Goal: Task Accomplishment & Management: Manage account settings

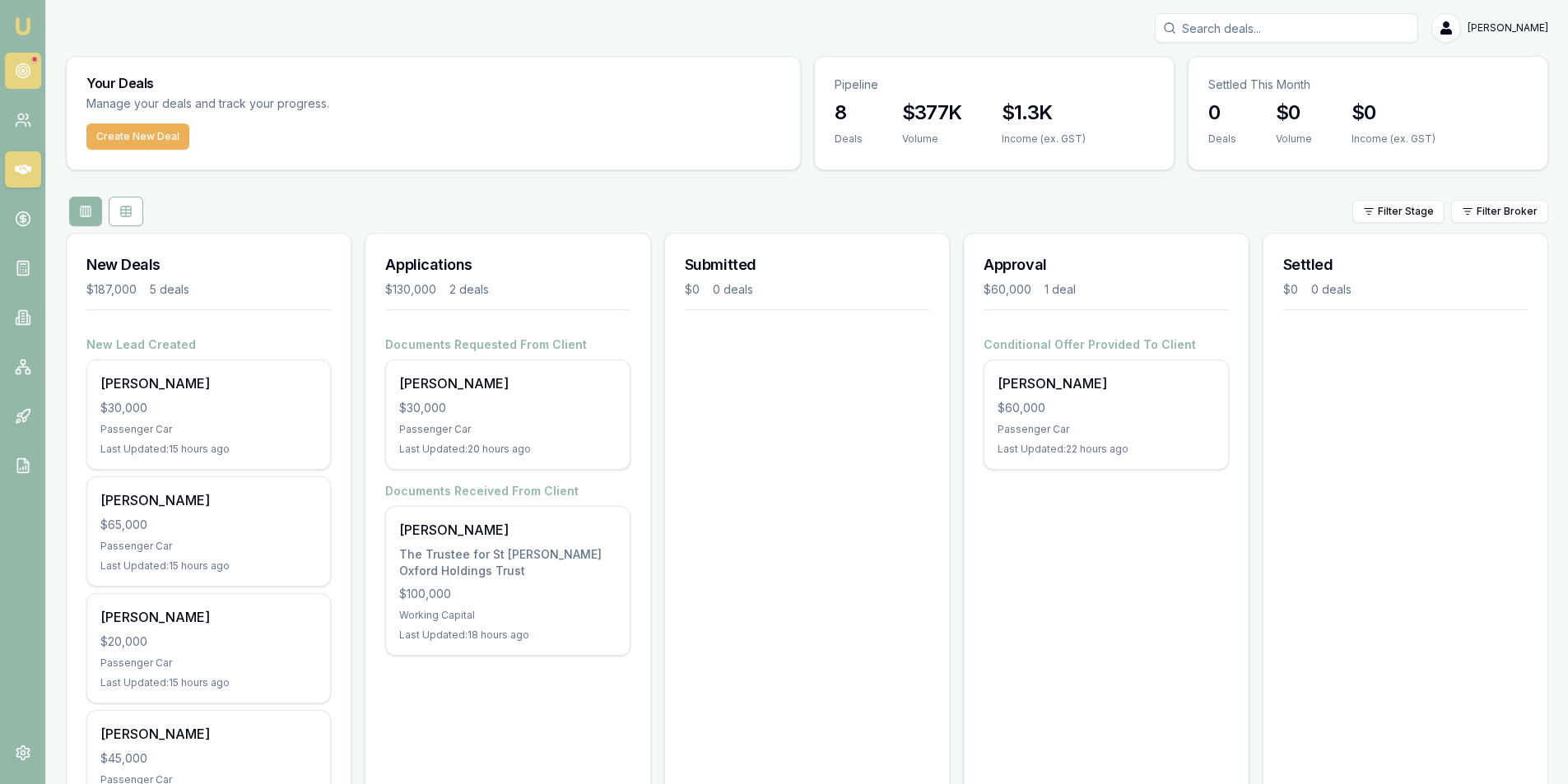
click at [19, 77] on icon at bounding box center [22, 71] width 16 height 16
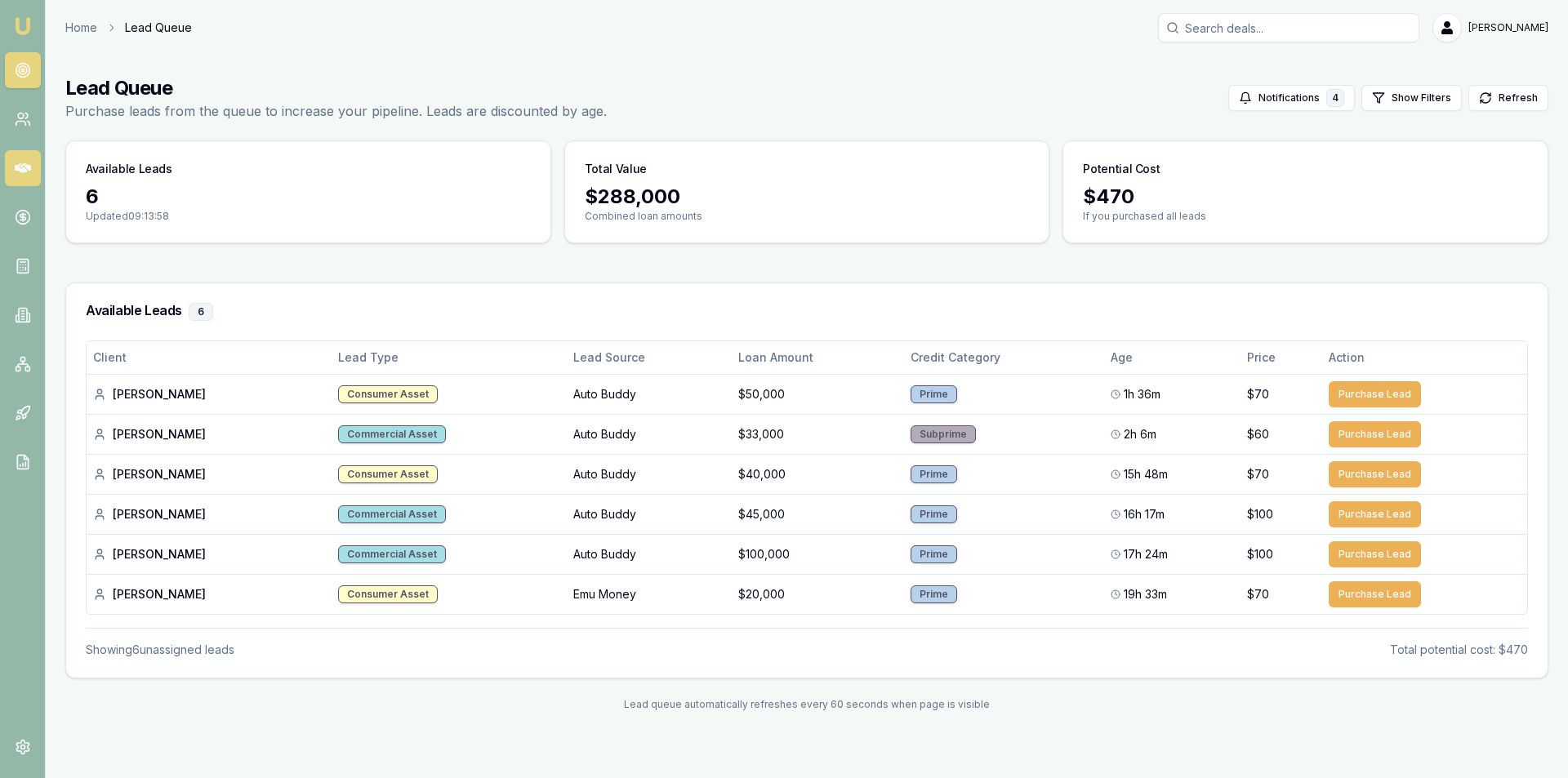
click at [15, 161] on icon at bounding box center [22, 168] width 16 height 16
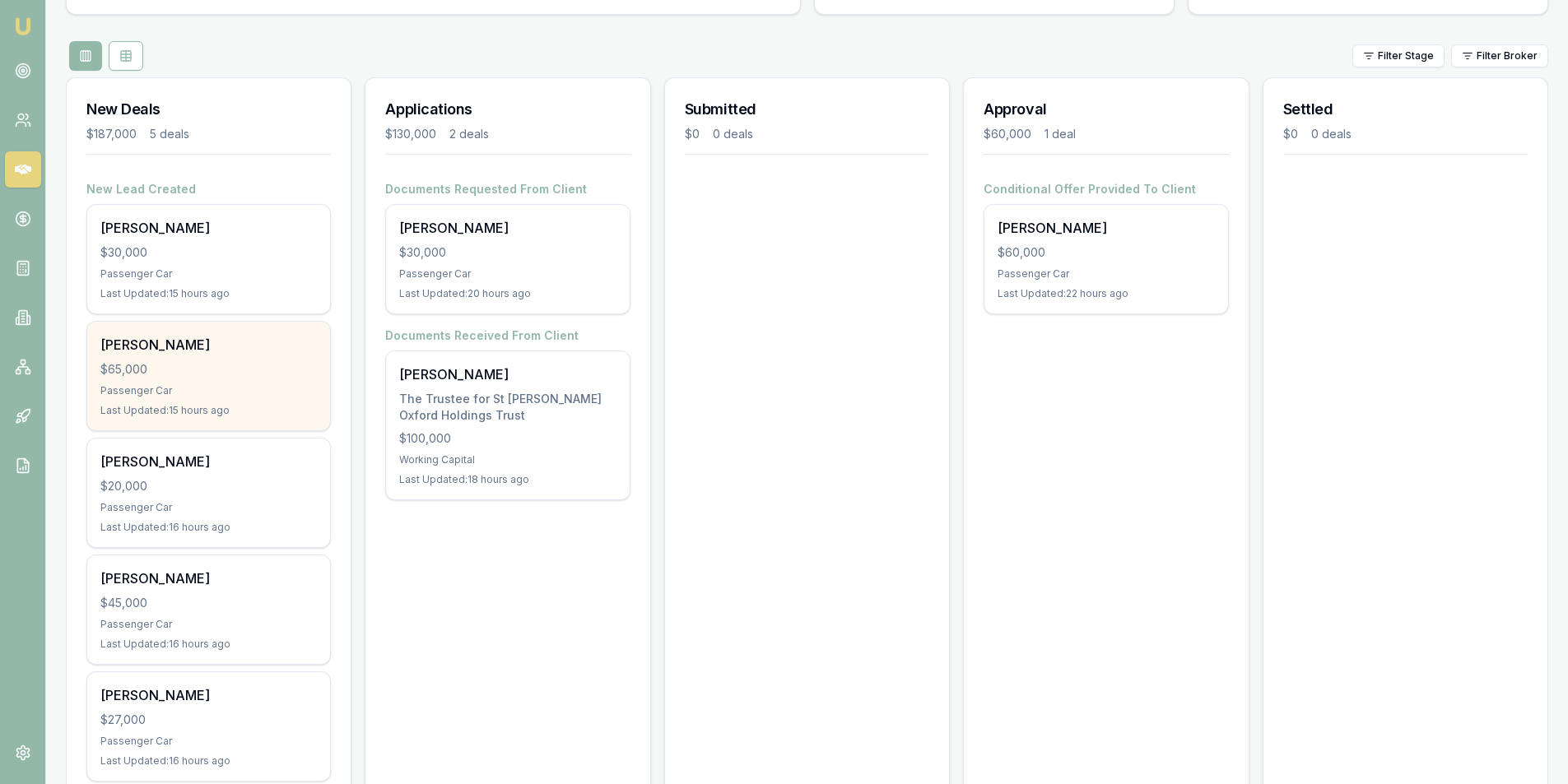
scroll to position [213, 0]
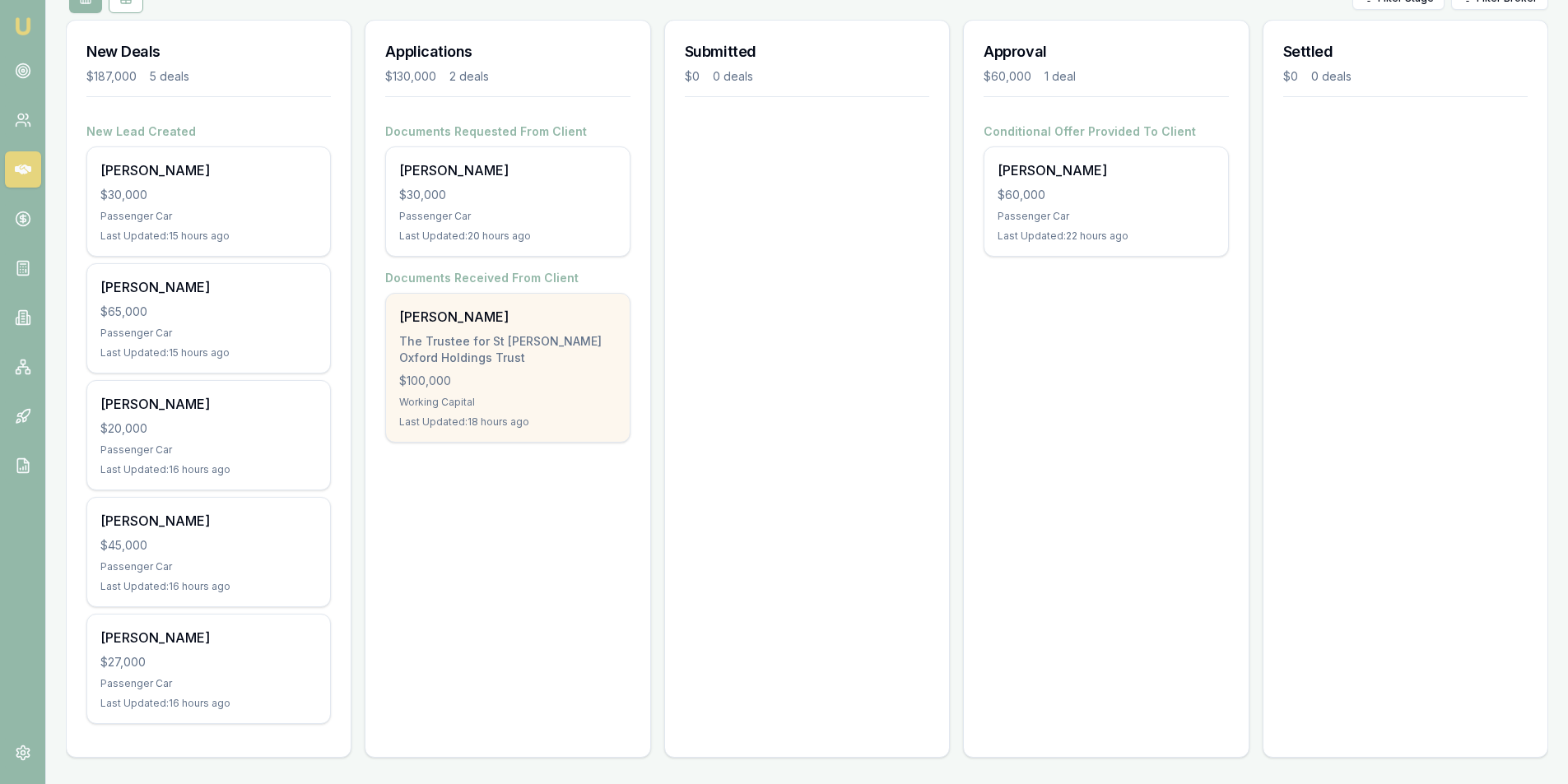
click at [484, 387] on div "$100,000" at bounding box center [507, 381] width 217 height 16
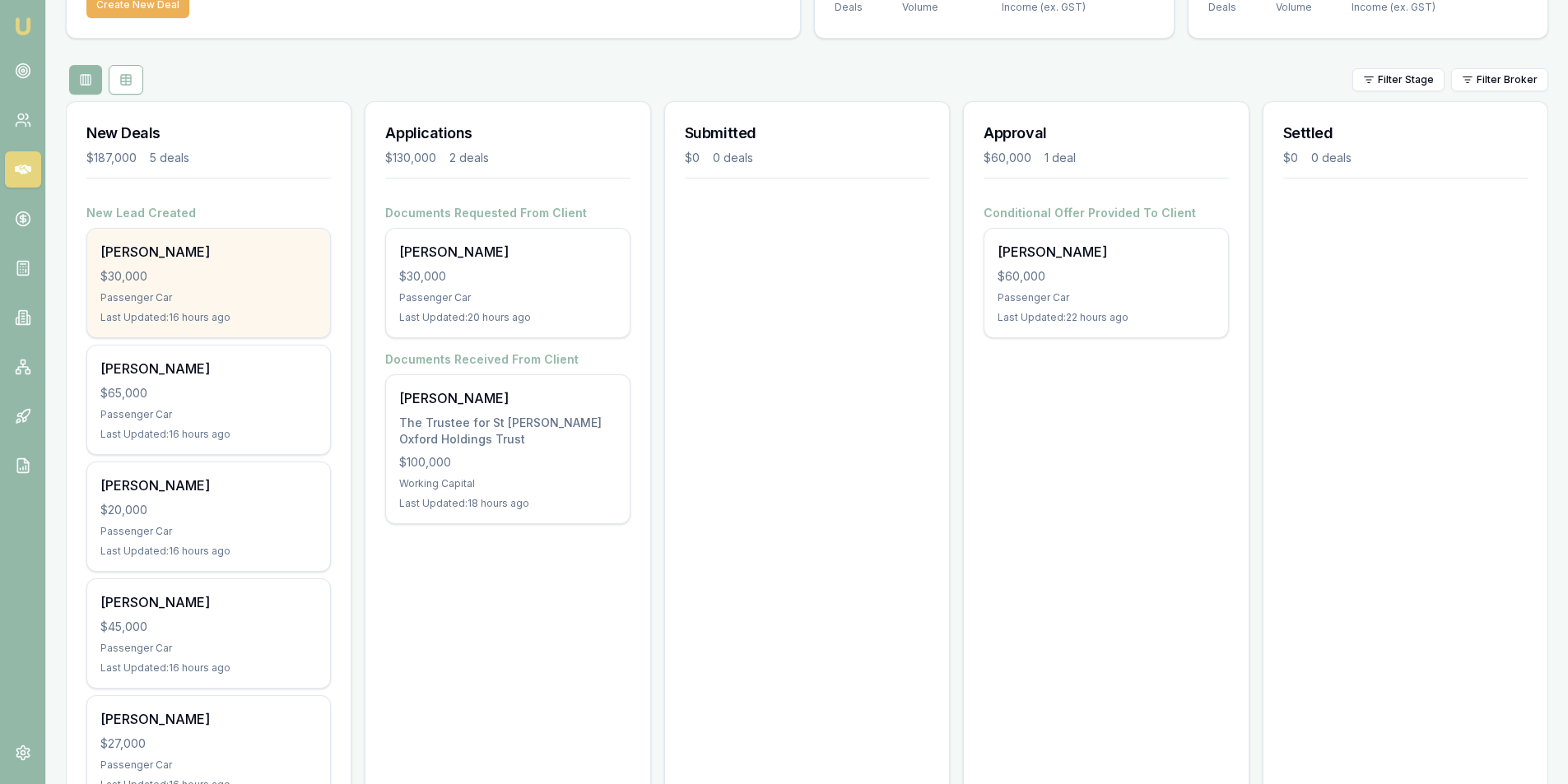
scroll to position [0, 0]
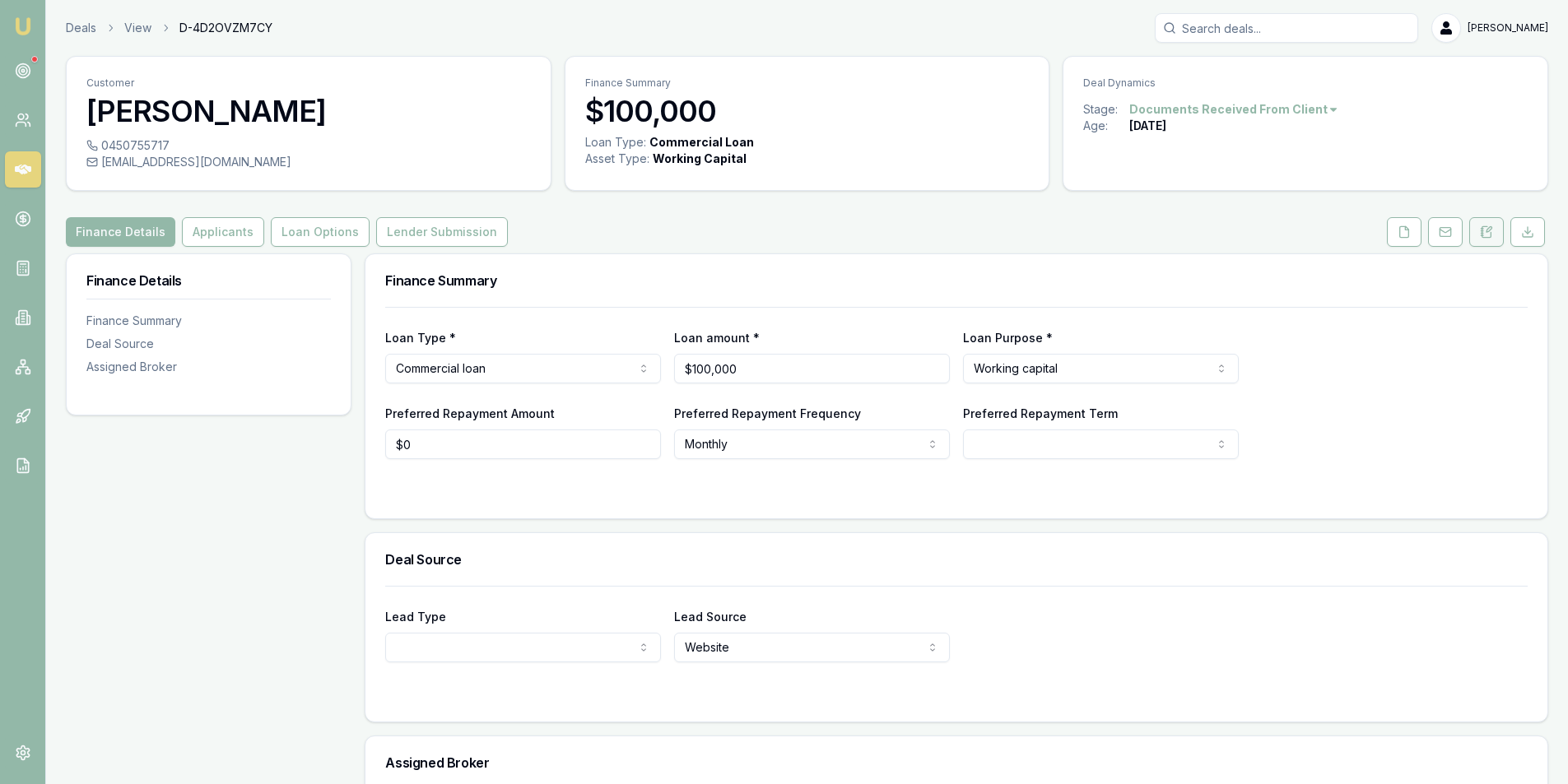
click at [1493, 239] on button at bounding box center [1486, 232] width 35 height 30
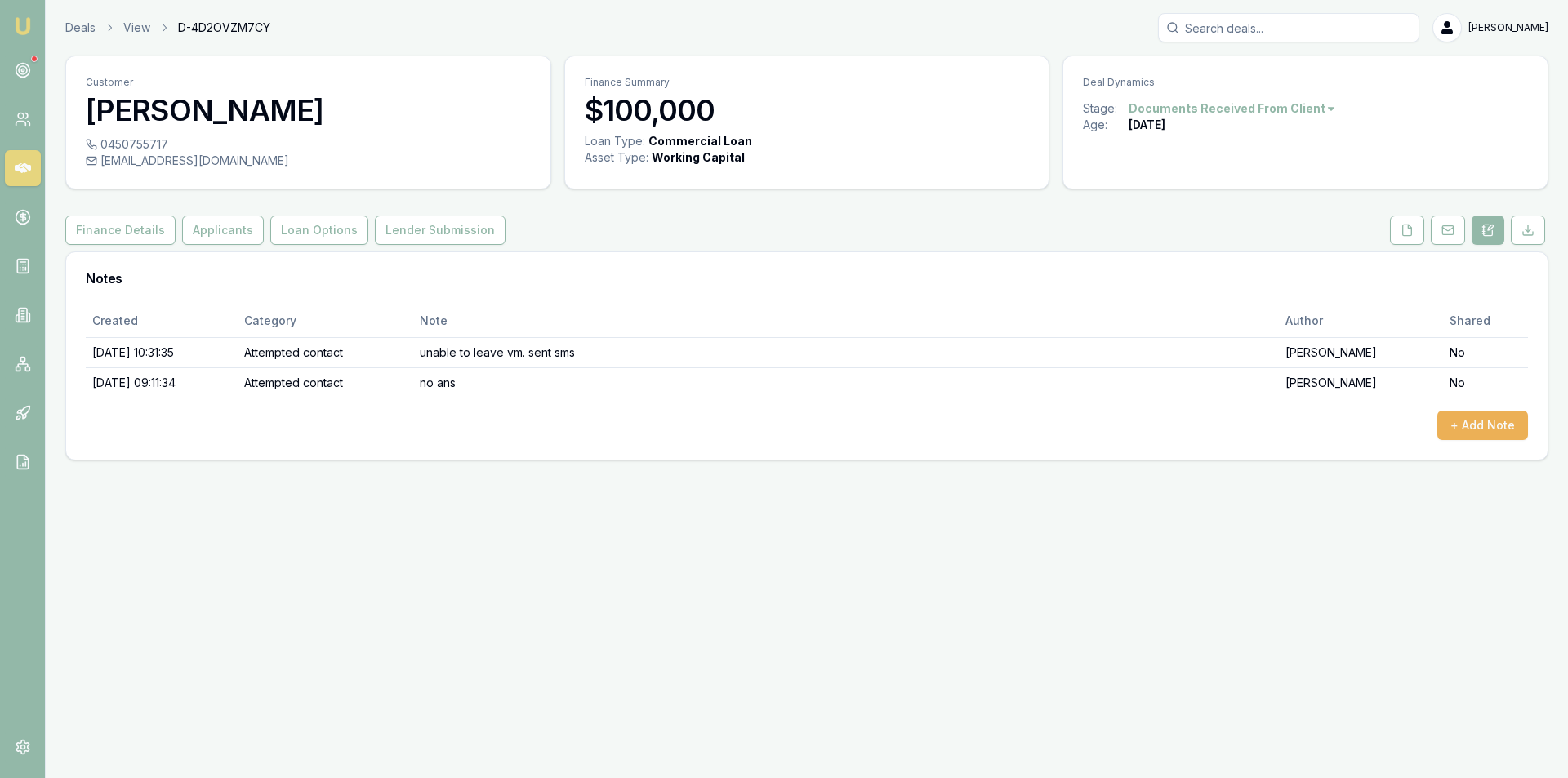
click at [1499, 443] on div "Created Category Note Author Shared 06/10/2025, 10:31:35 Attempted contact unab…" at bounding box center [806, 382] width 1481 height 155
click at [1479, 425] on button "+ Add Note" at bounding box center [1483, 425] width 91 height 30
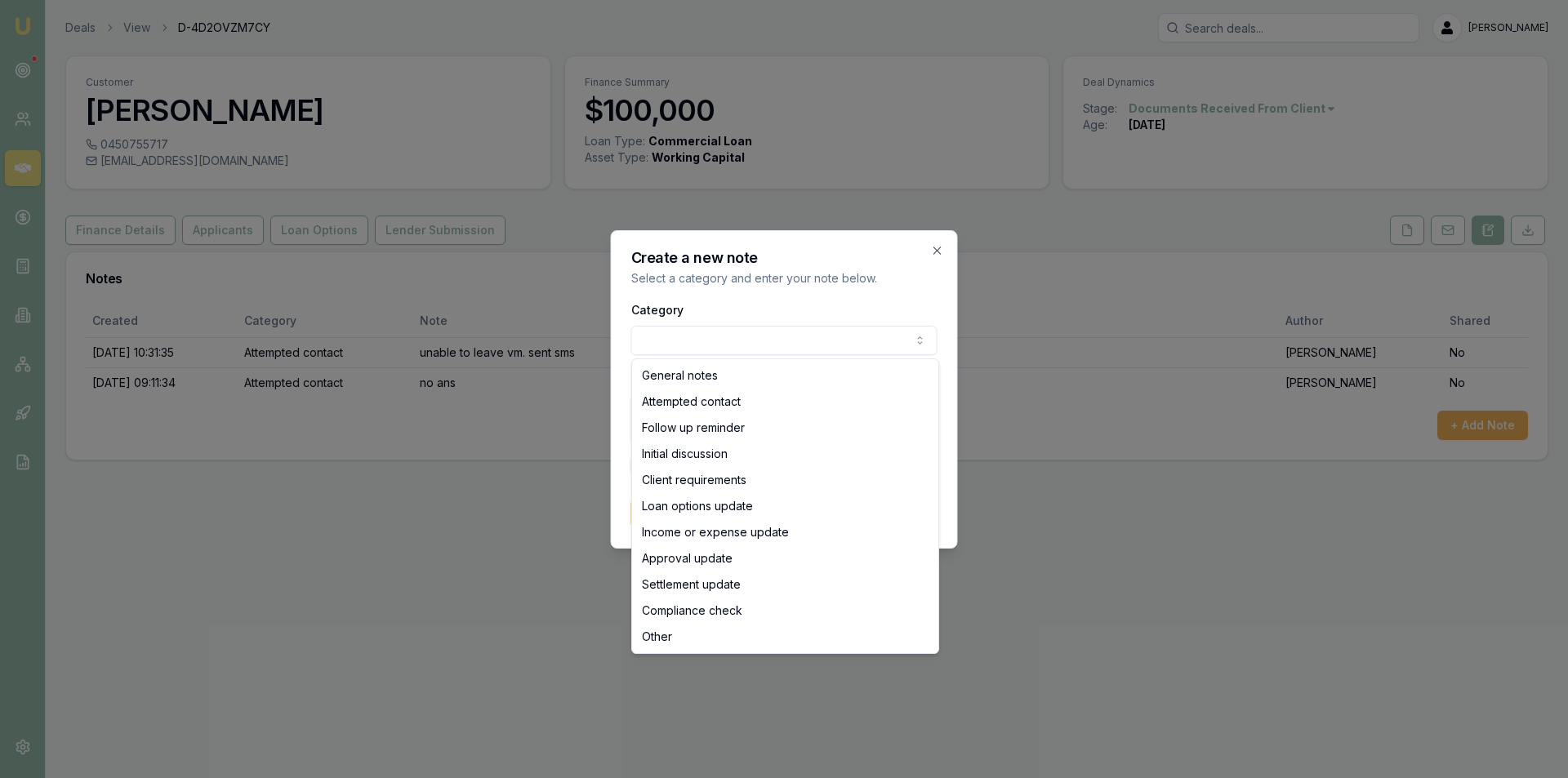
click at [739, 343] on body "Emu Broker Deals View D-4D2OVZM7CY Peter Sarris Toggle Menu Customer Vivek Oomm…" at bounding box center [784, 389] width 1568 height 778
select select "ATTEMPTED_CONTACT"
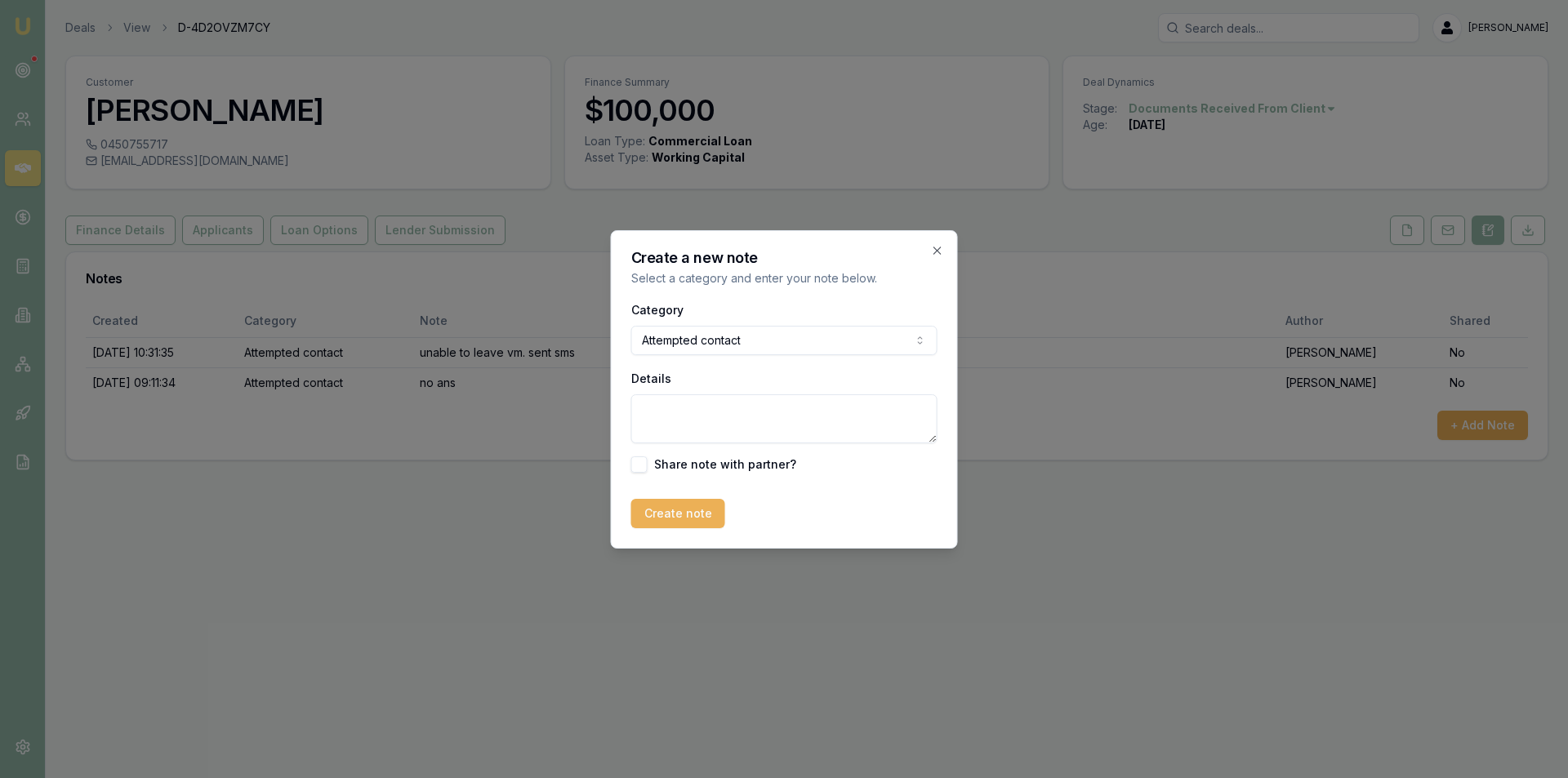
click at [744, 399] on textarea "Details" at bounding box center [784, 419] width 306 height 49
type textarea "no ans"
click at [712, 511] on button "Create note" at bounding box center [678, 513] width 94 height 30
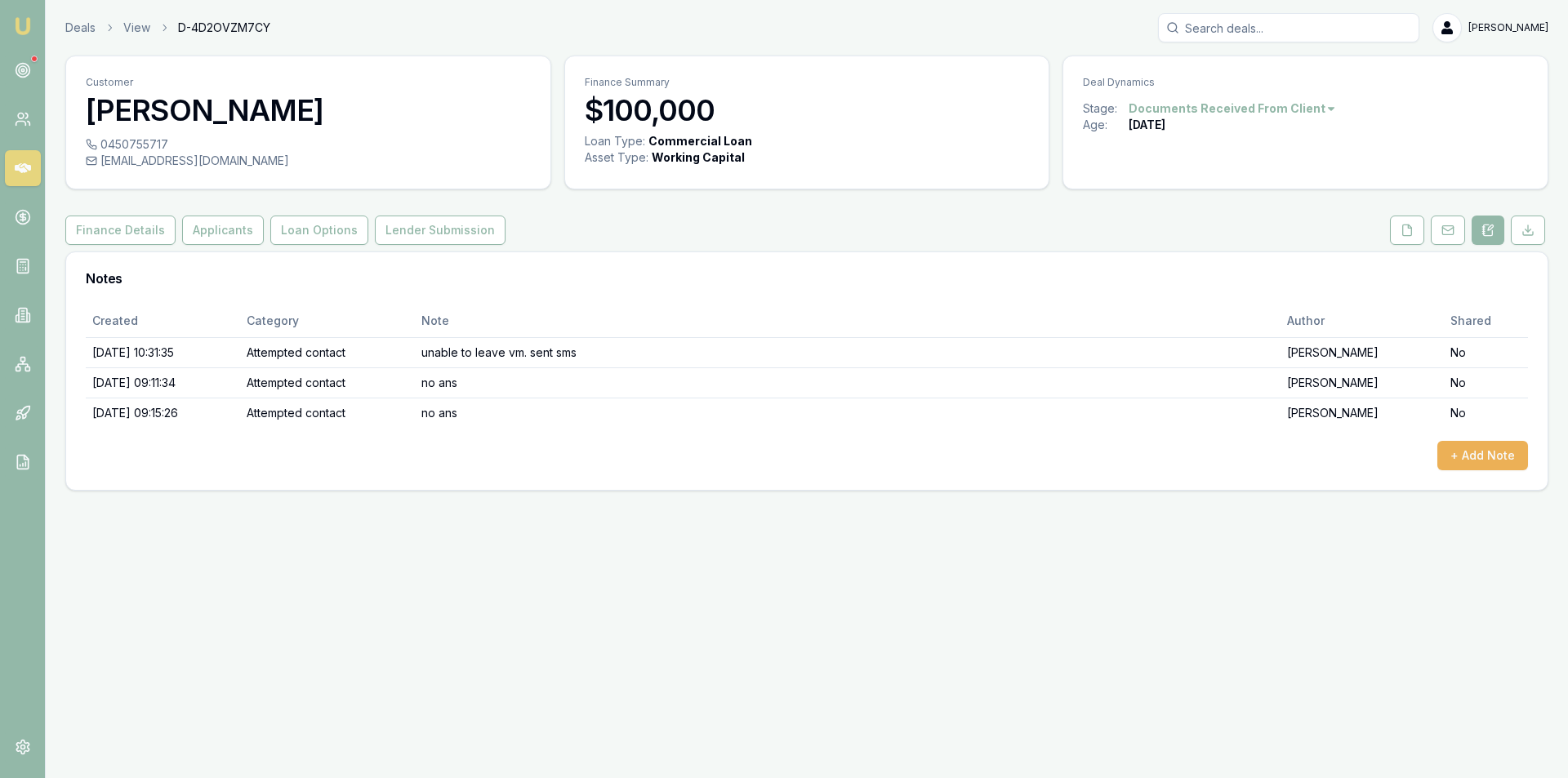
click at [579, 538] on div "Emu Broker Deals View D-4D2OVZM7CY Peter Sarris Toggle Menu Customer Vivek Oomm…" at bounding box center [784, 389] width 1568 height 778
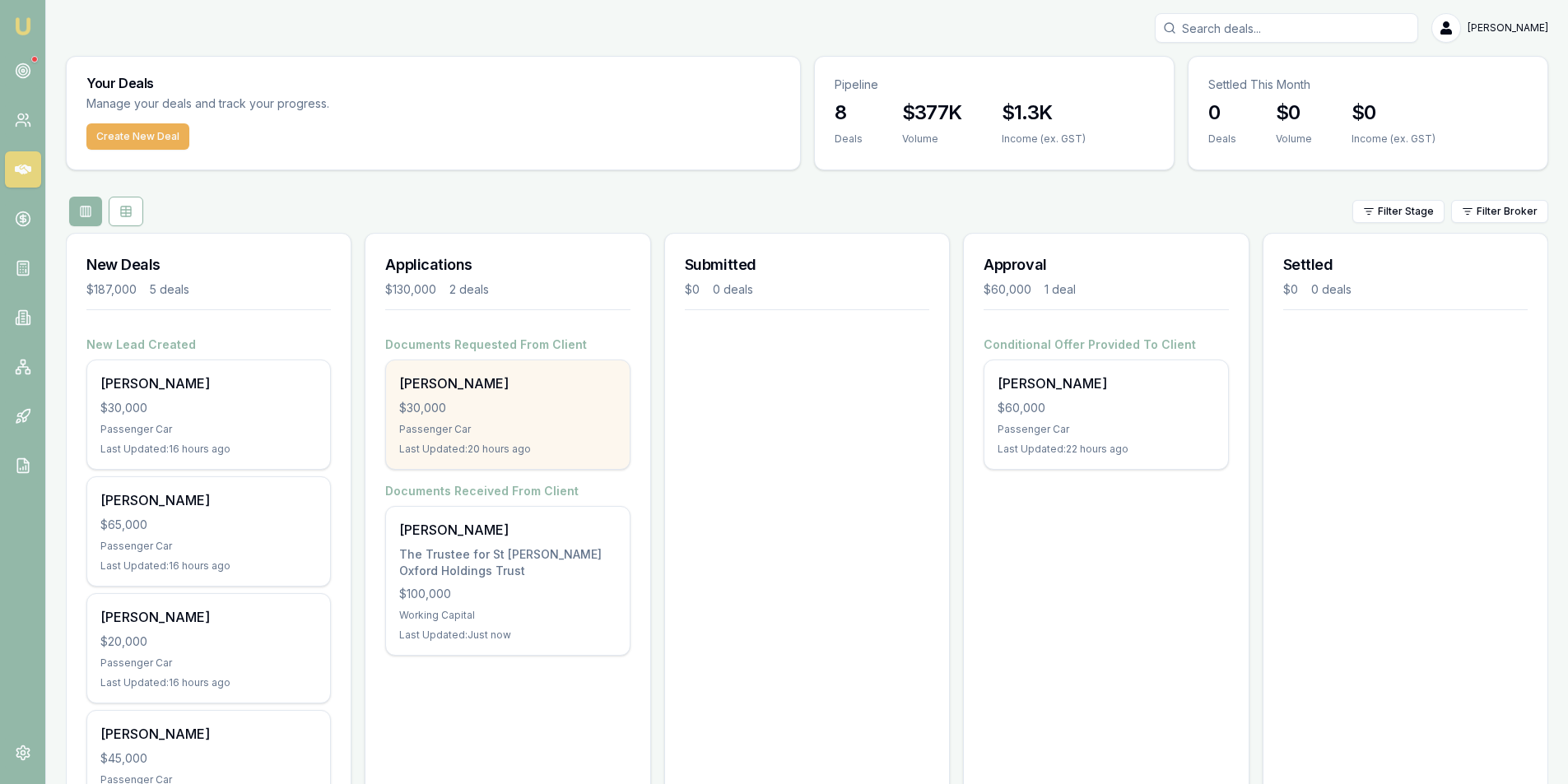
click at [492, 431] on div "Passenger Car" at bounding box center [507, 429] width 217 height 13
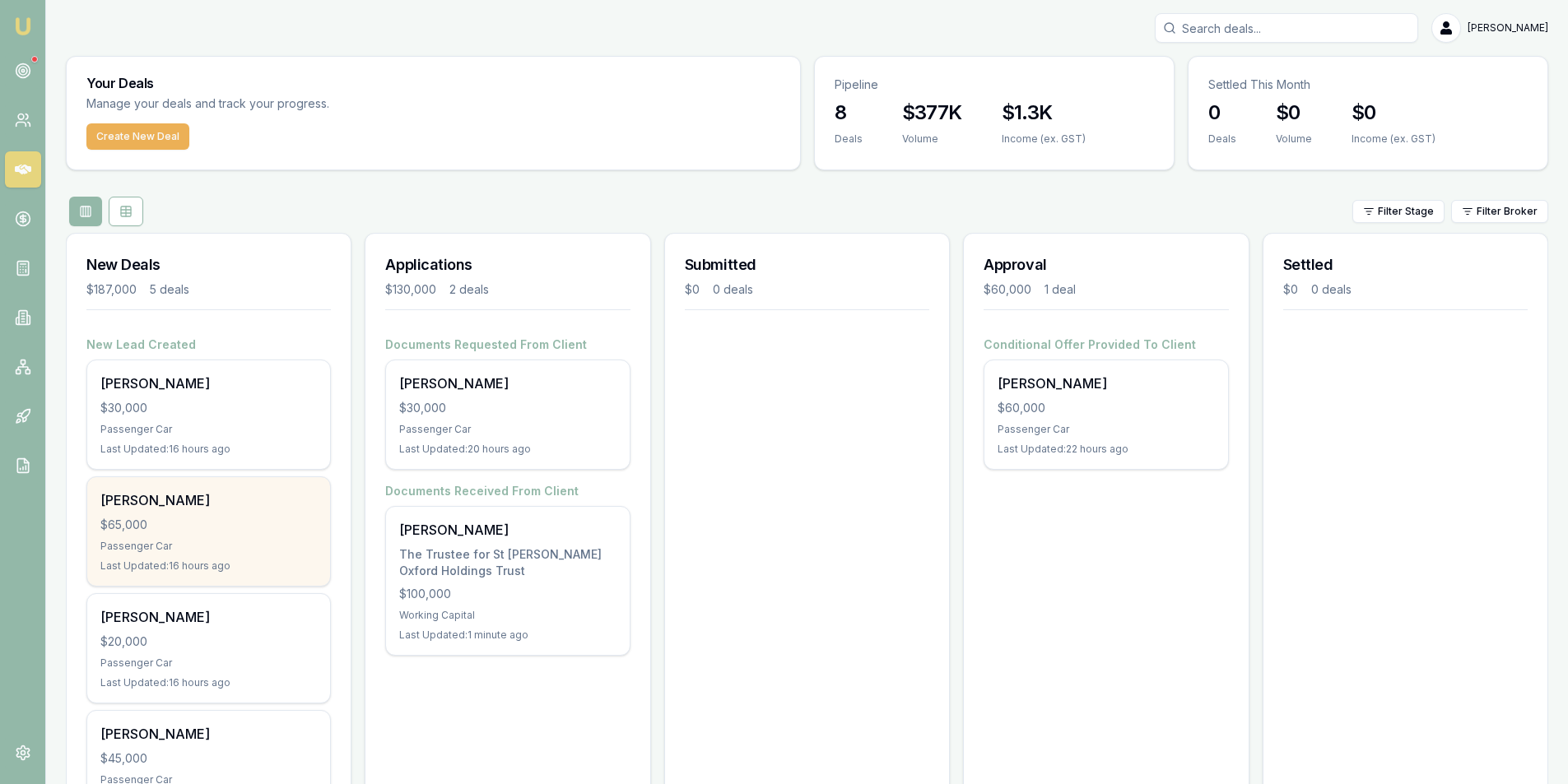
scroll to position [213, 0]
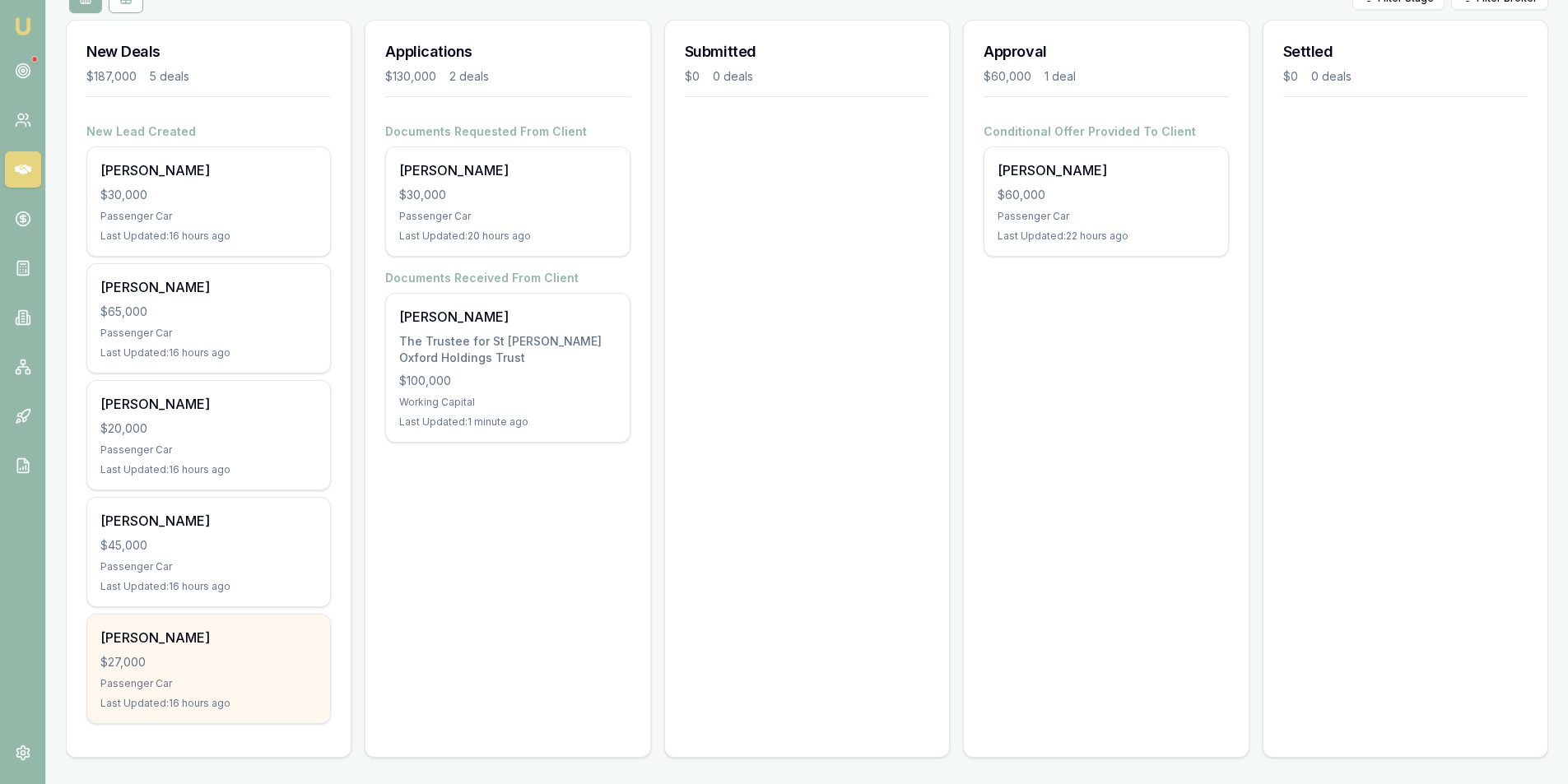
click at [226, 656] on div "$27,000" at bounding box center [208, 662] width 217 height 16
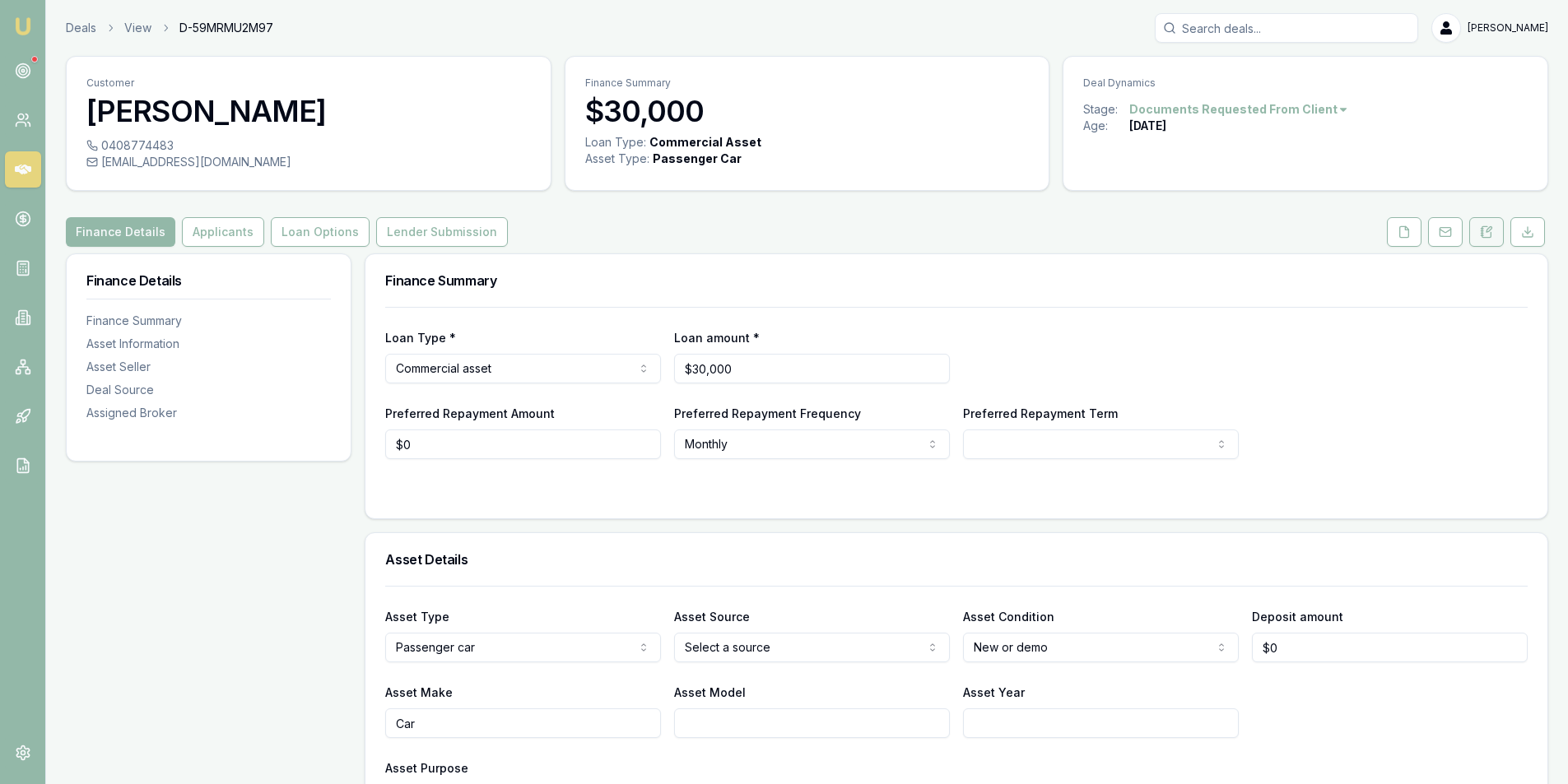
click at [1483, 237] on icon at bounding box center [1486, 231] width 9 height 11
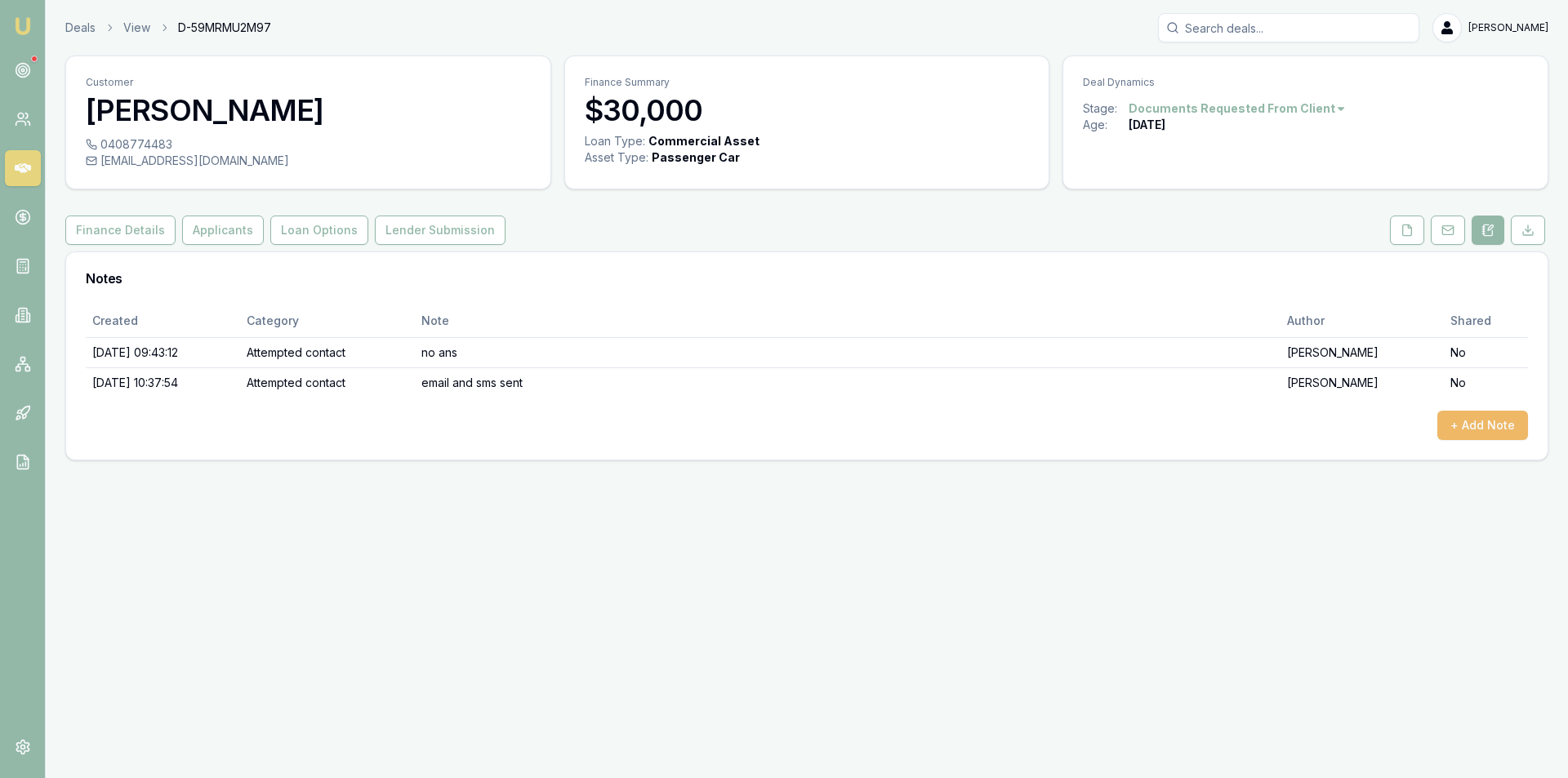
click at [1481, 418] on button "+ Add Note" at bounding box center [1483, 425] width 91 height 30
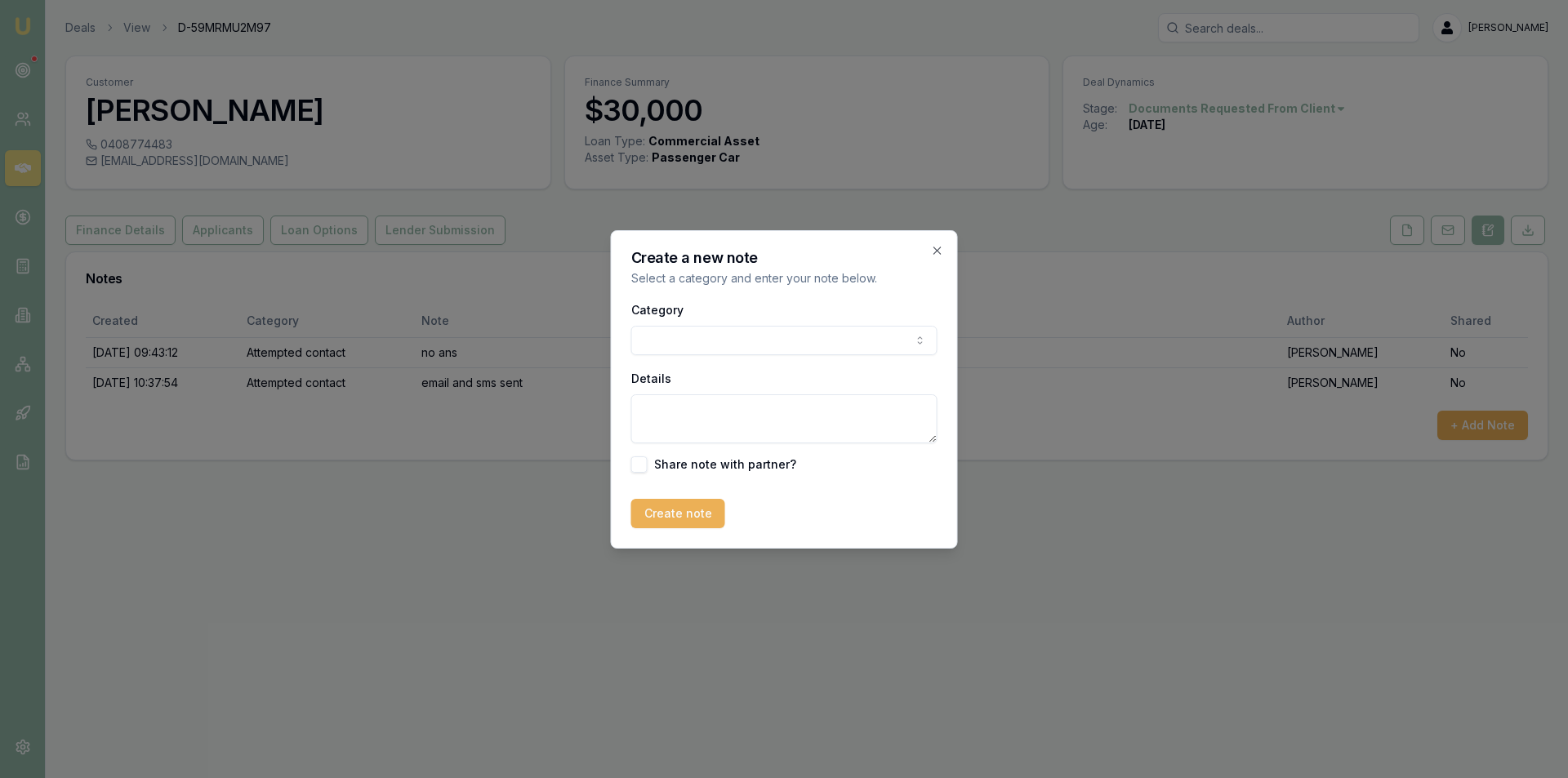
click at [781, 337] on body "Emu Broker Deals View D-59MRMU2M97 Peter Sarris Toggle Menu Customer Ashlee Pas…" at bounding box center [784, 389] width 1568 height 778
click at [755, 348] on body "Emu Broker Deals View D-59MRMU2M97 Peter Sarris Toggle Menu Customer Ashlee Pas…" at bounding box center [784, 389] width 1568 height 778
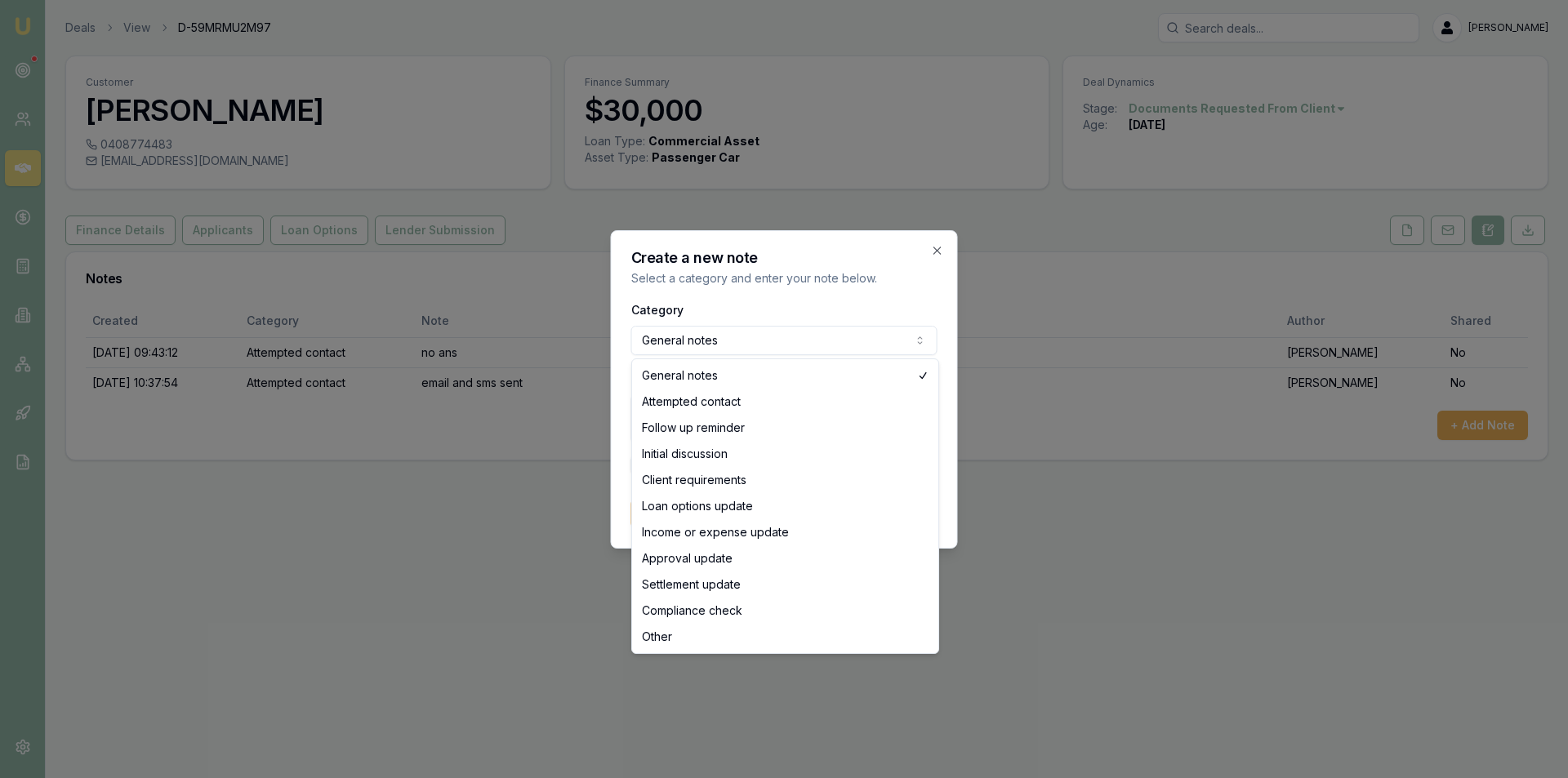
select select "ATTEMPTED_CONTACT"
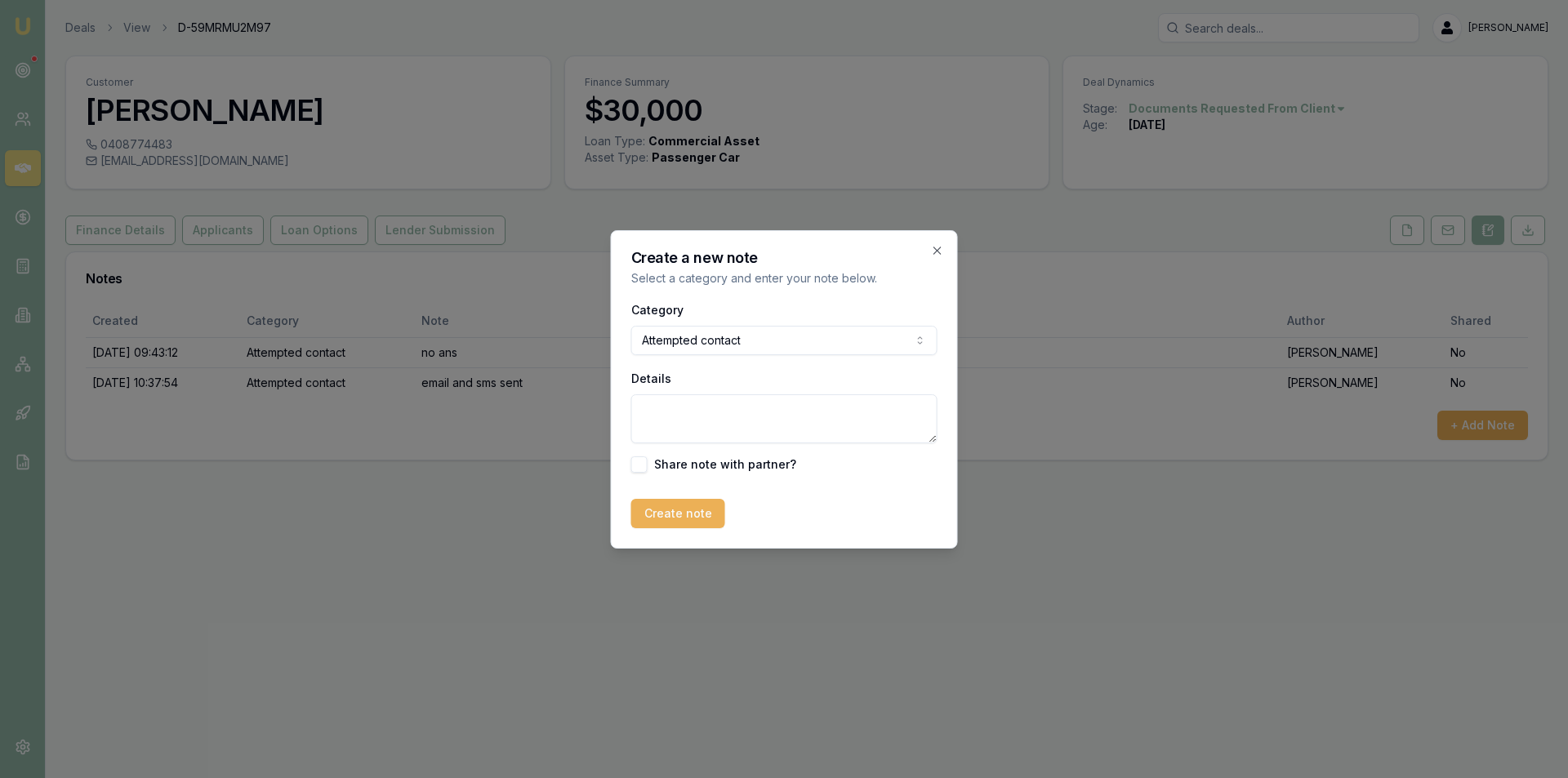
click at [750, 410] on textarea "Details" at bounding box center [784, 419] width 306 height 49
type textarea "follow up sms sent to chase supporting documents"
click at [695, 522] on button "Create note" at bounding box center [678, 513] width 94 height 30
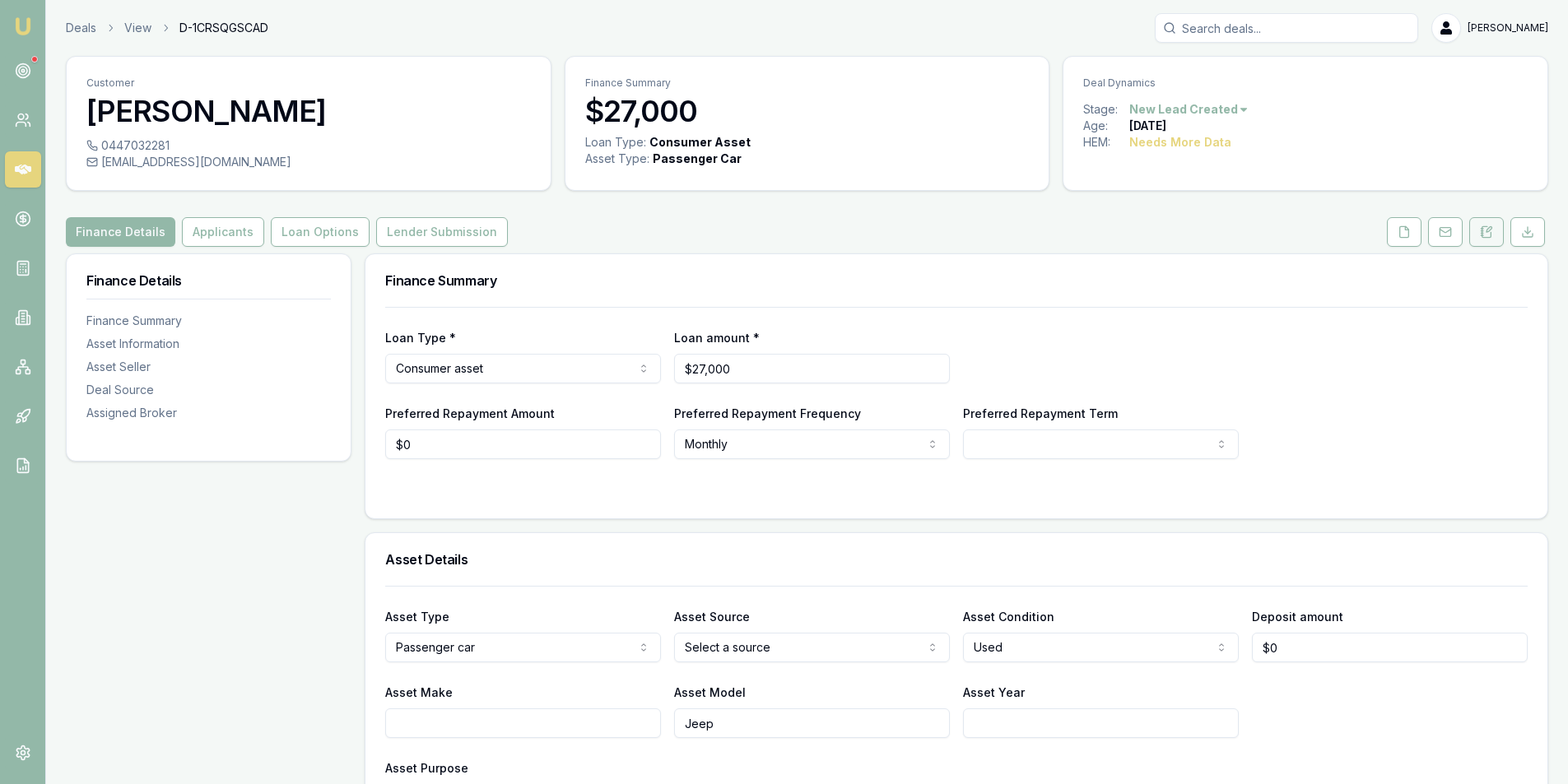
click at [1498, 234] on button at bounding box center [1486, 232] width 35 height 30
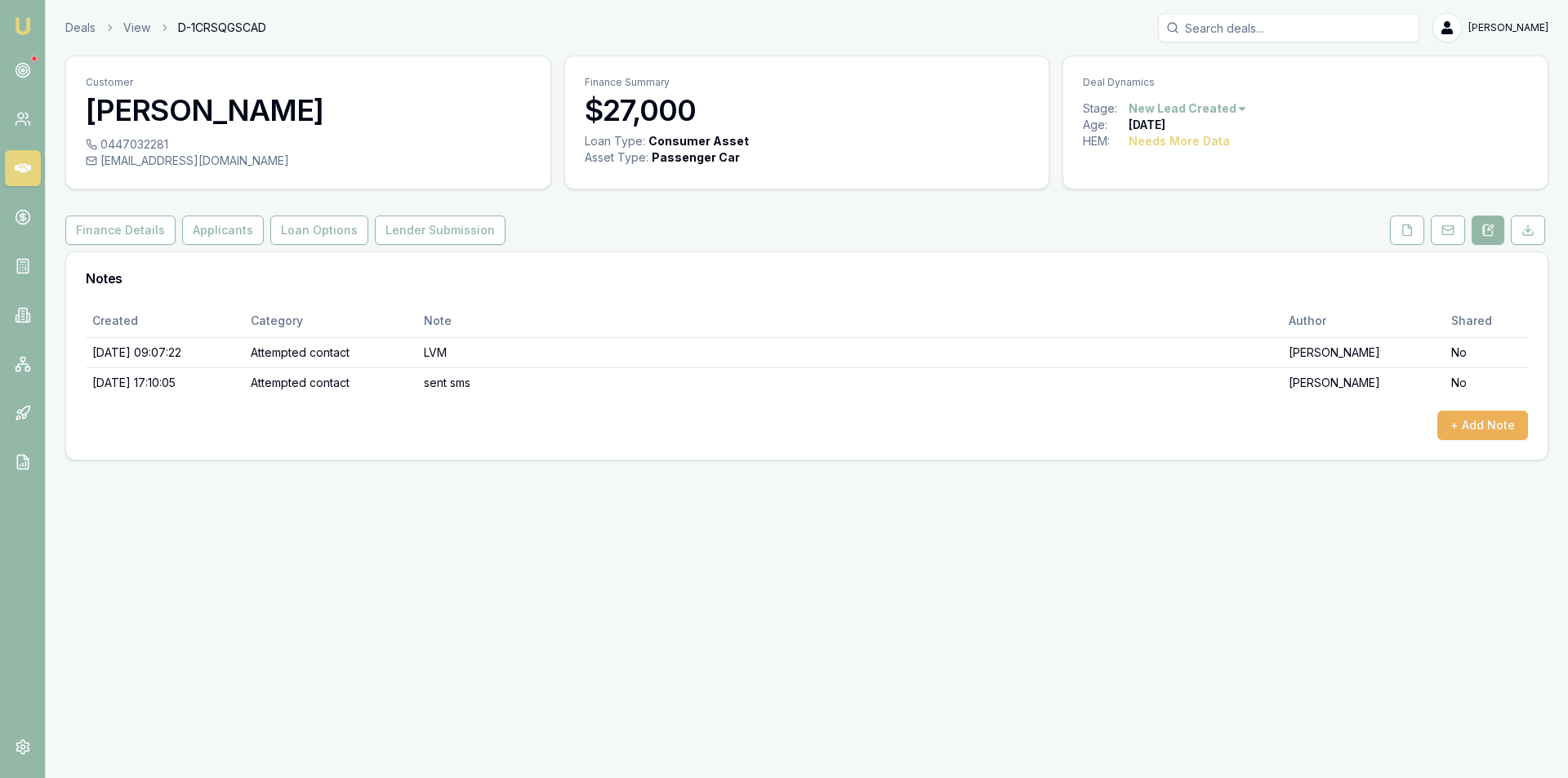
click at [203, 162] on div "cassandrajsmith92@gmail.com" at bounding box center [309, 160] width 445 height 16
copy div "cassandrajsmith92@gmail.com"
click at [1465, 442] on div "Created Category Note Author Shared 07/10/2025, 09:07:22 Attempted contact LVM …" at bounding box center [806, 382] width 1481 height 155
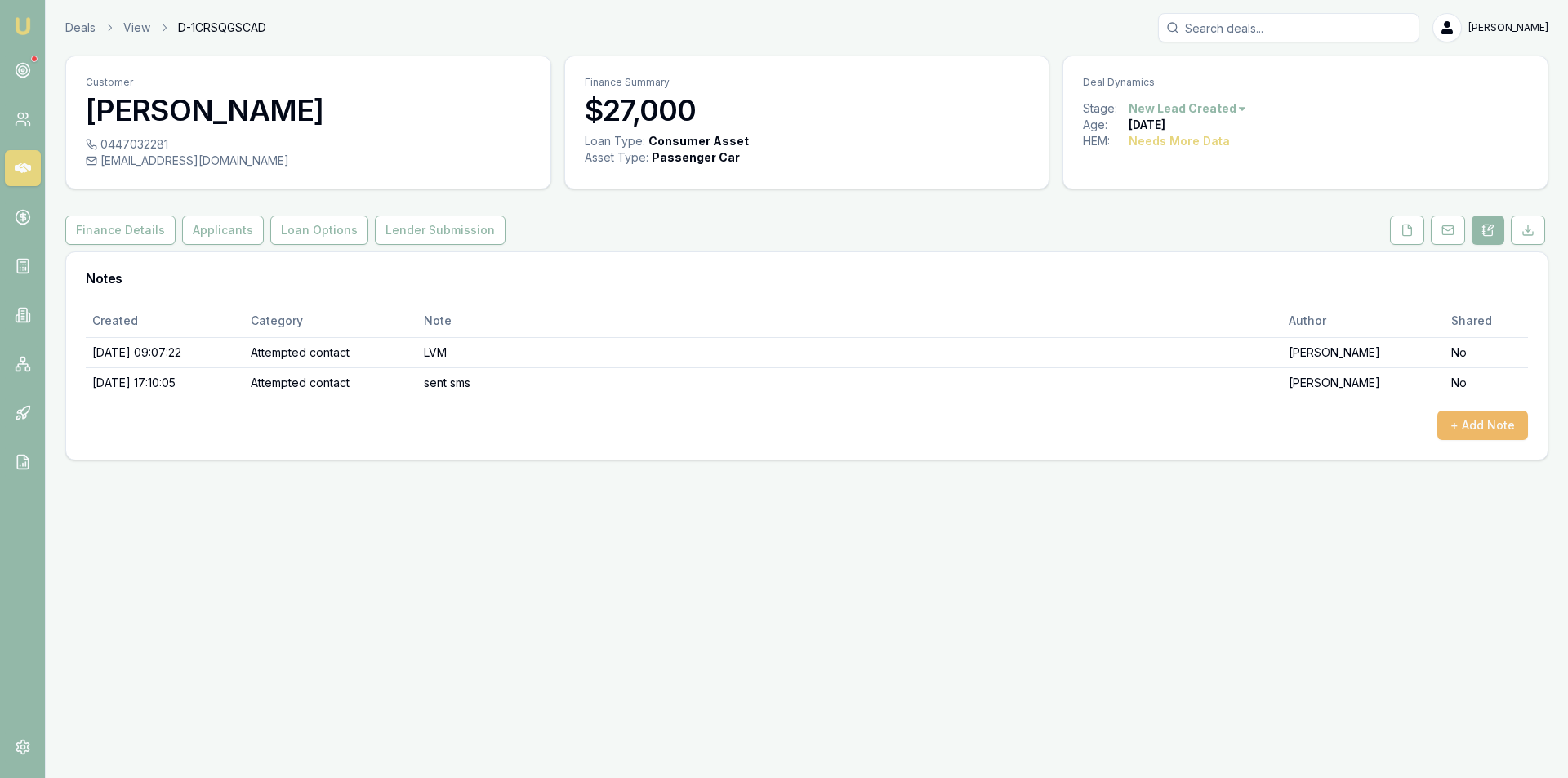
click at [1465, 431] on button "+ Add Note" at bounding box center [1483, 425] width 91 height 30
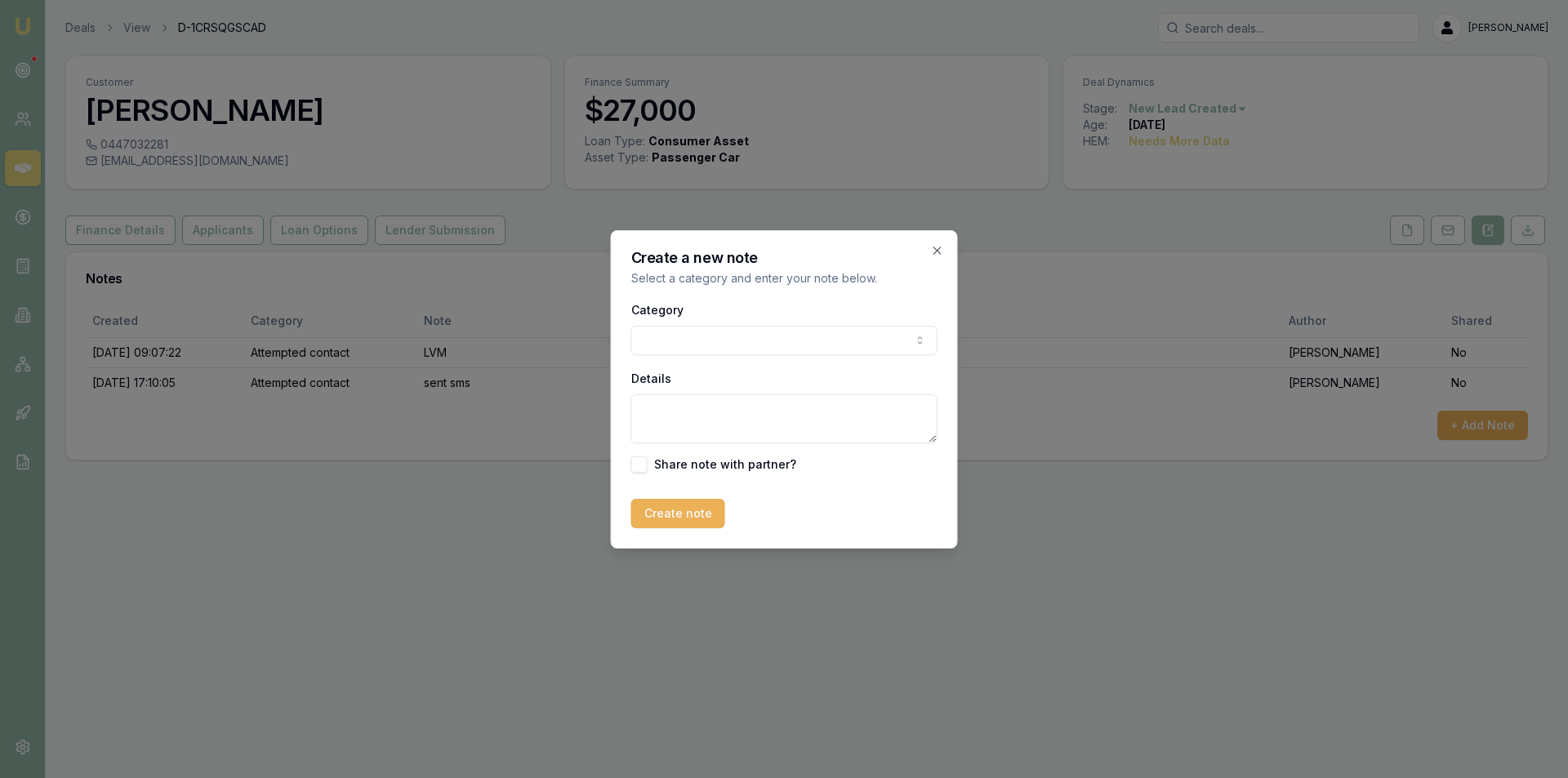
click at [702, 341] on body "Emu Broker Deals View D-1CRSQGSCAD Peter Sarris Toggle Menu Customer Cassandra …" at bounding box center [784, 389] width 1568 height 778
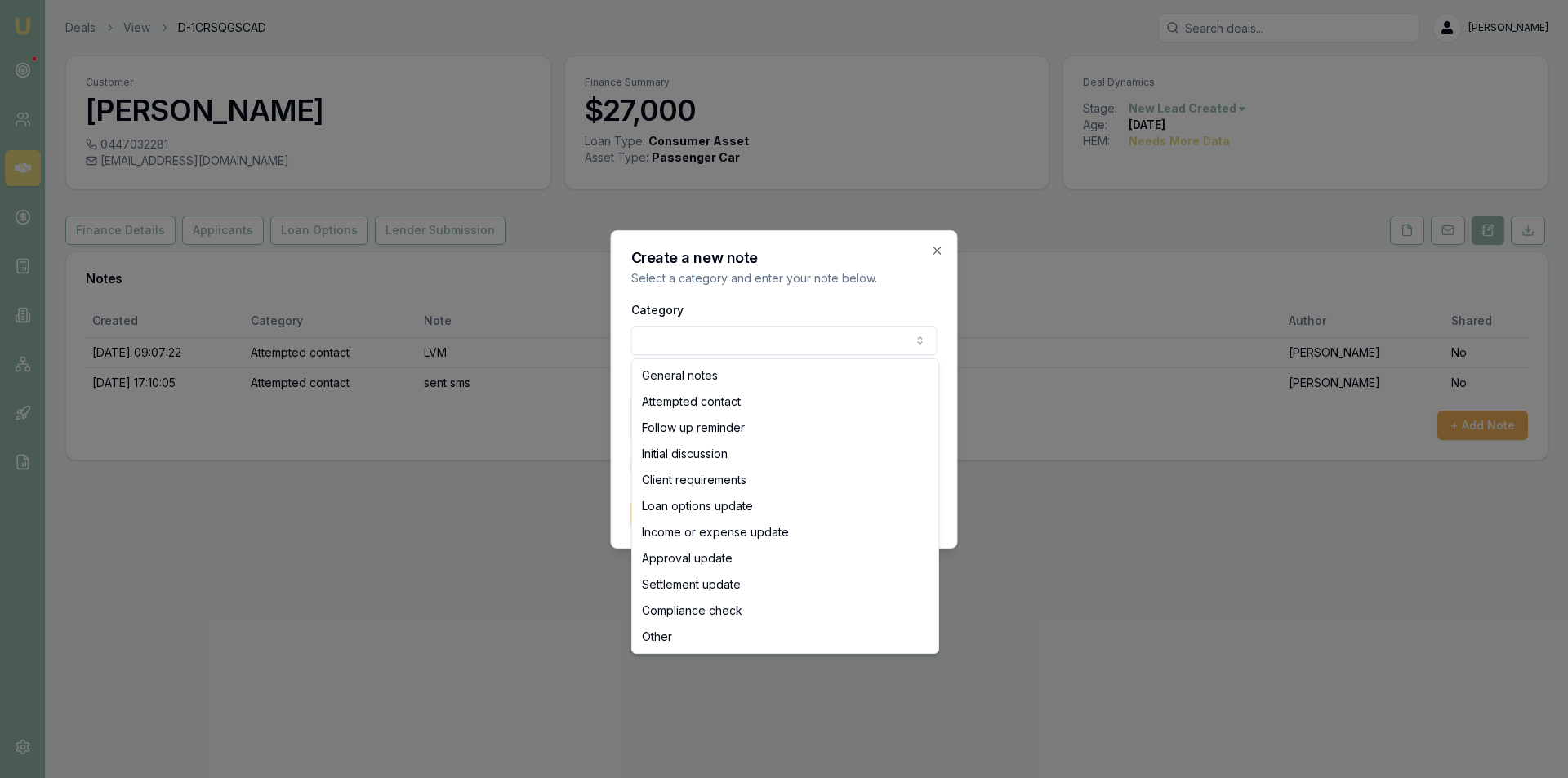
select select "ATTEMPTED_CONTACT"
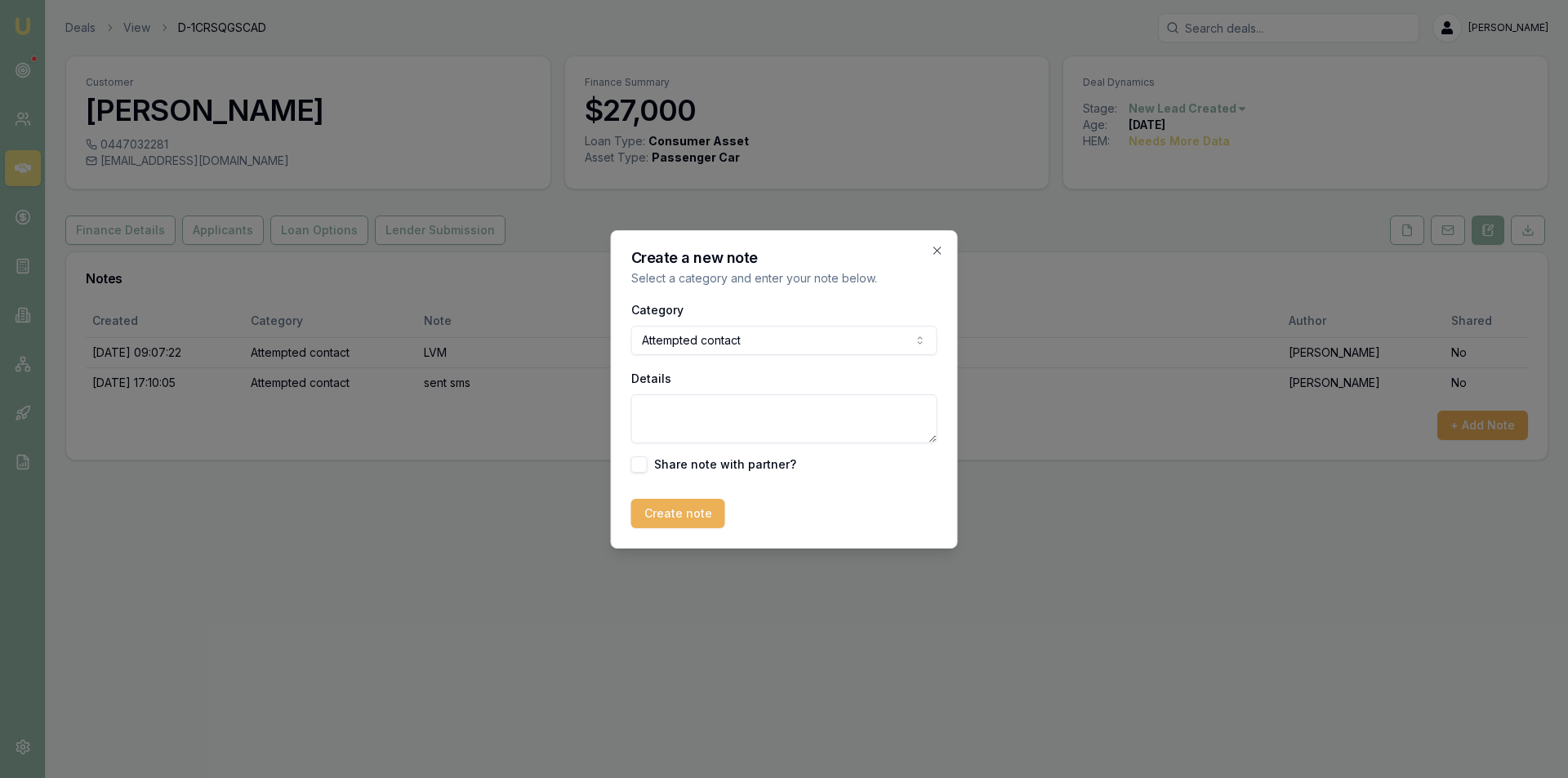
click at [738, 412] on textarea "Details" at bounding box center [784, 419] width 306 height 49
type textarea "Email sent"
click at [651, 508] on button "Create note" at bounding box center [678, 513] width 94 height 30
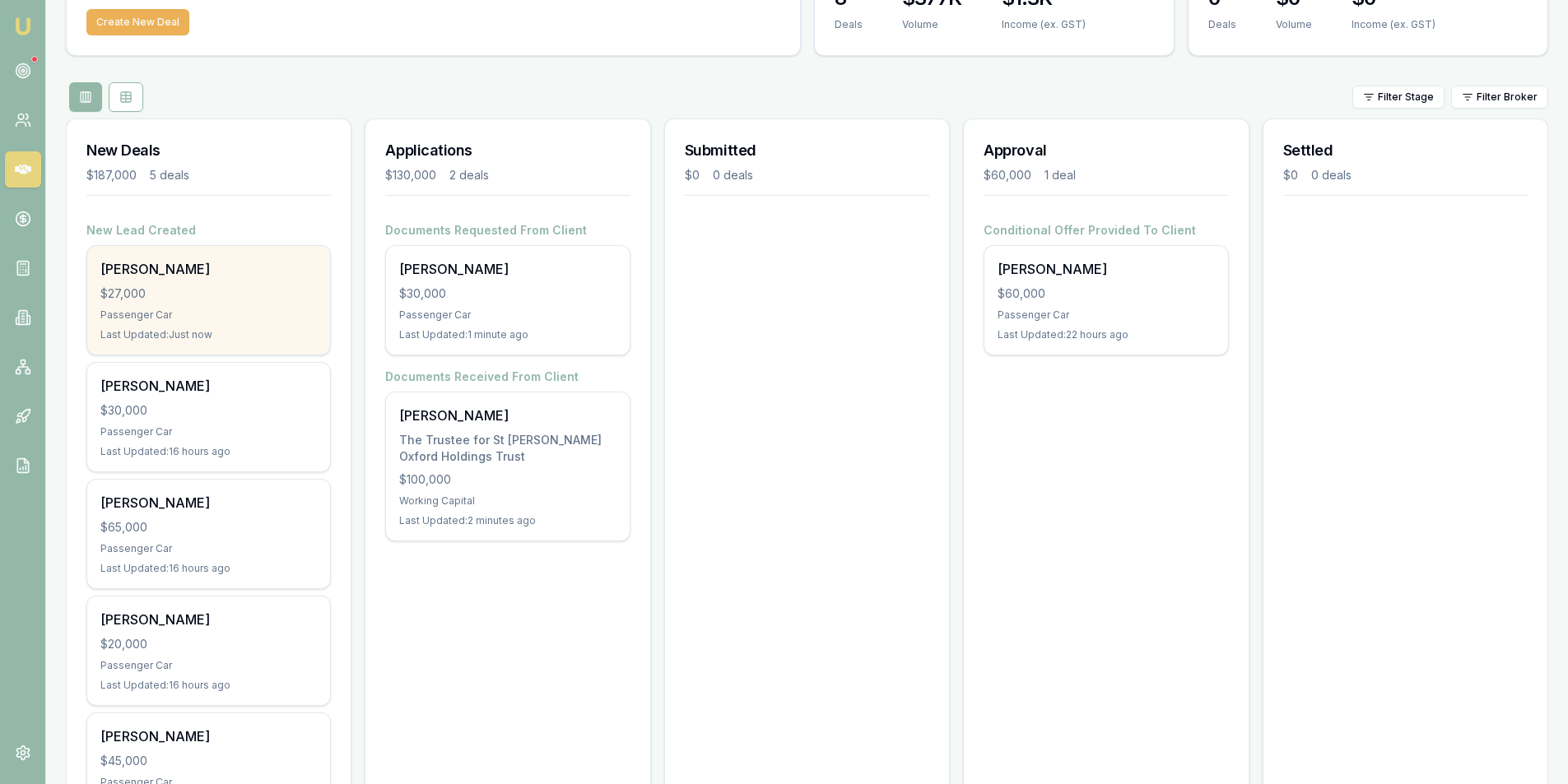
scroll to position [213, 0]
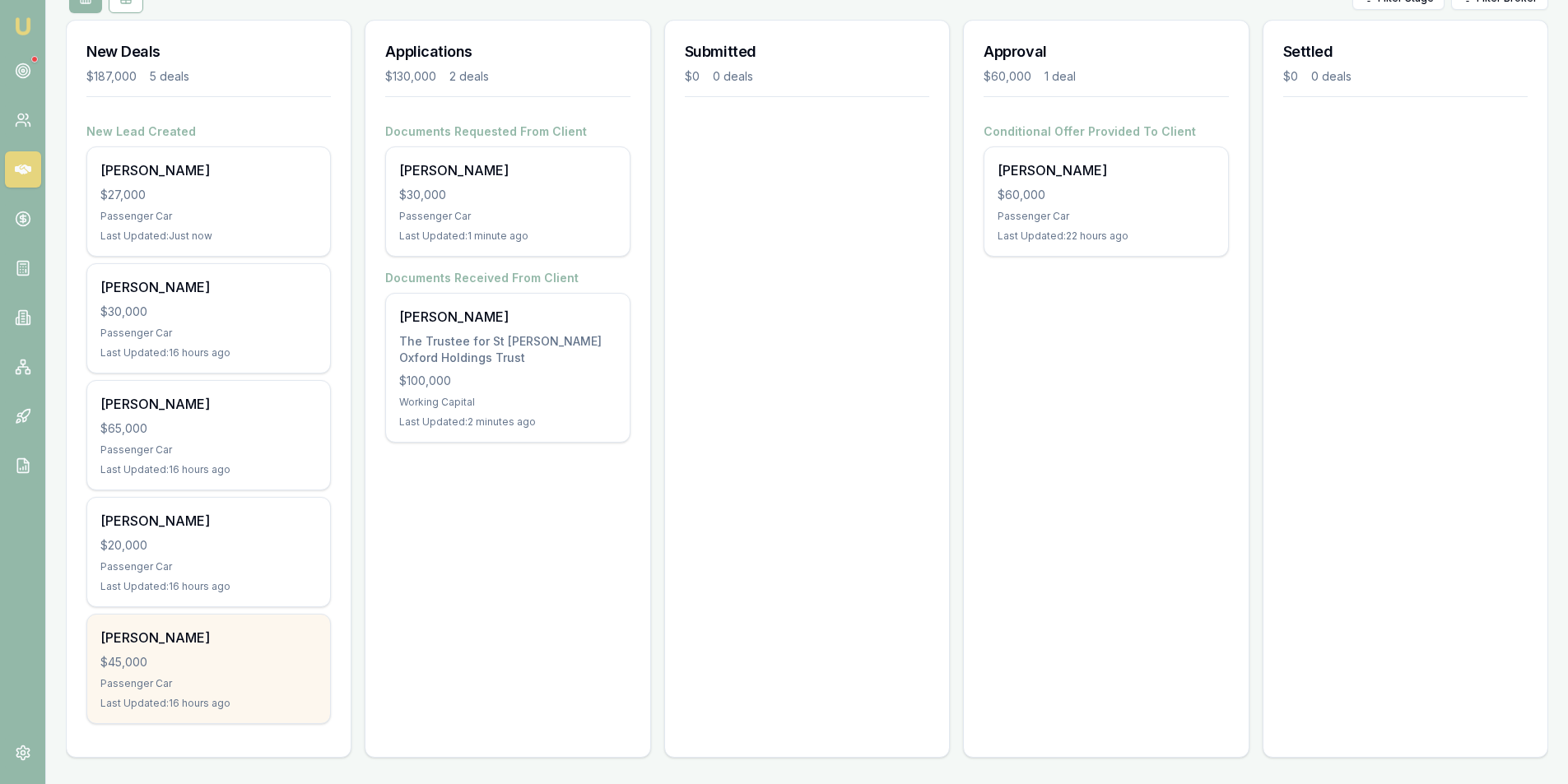
click at [247, 663] on div "$45,000" at bounding box center [208, 662] width 217 height 16
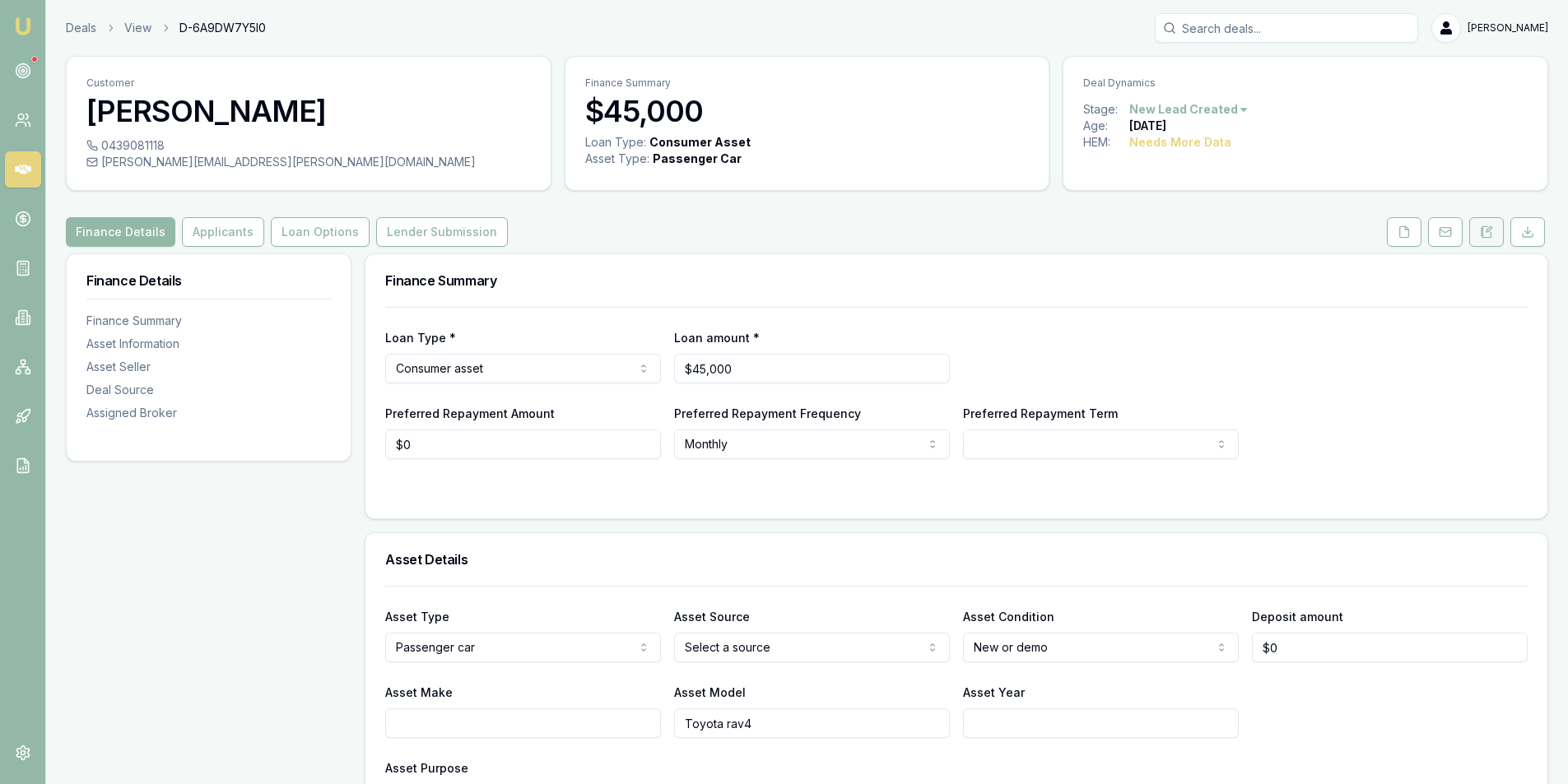
click at [1494, 229] on button at bounding box center [1486, 232] width 35 height 30
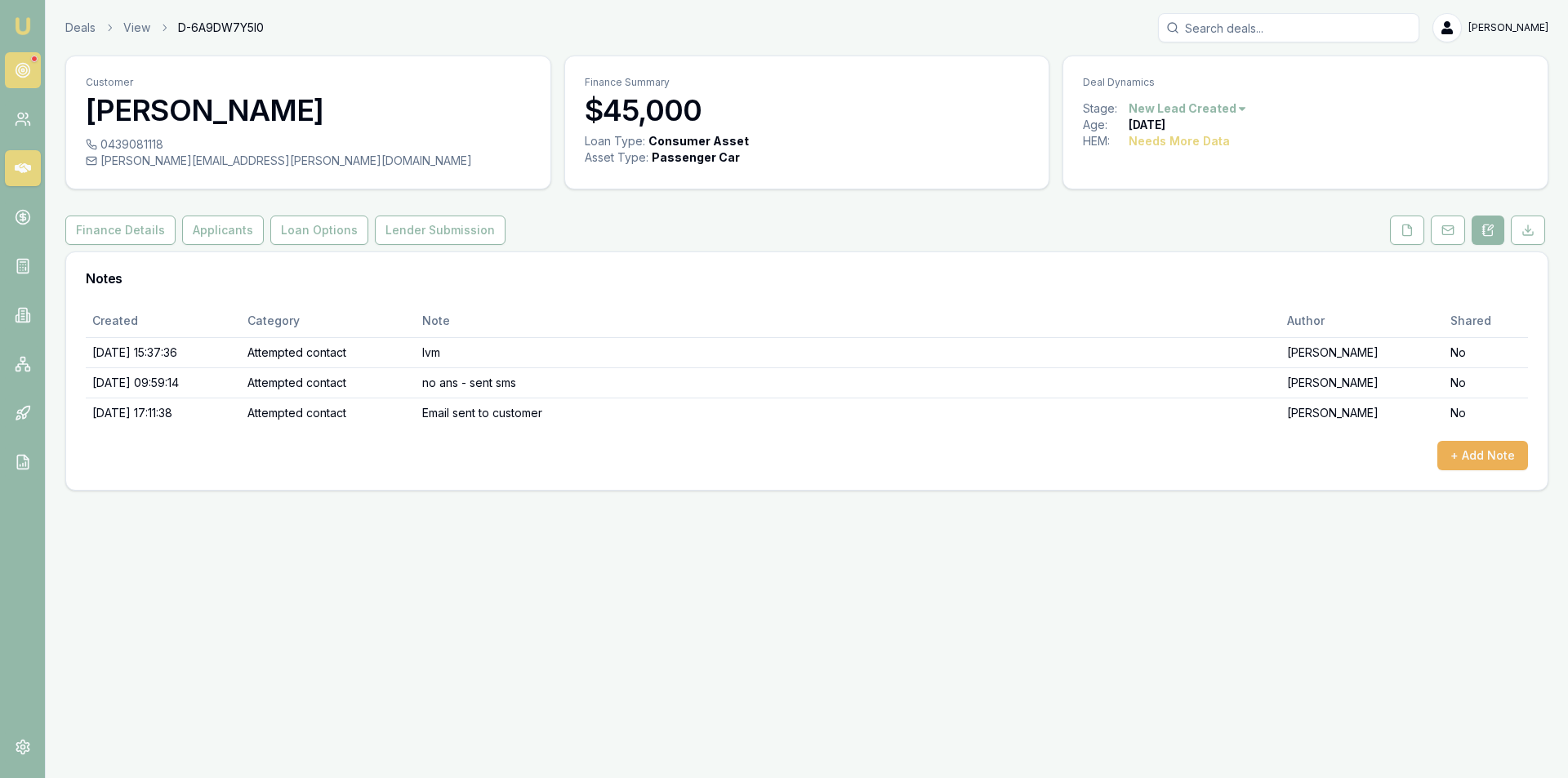
click at [28, 65] on icon at bounding box center [22, 70] width 16 height 16
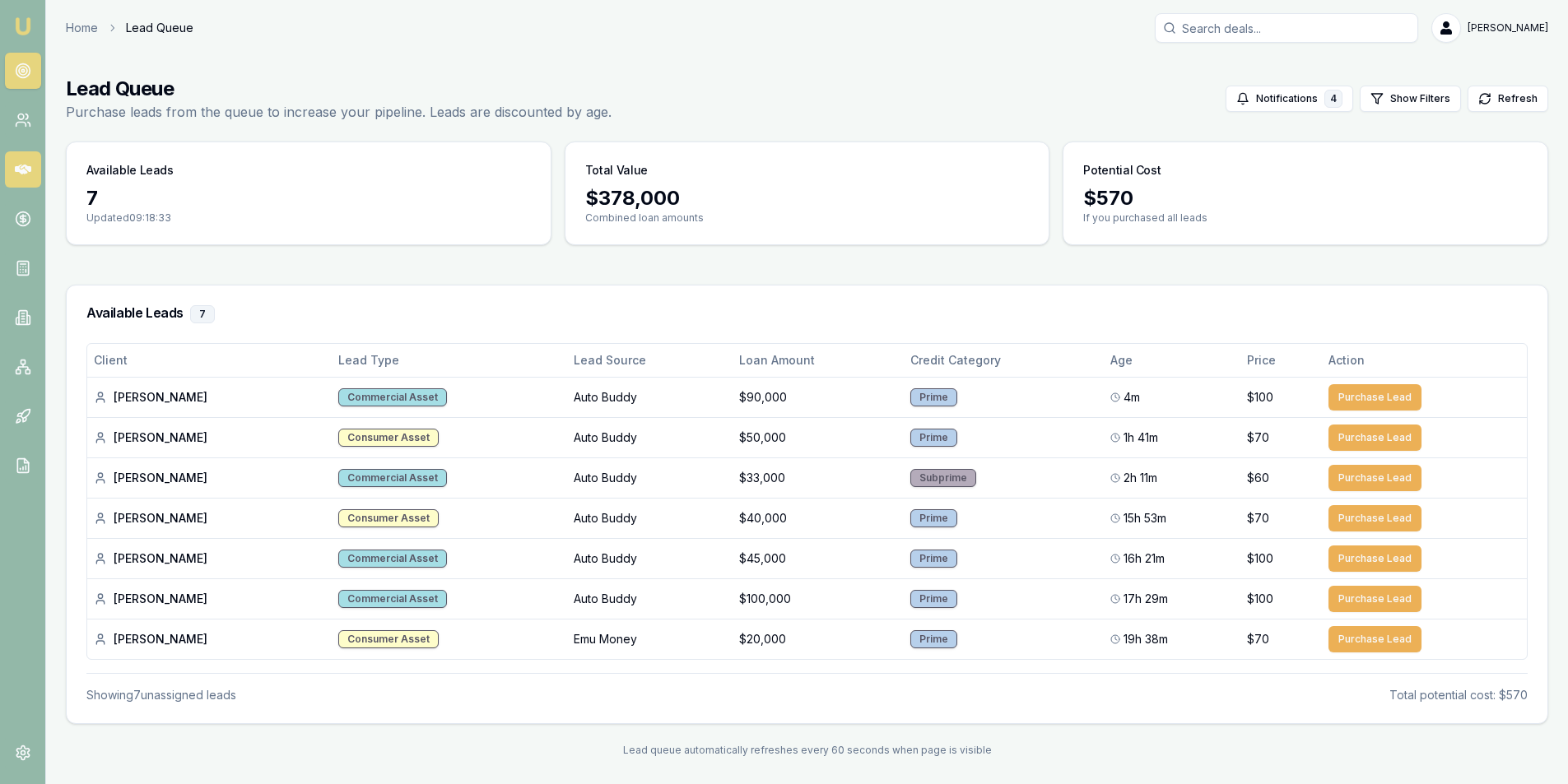
click at [22, 172] on icon at bounding box center [22, 170] width 16 height 10
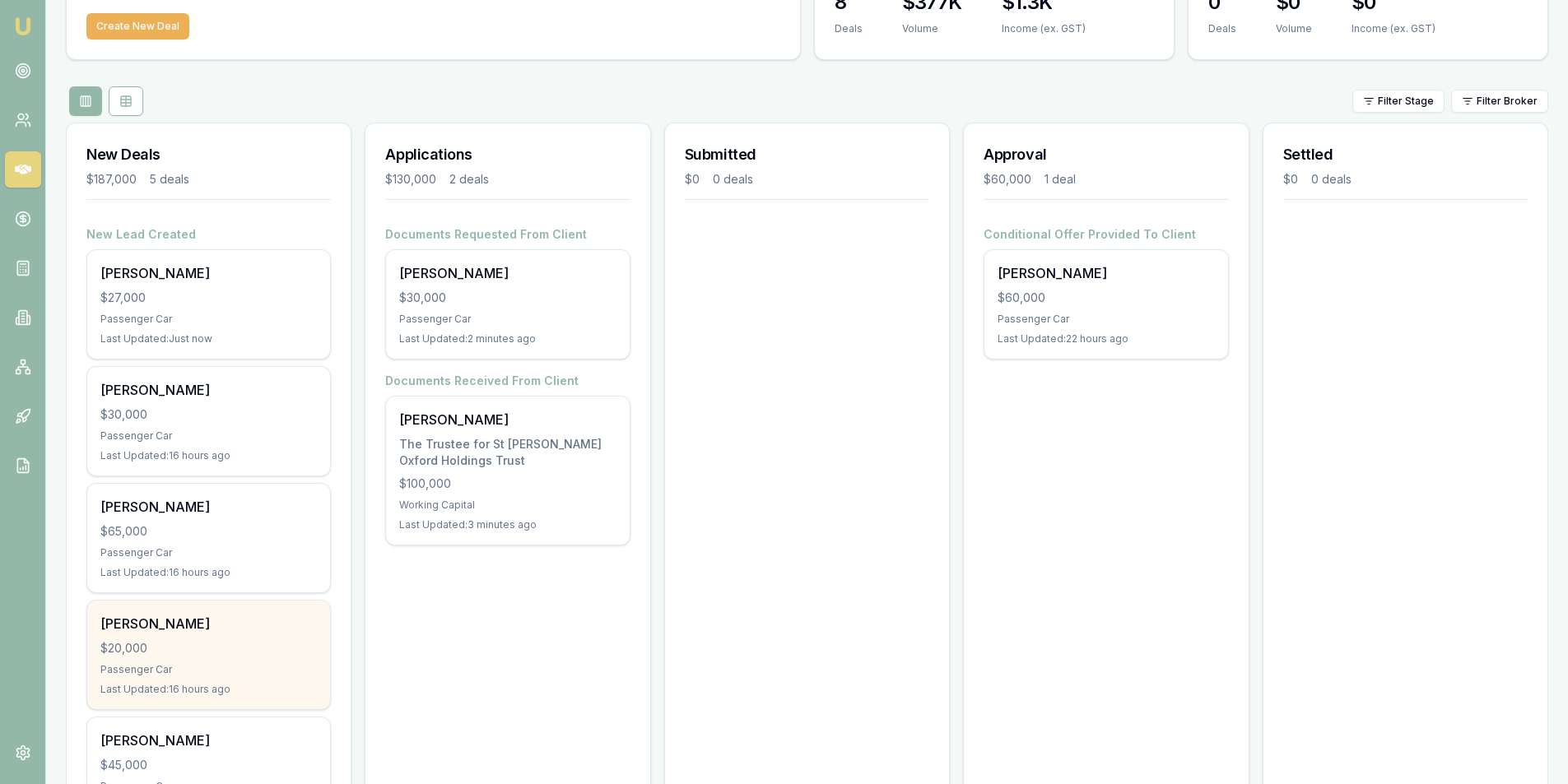
scroll to position [213, 0]
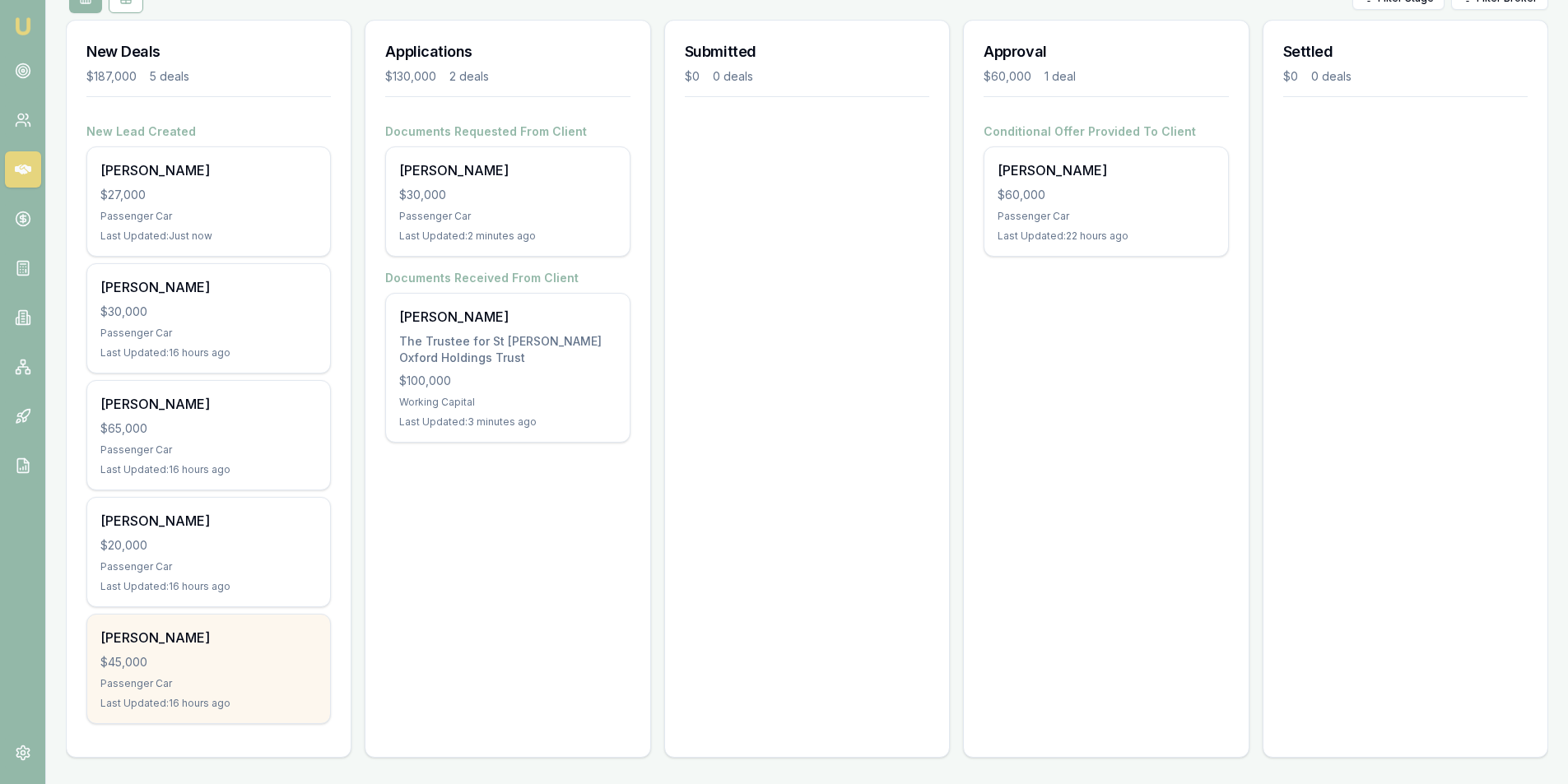
click at [219, 640] on div "[PERSON_NAME]" at bounding box center [208, 637] width 217 height 20
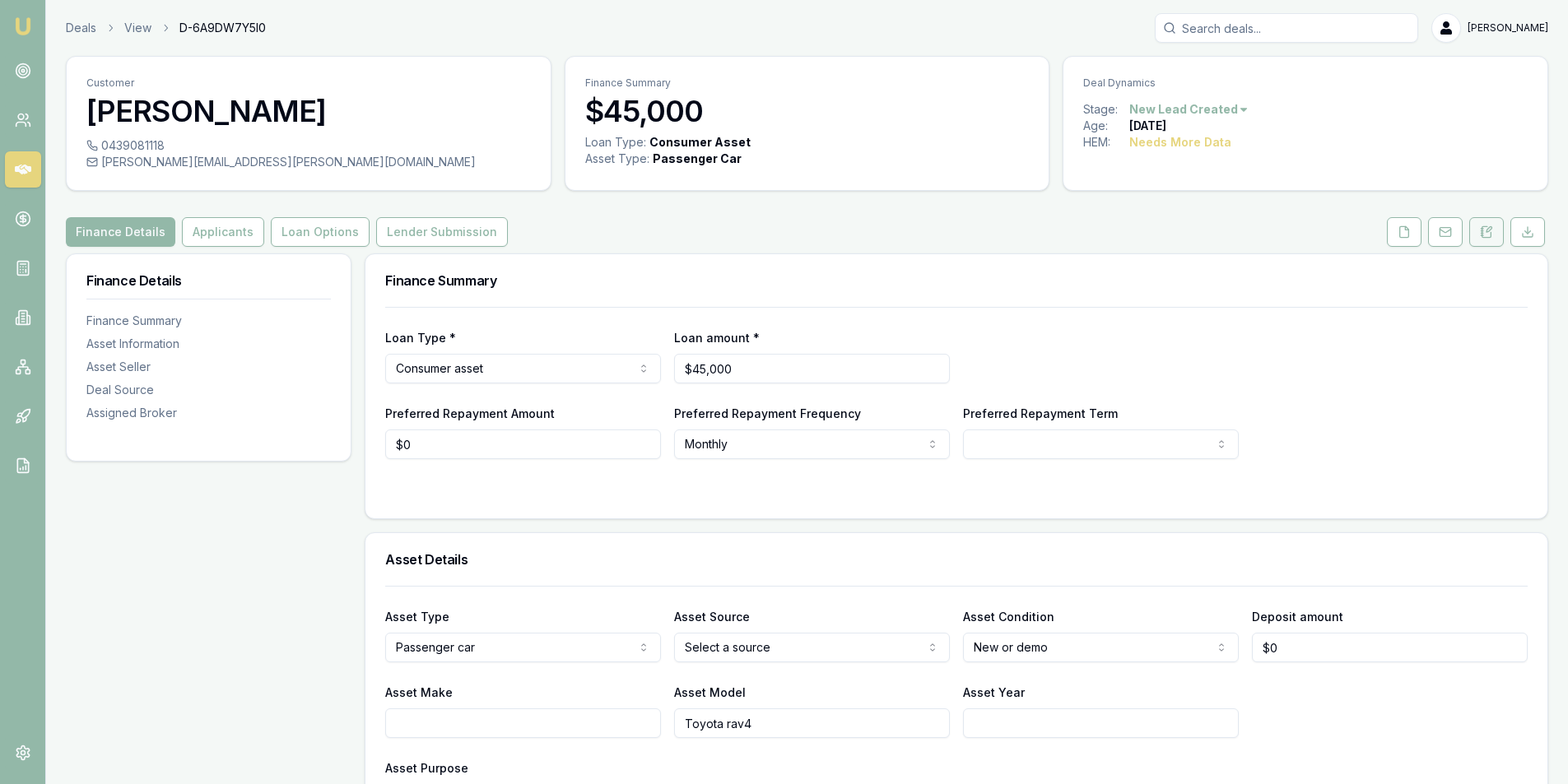
click at [1485, 224] on button at bounding box center [1486, 232] width 35 height 30
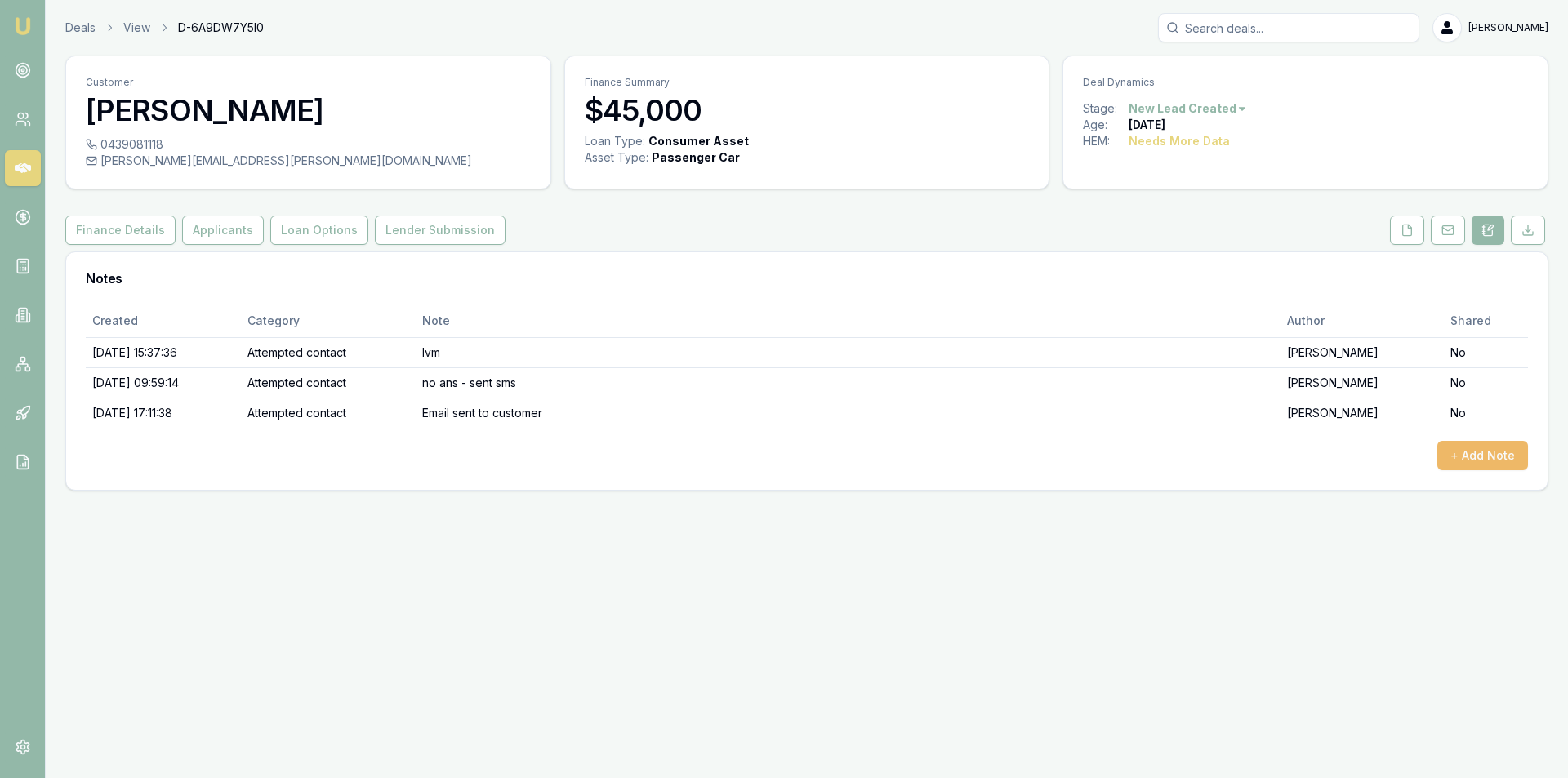
click at [1485, 449] on button "+ Add Note" at bounding box center [1483, 455] width 91 height 30
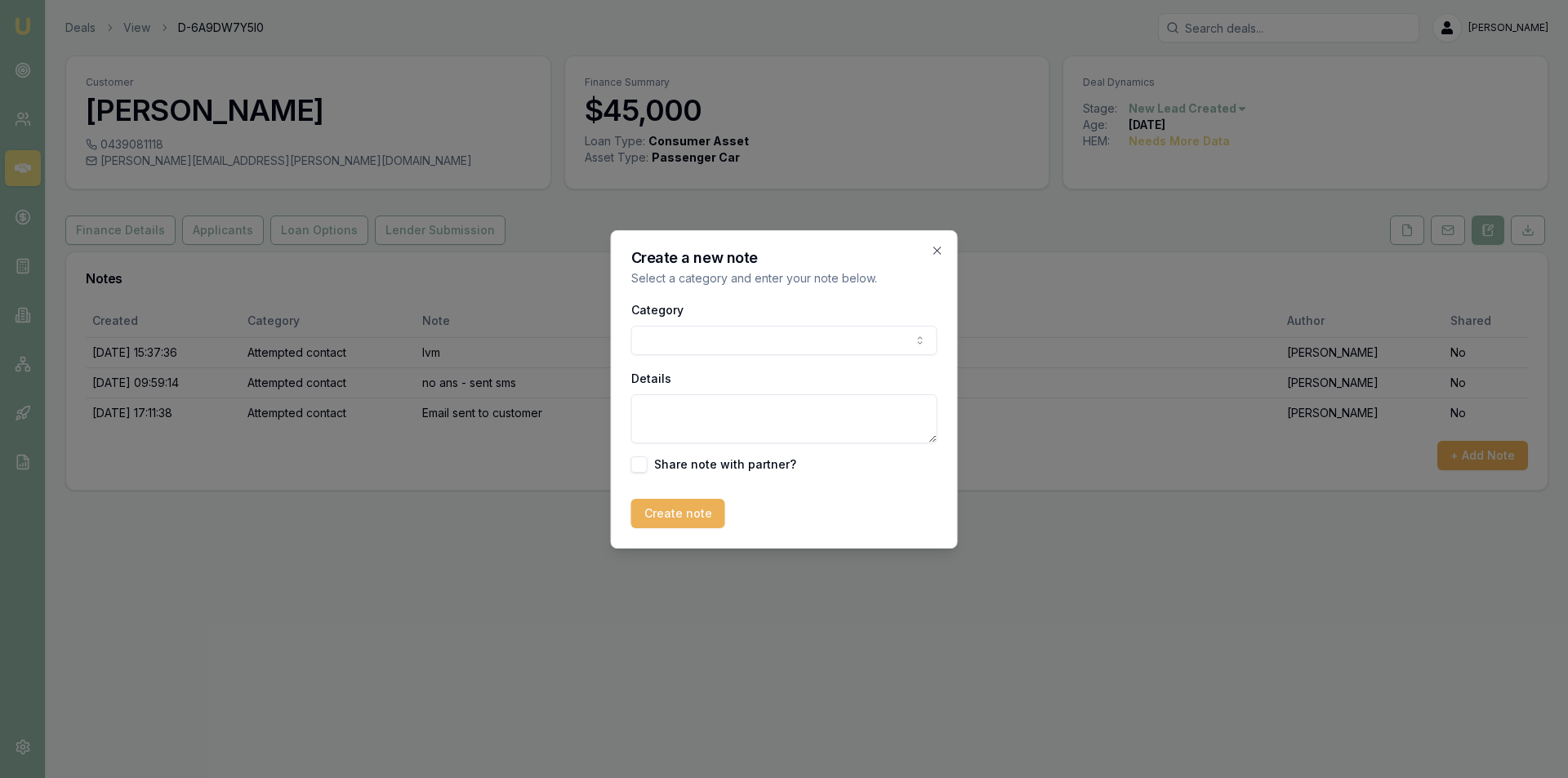
click at [674, 347] on body "Emu Broker Deals View D-6A9DW7Y5I0 Peter Sarris Toggle Menu Customer Brett Fave…" at bounding box center [784, 389] width 1568 height 778
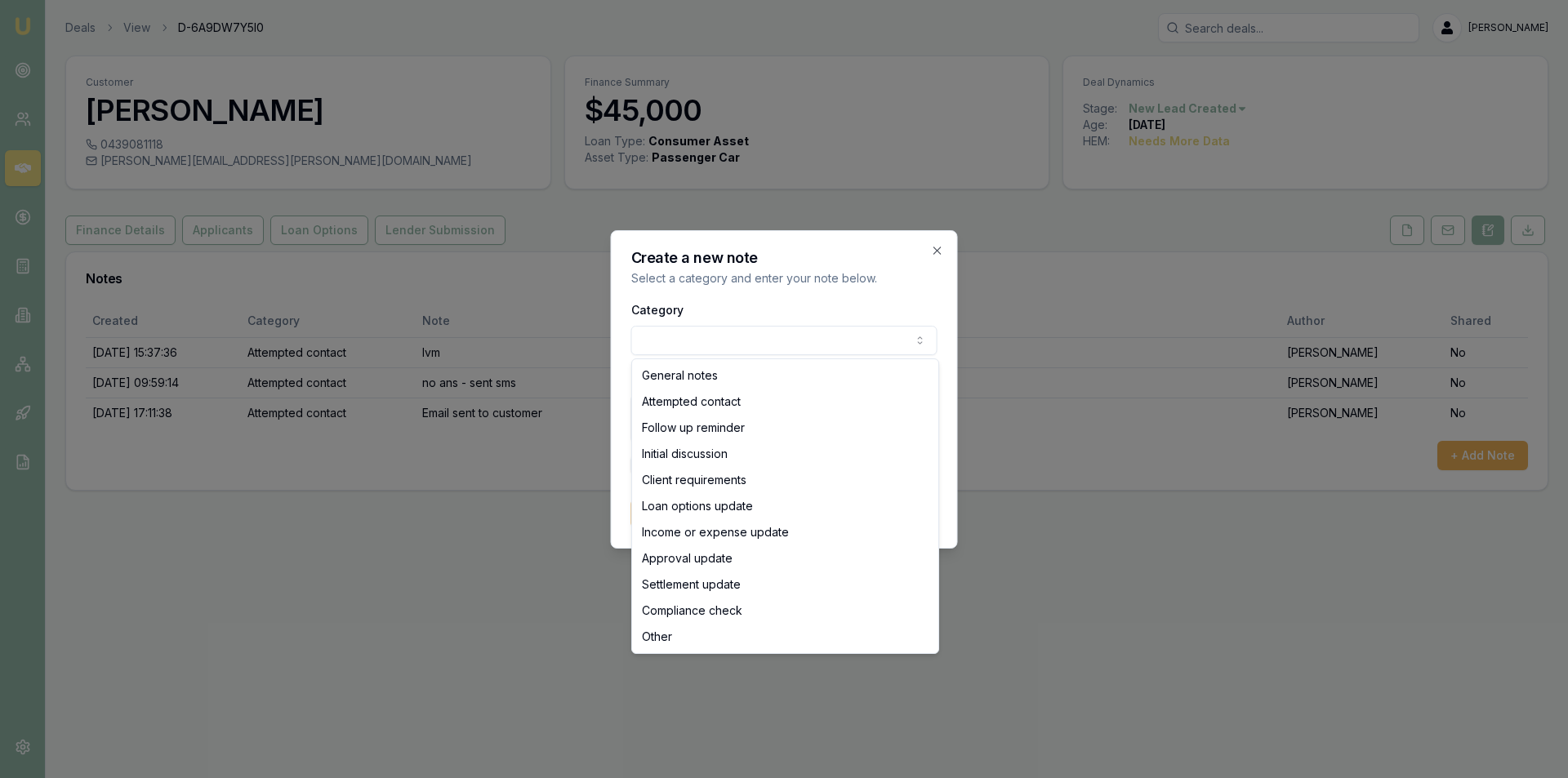
select select "ATTEMPTED_CONTACT"
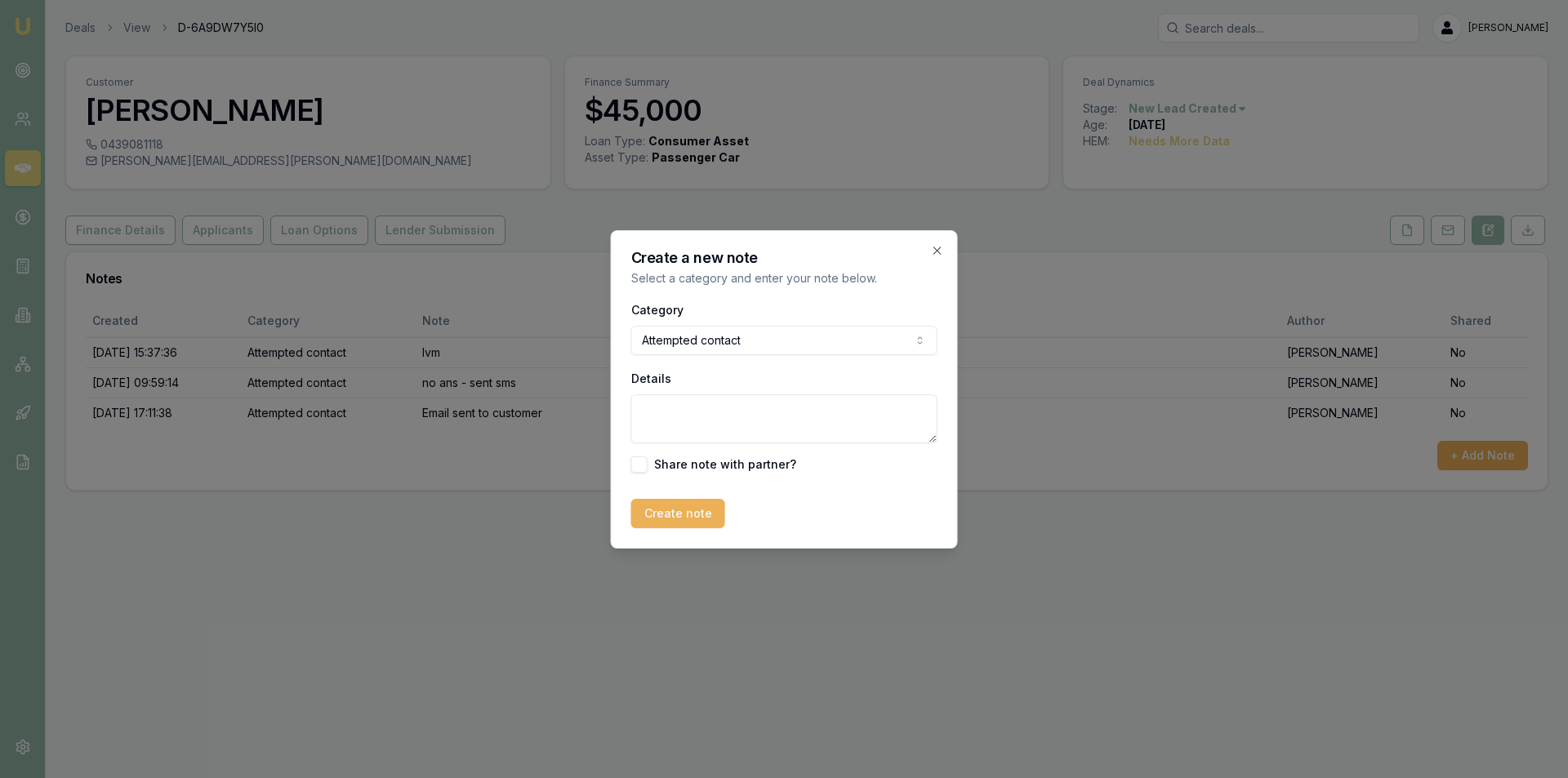
click at [687, 399] on textarea "Details" at bounding box center [784, 419] width 306 height 49
type textarea "lvm"
click at [661, 508] on button "Create note" at bounding box center [678, 513] width 94 height 30
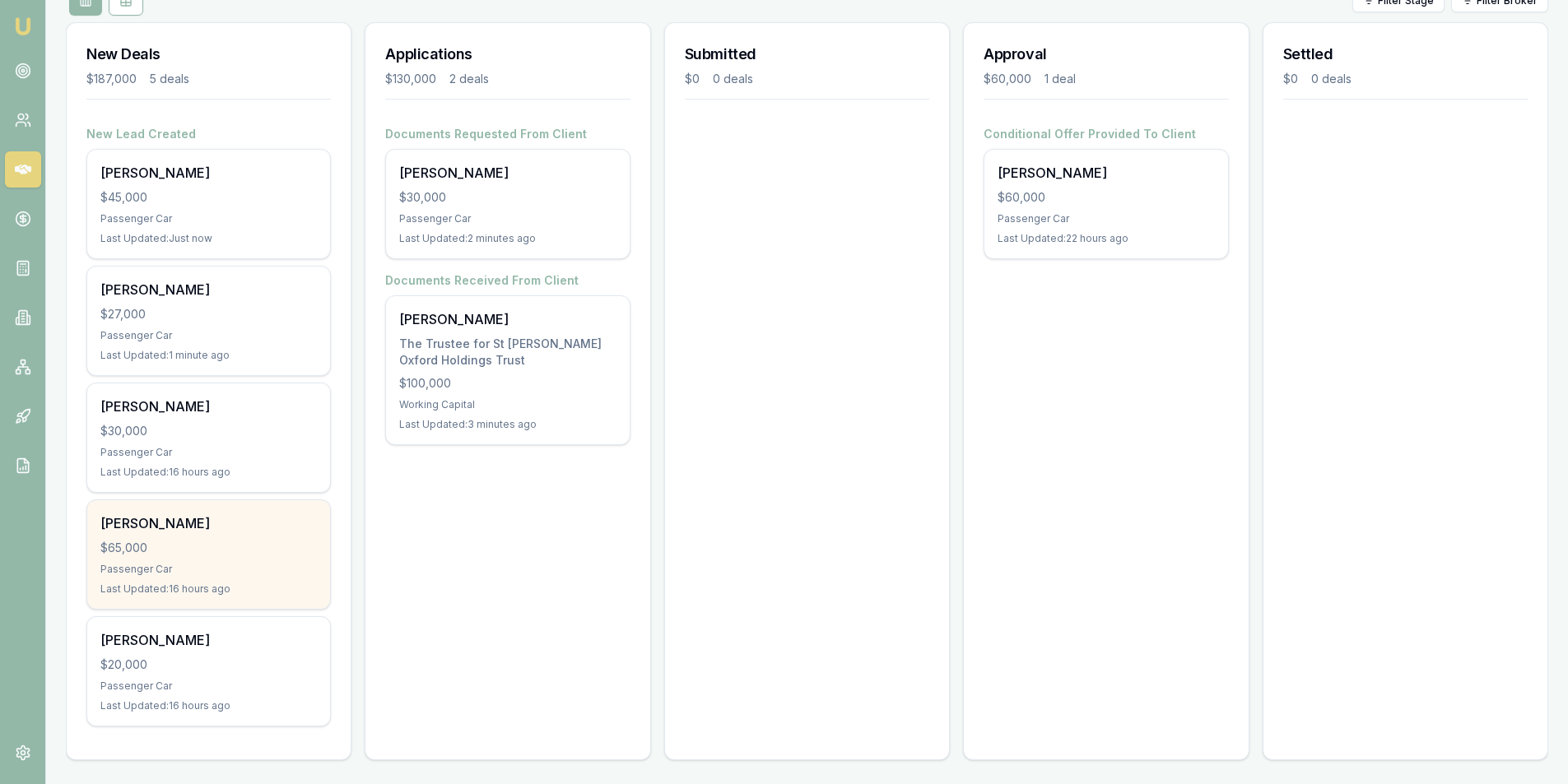
scroll to position [213, 0]
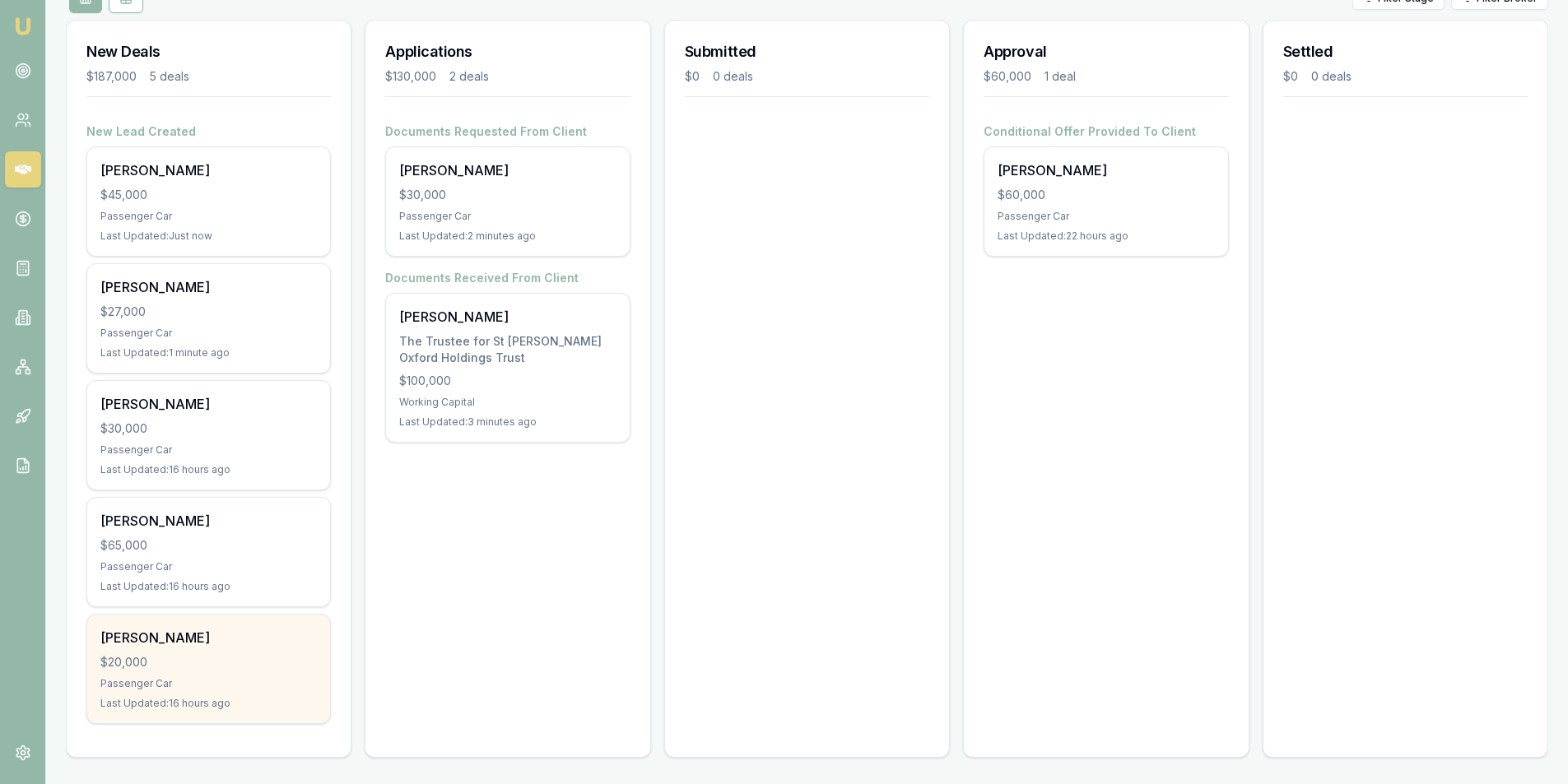
click at [246, 618] on div "[PERSON_NAME] $20,000 Passenger Car Last Updated: 16 hours ago" at bounding box center [209, 668] width 243 height 109
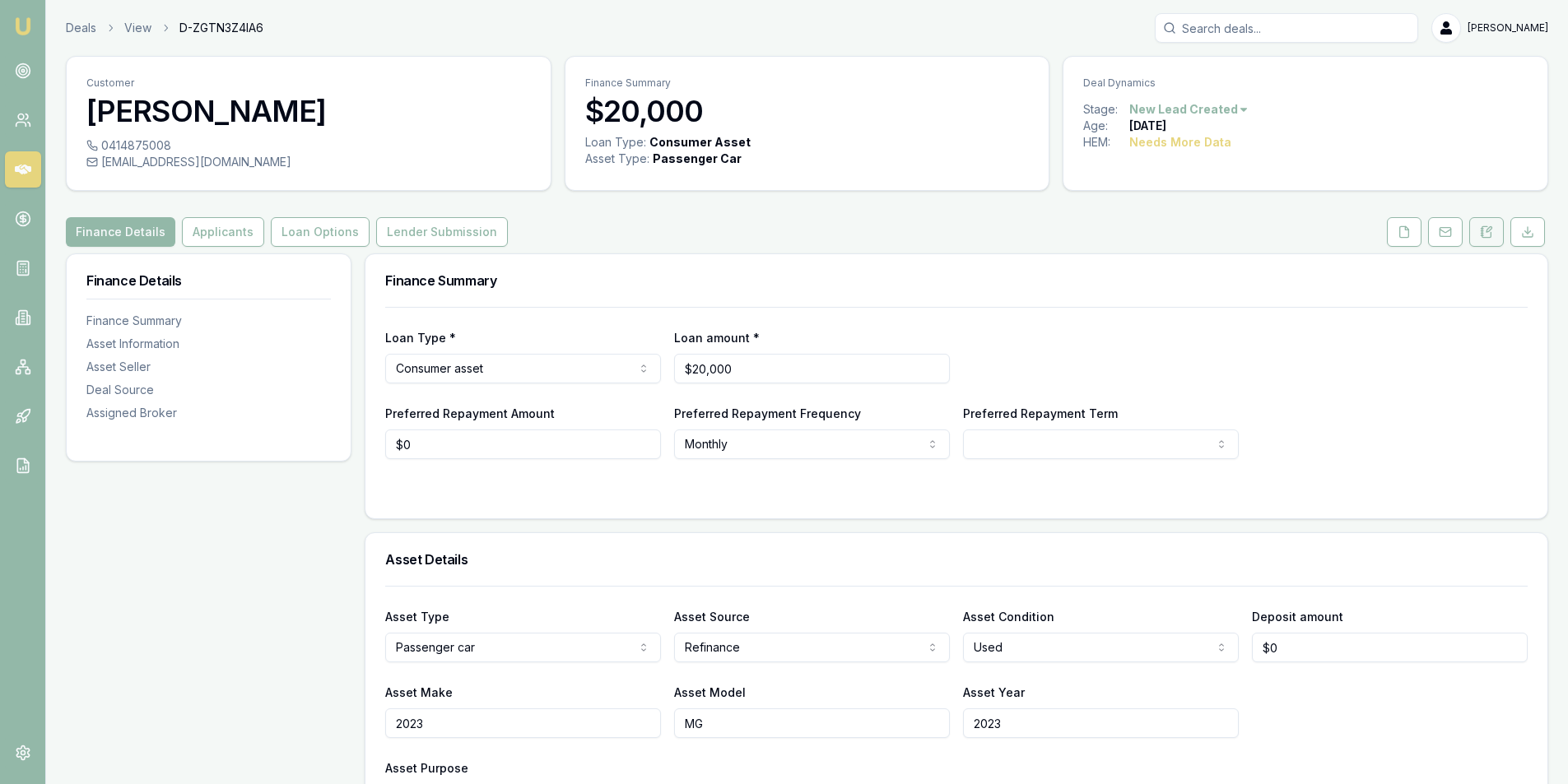
click at [1484, 228] on icon at bounding box center [1486, 231] width 13 height 13
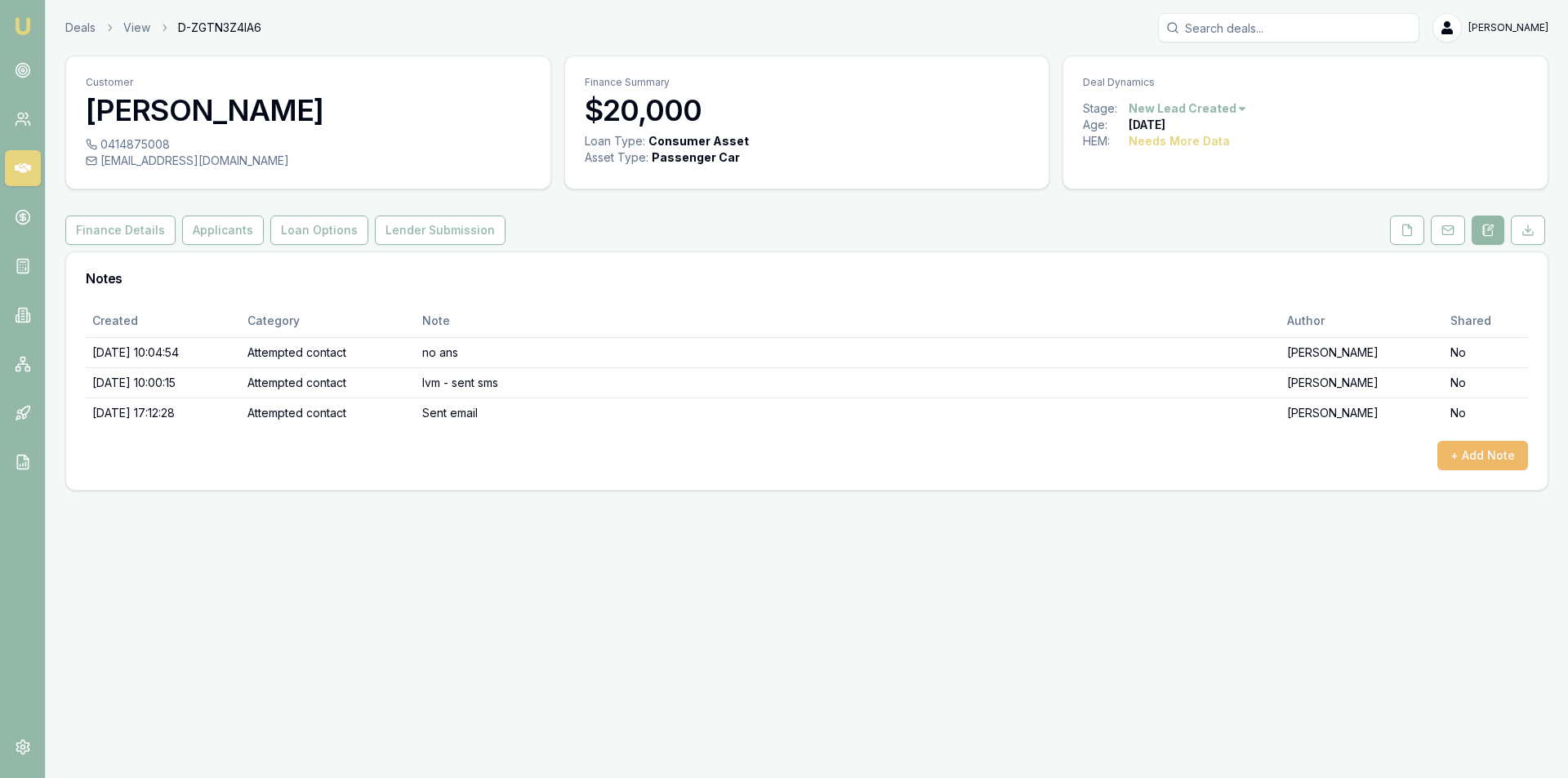
click at [1469, 448] on button "+ Add Note" at bounding box center [1483, 455] width 91 height 30
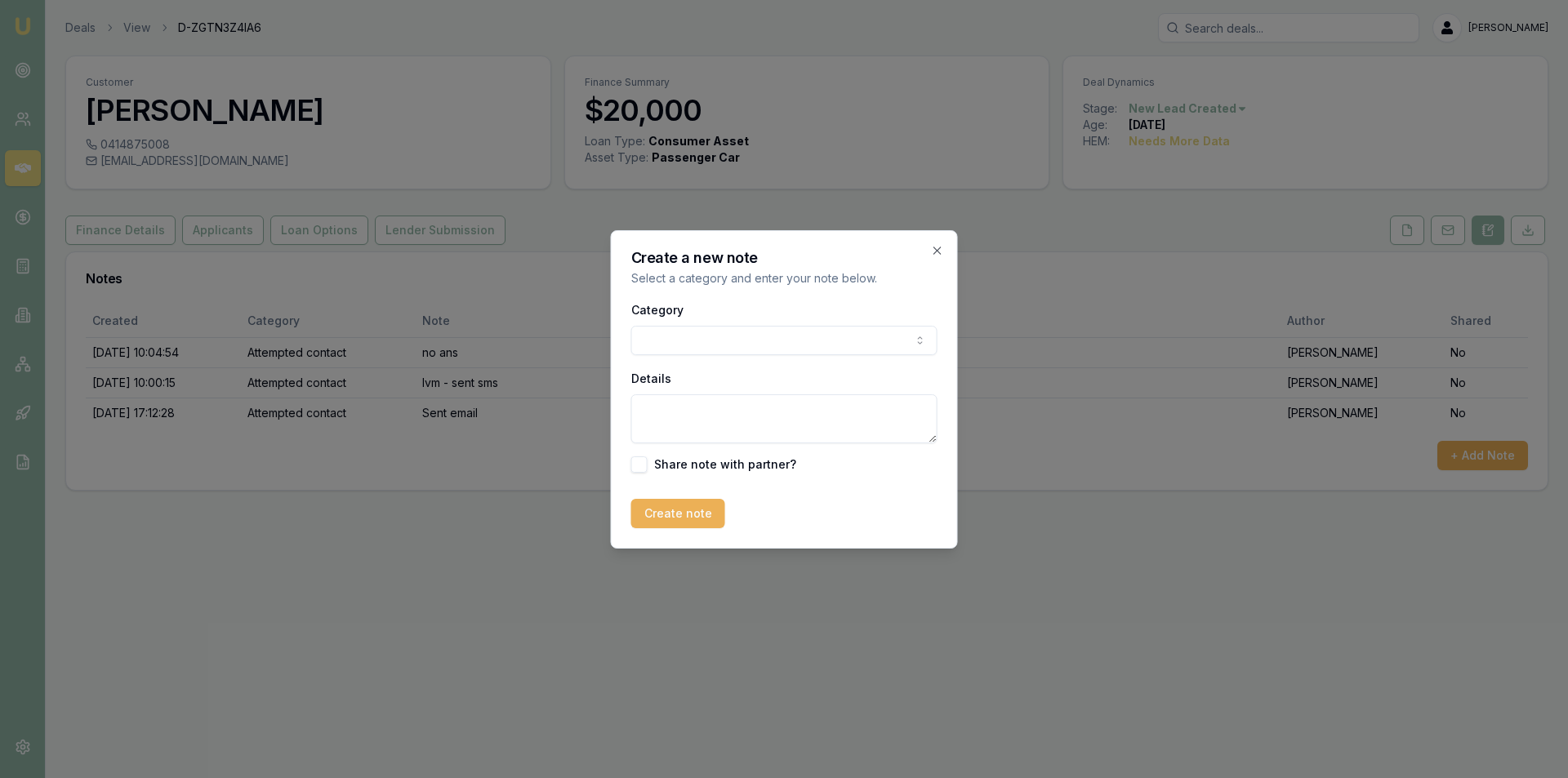
click at [731, 333] on body "Emu Broker Deals View D-ZGTN3Z4IA6 Peter Sarris Toggle Menu Customer Mehreen Sy…" at bounding box center [784, 389] width 1568 height 778
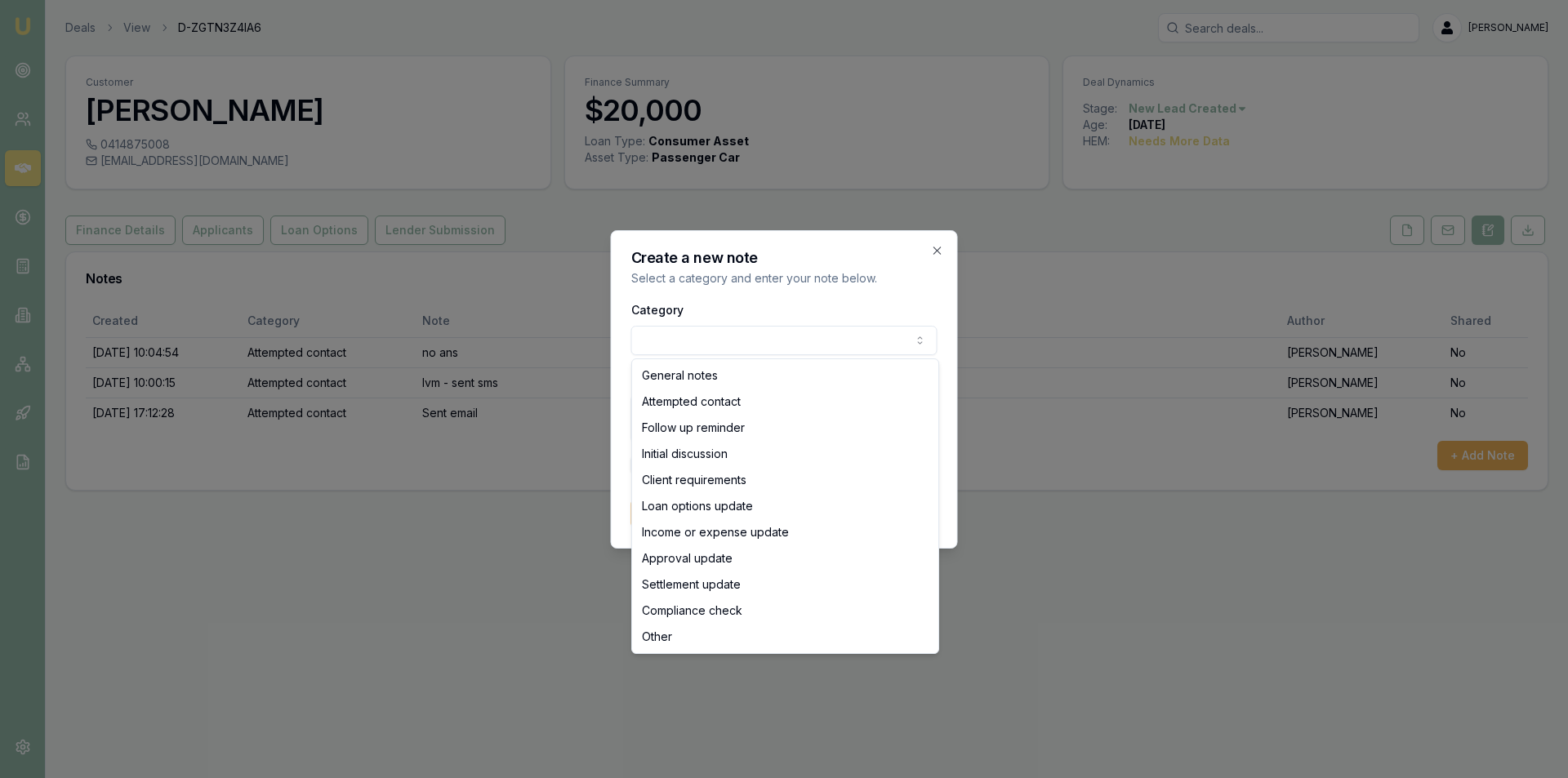
select select "ATTEMPTED_CONTACT"
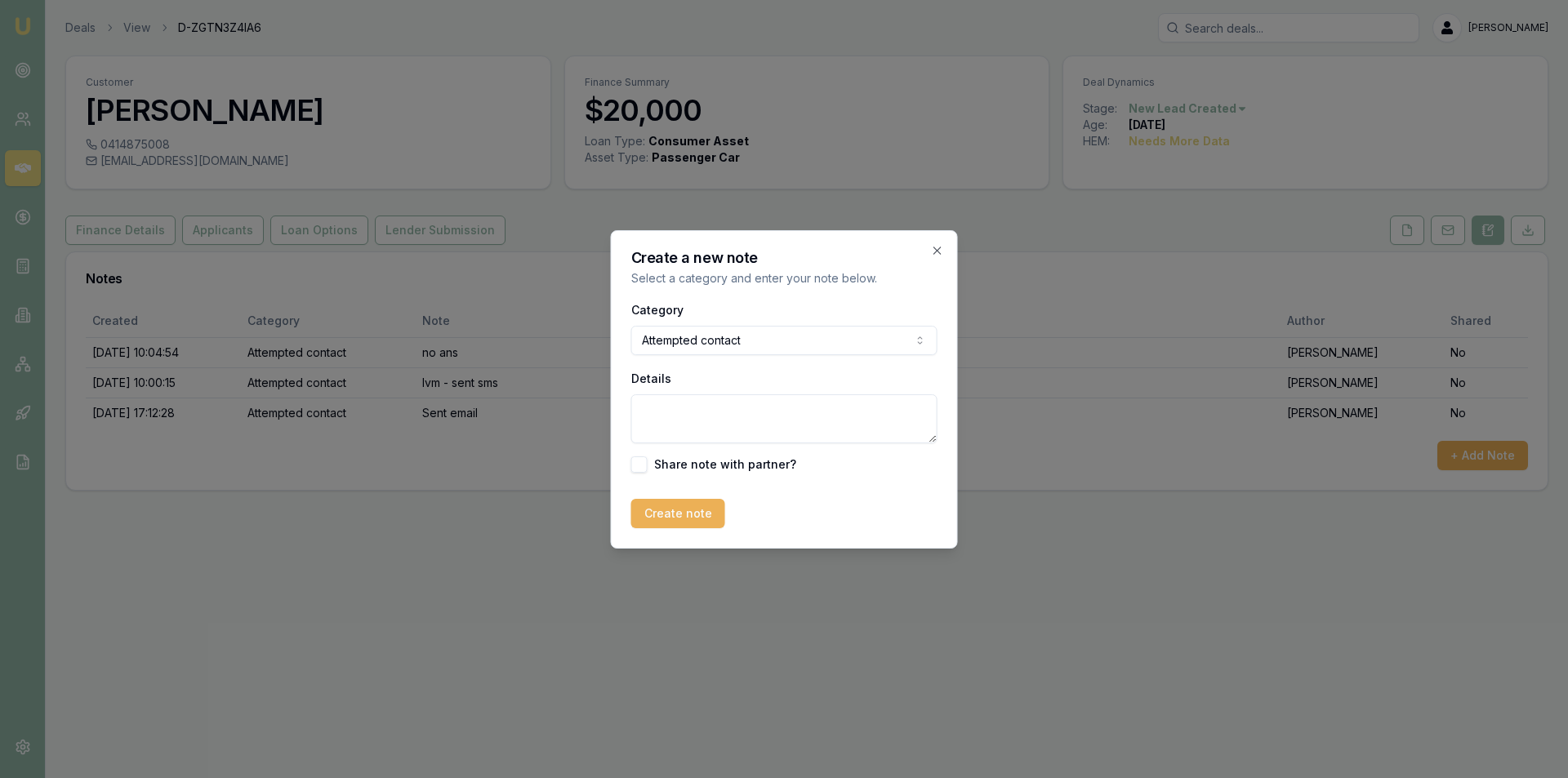
click at [729, 403] on textarea "Details" at bounding box center [784, 419] width 306 height 49
type textarea "LVM"
click at [659, 531] on div "Create a new note Select a category and enter your note below. Category Attempt…" at bounding box center [784, 389] width 347 height 319
click at [661, 525] on button "Create note" at bounding box center [678, 513] width 94 height 30
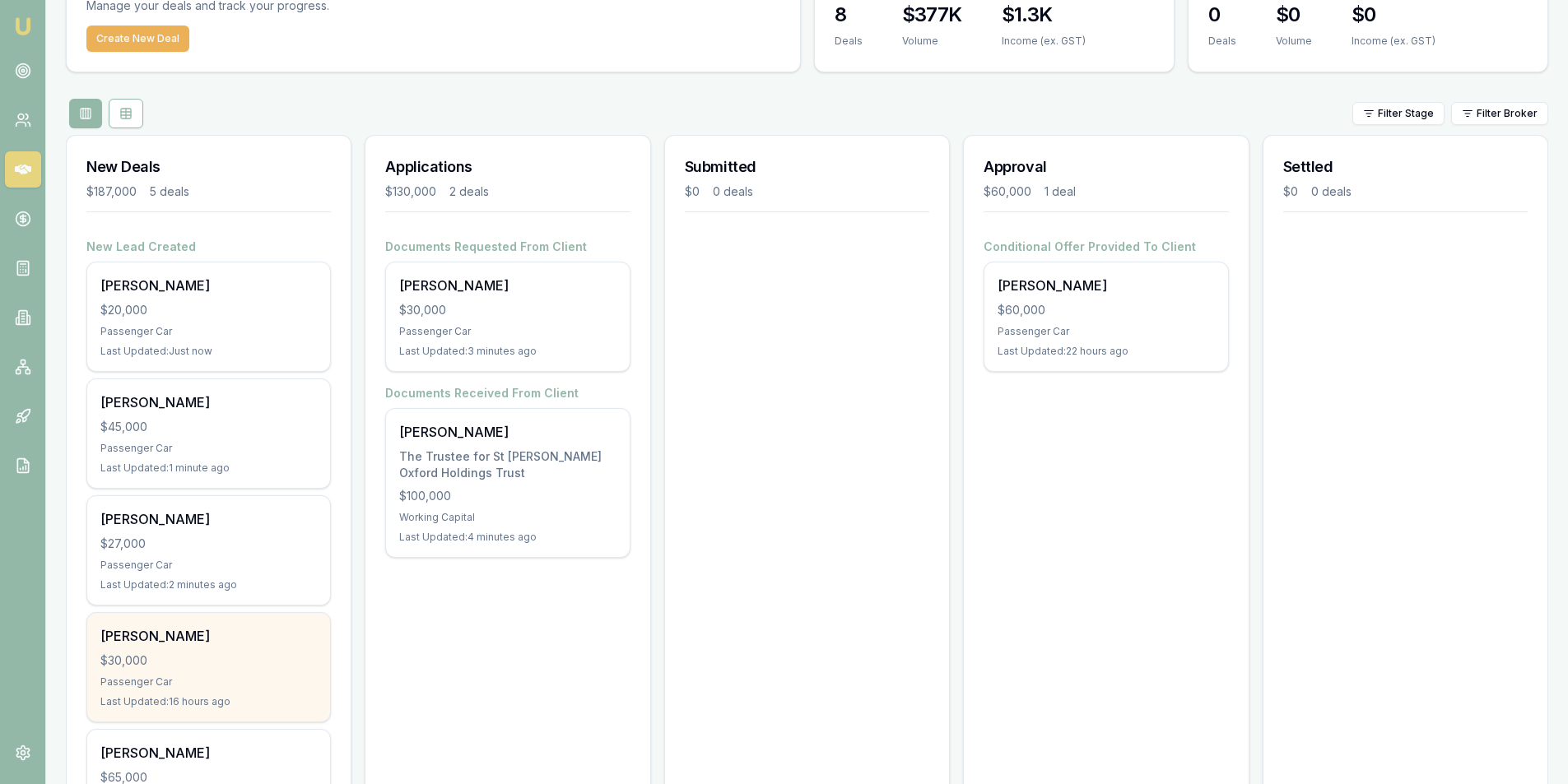
scroll to position [213, 0]
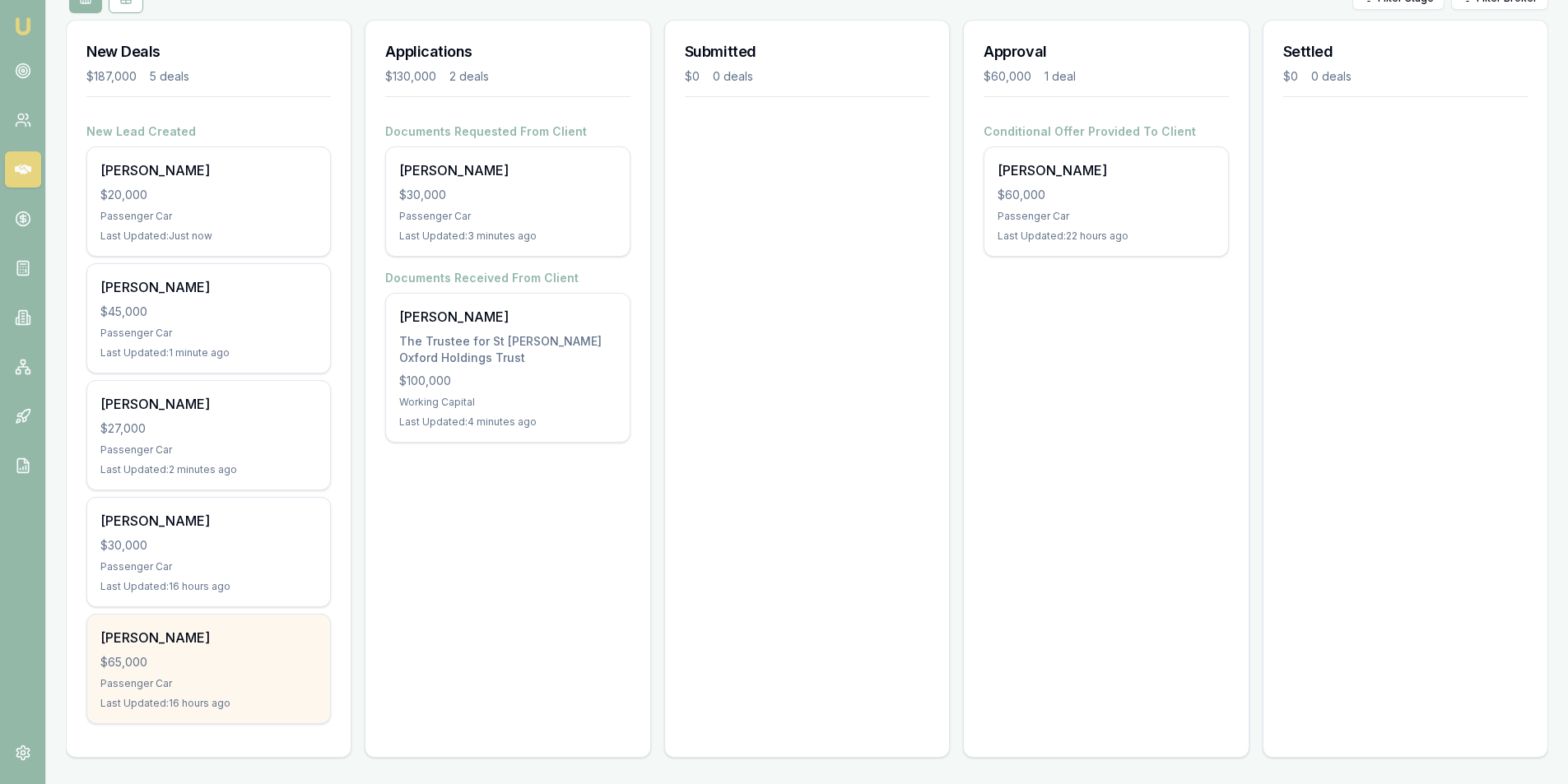
click at [218, 668] on div "$65,000" at bounding box center [208, 662] width 217 height 16
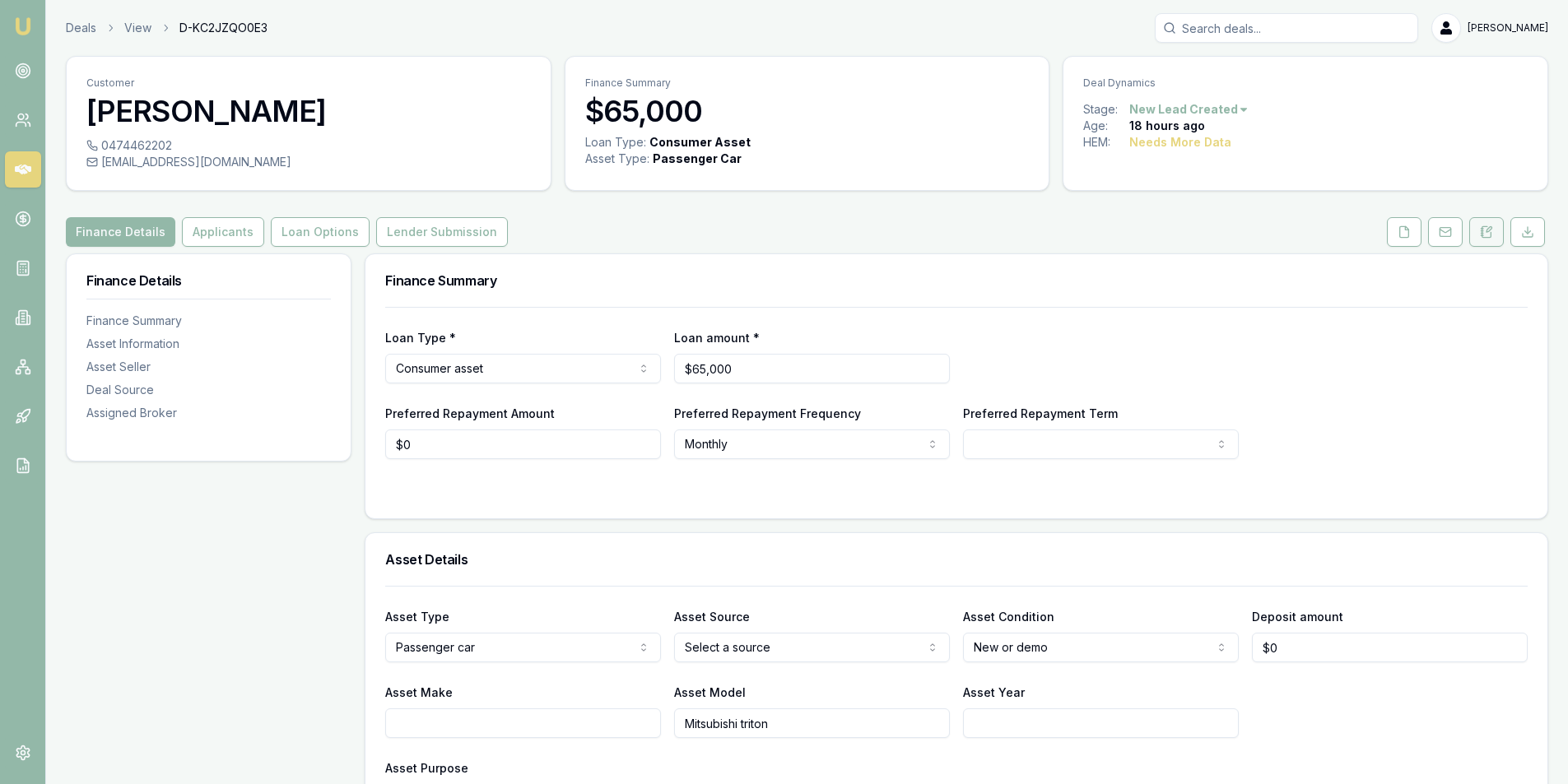
click at [1480, 225] on icon at bounding box center [1486, 231] width 13 height 13
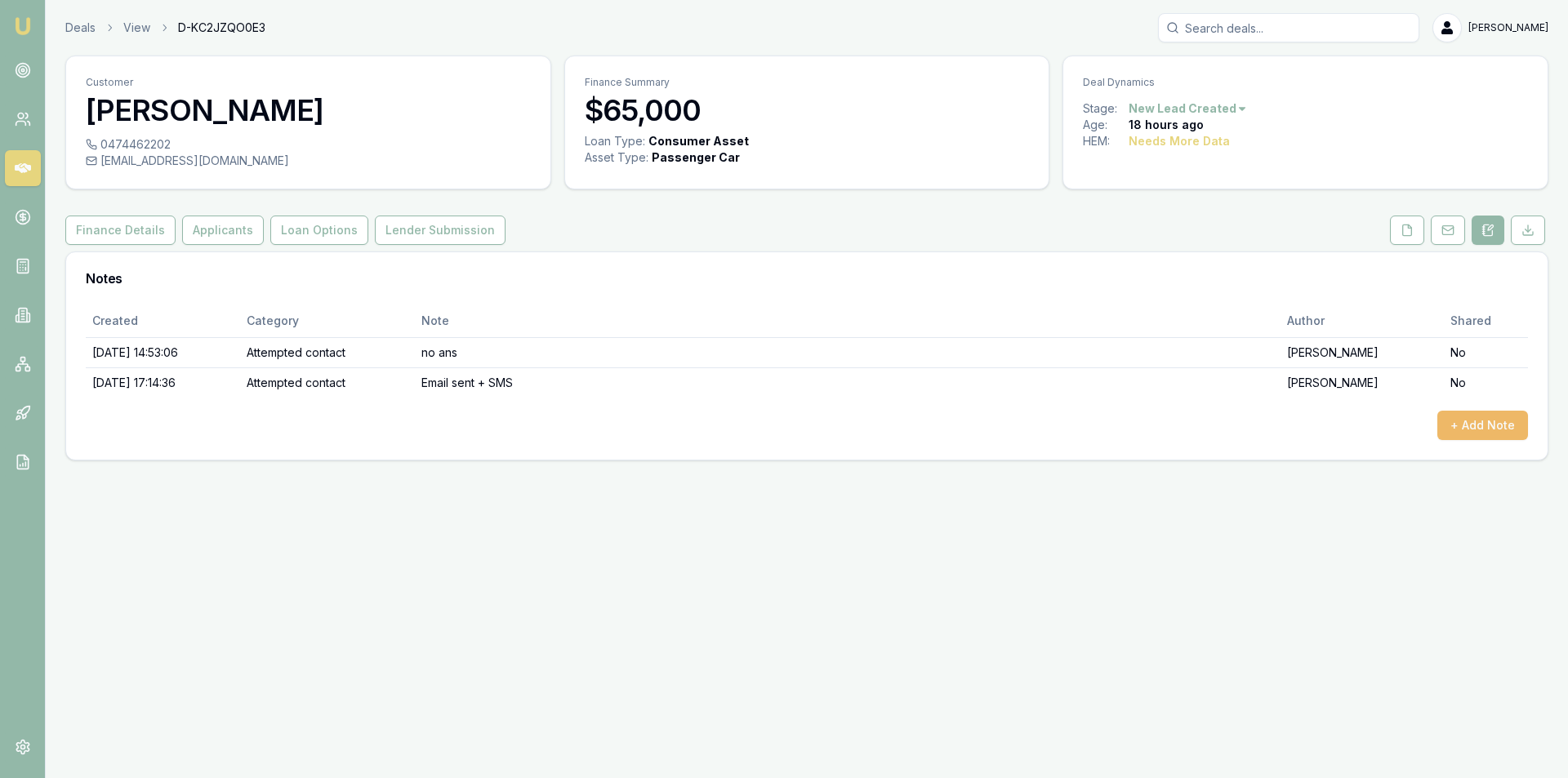
click at [1463, 427] on button "+ Add Note" at bounding box center [1483, 425] width 91 height 30
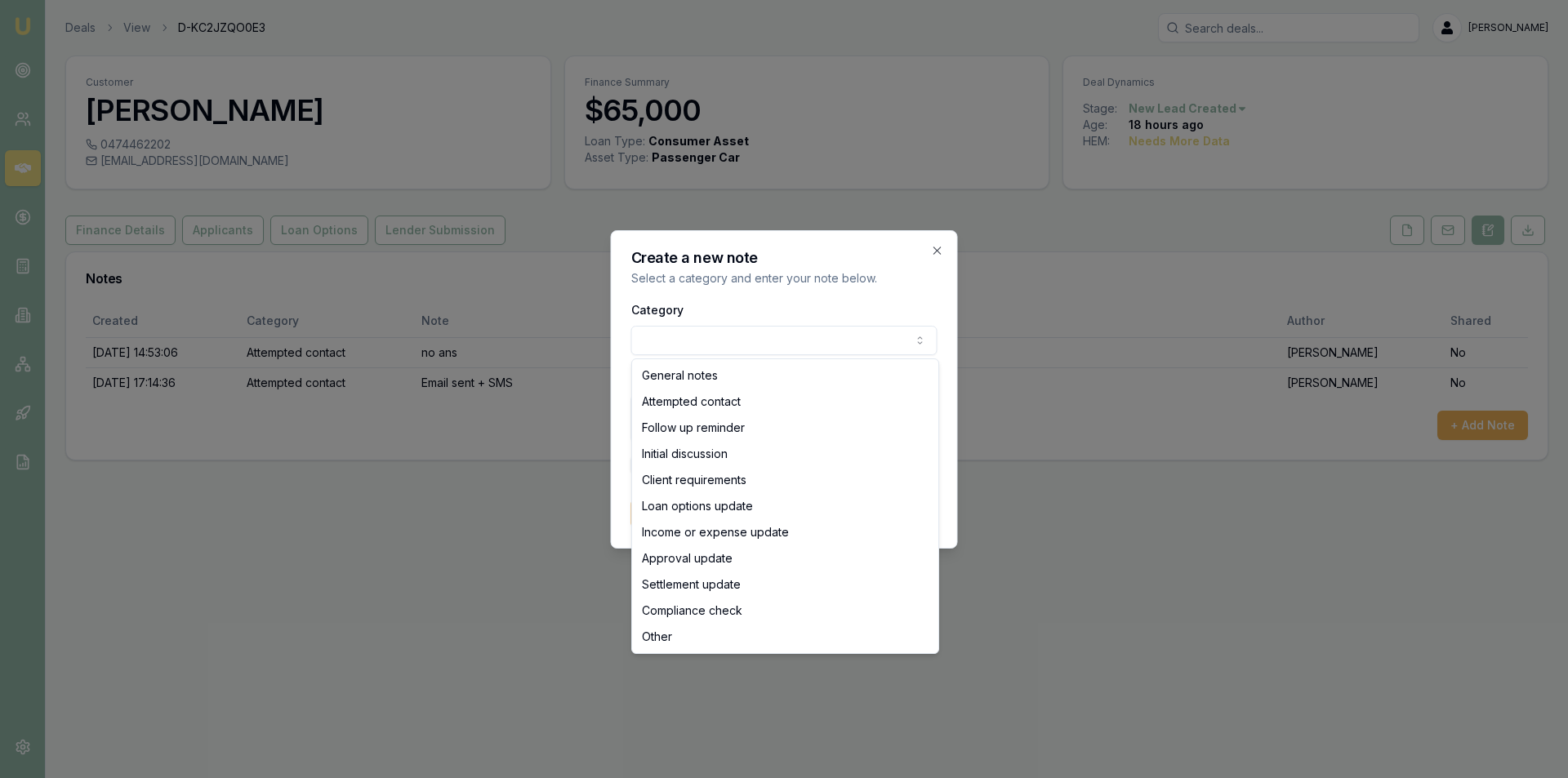
click at [812, 335] on body "Emu Broker Deals View D-KC2JZQO0E3 [PERSON_NAME] Toggle Menu Customer [PERSON_N…" at bounding box center [784, 389] width 1568 height 778
select select "ATTEMPTED_CONTACT"
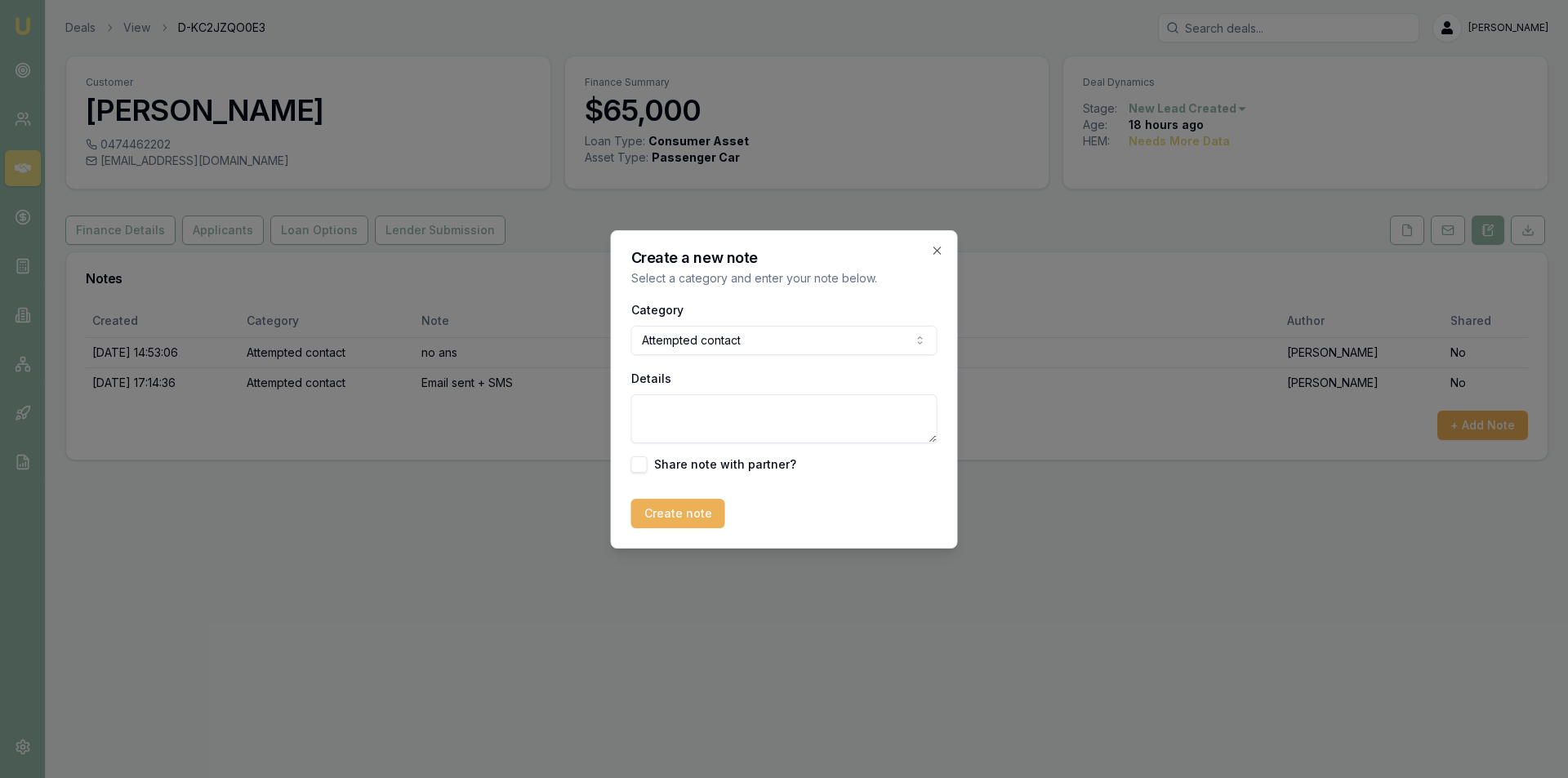
click at [714, 403] on textarea "Details" at bounding box center [784, 419] width 306 height 49
type textarea "LVM"
click at [687, 518] on button "Create note" at bounding box center [678, 513] width 94 height 30
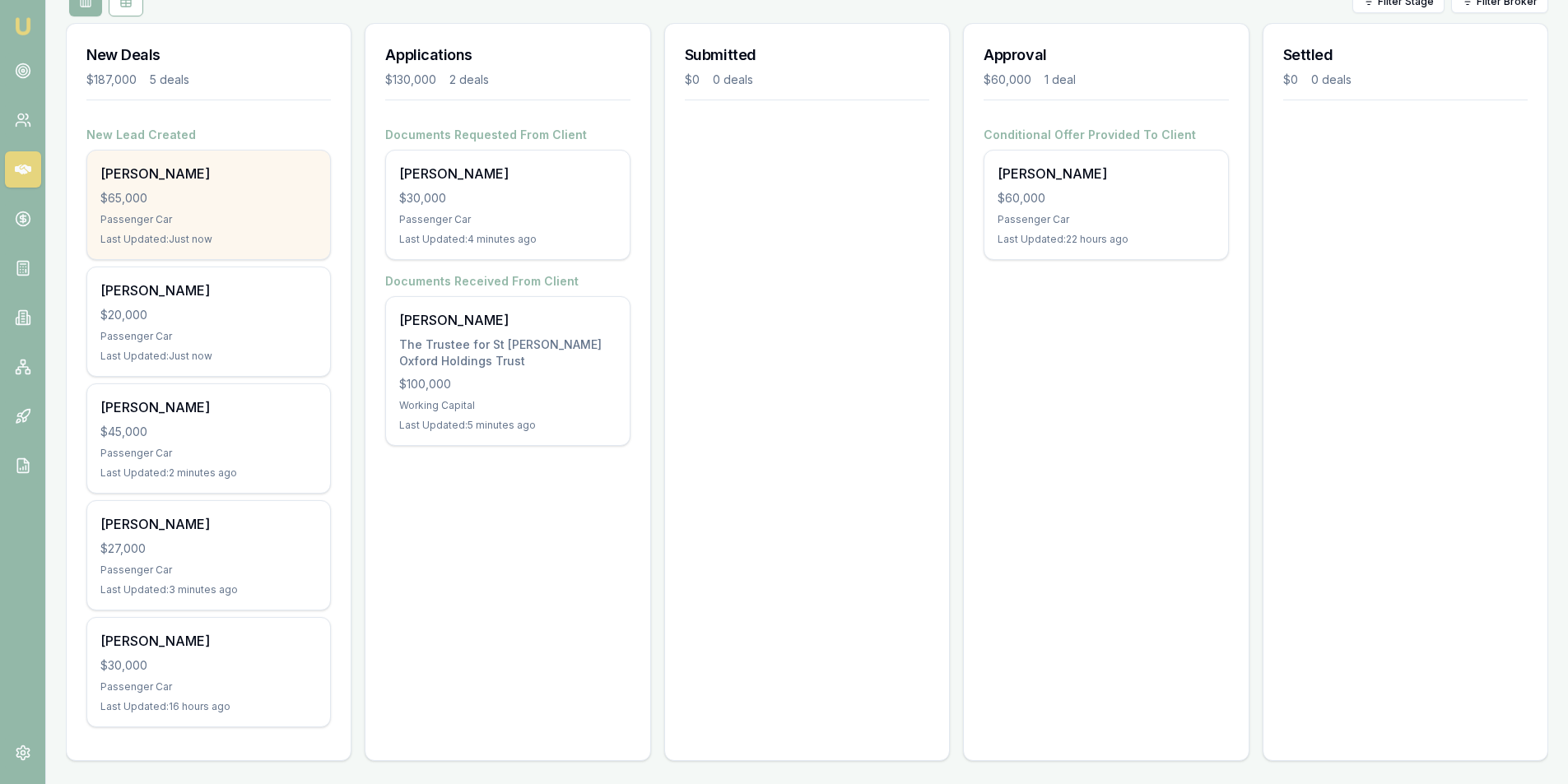
scroll to position [213, 0]
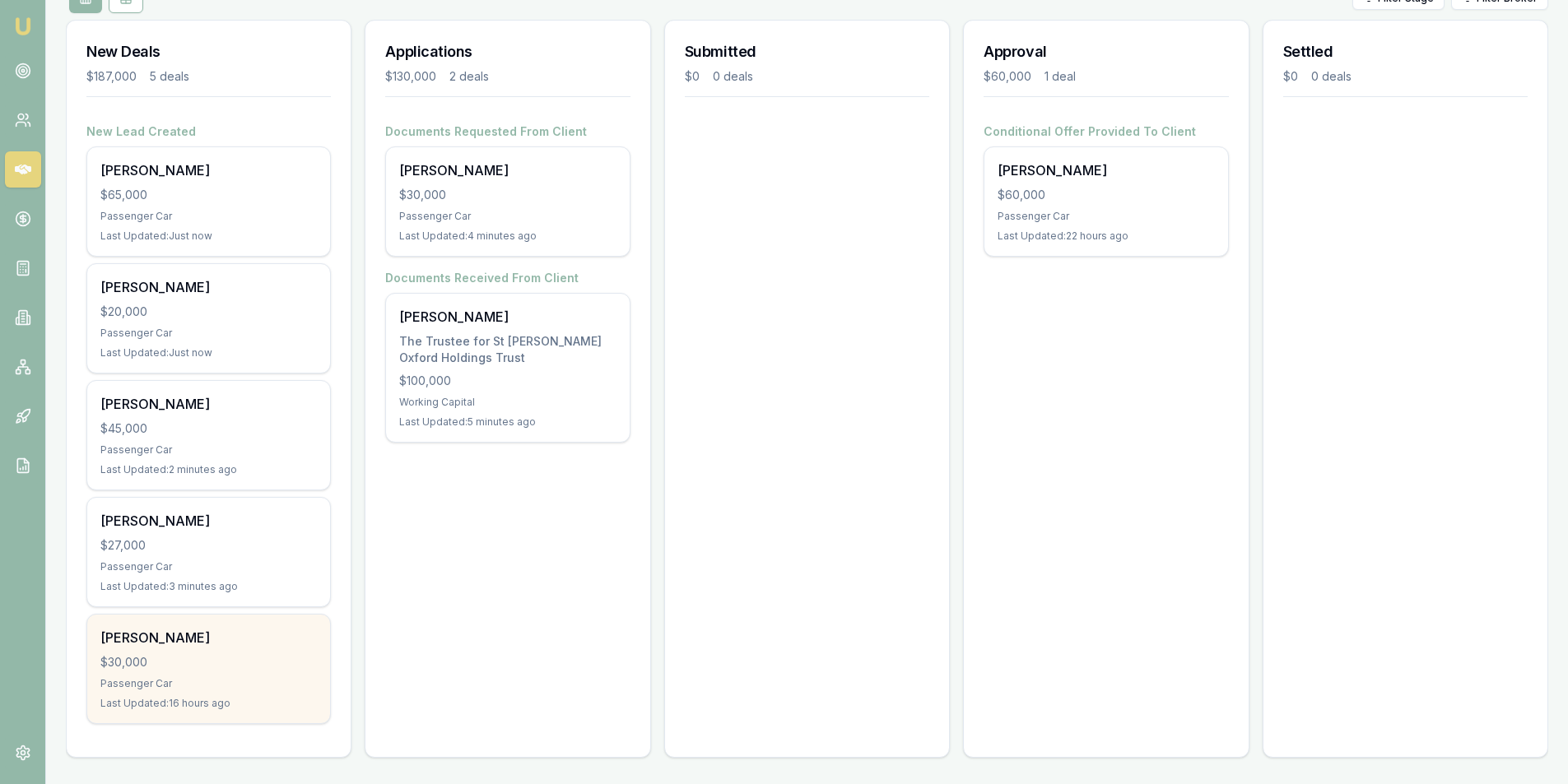
click at [218, 650] on div "Kaylee Challis $30,000 Passenger Car Last Updated: 16 hours ago" at bounding box center [209, 668] width 243 height 109
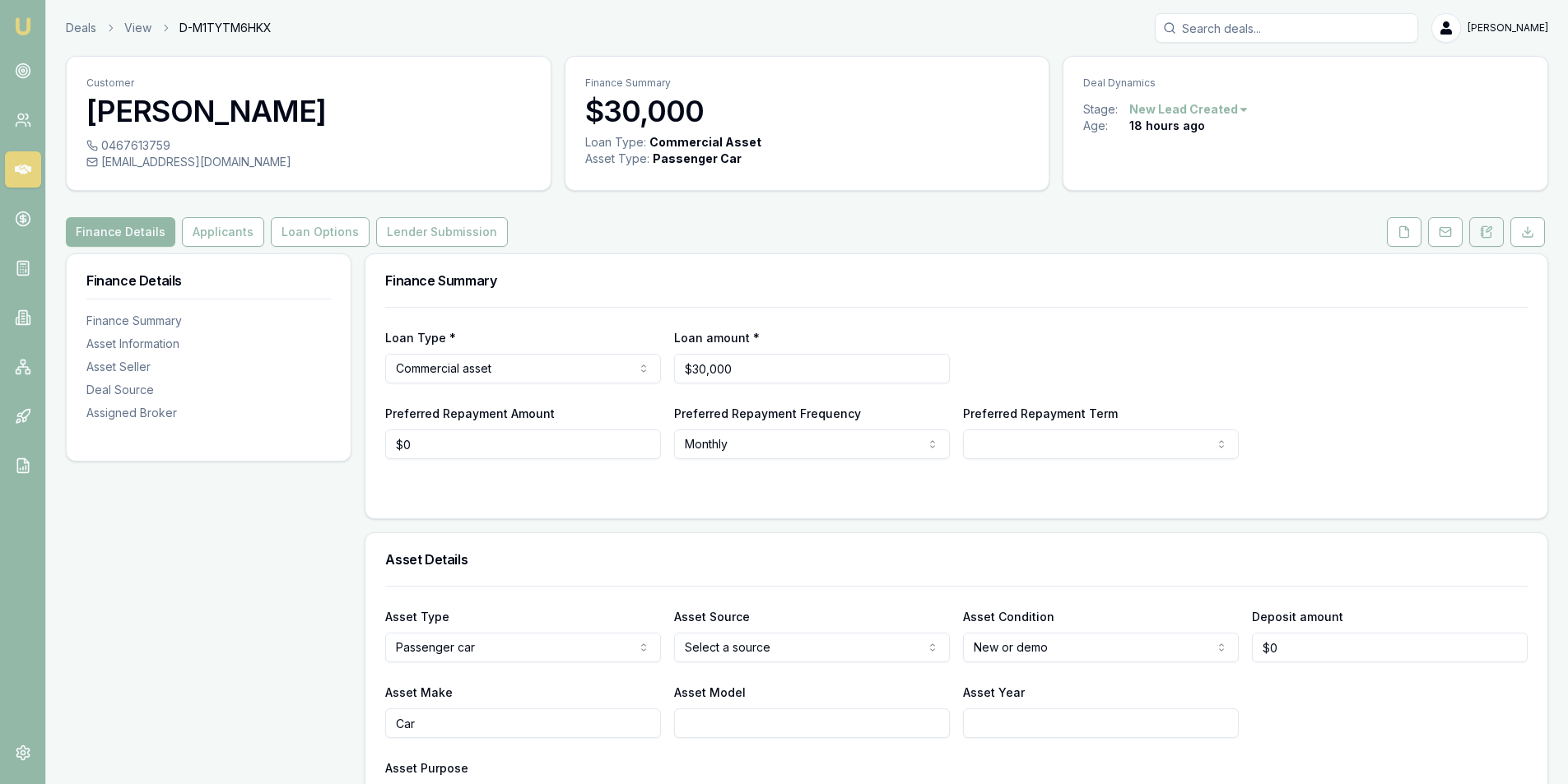
click at [1488, 233] on icon at bounding box center [1486, 231] width 13 height 13
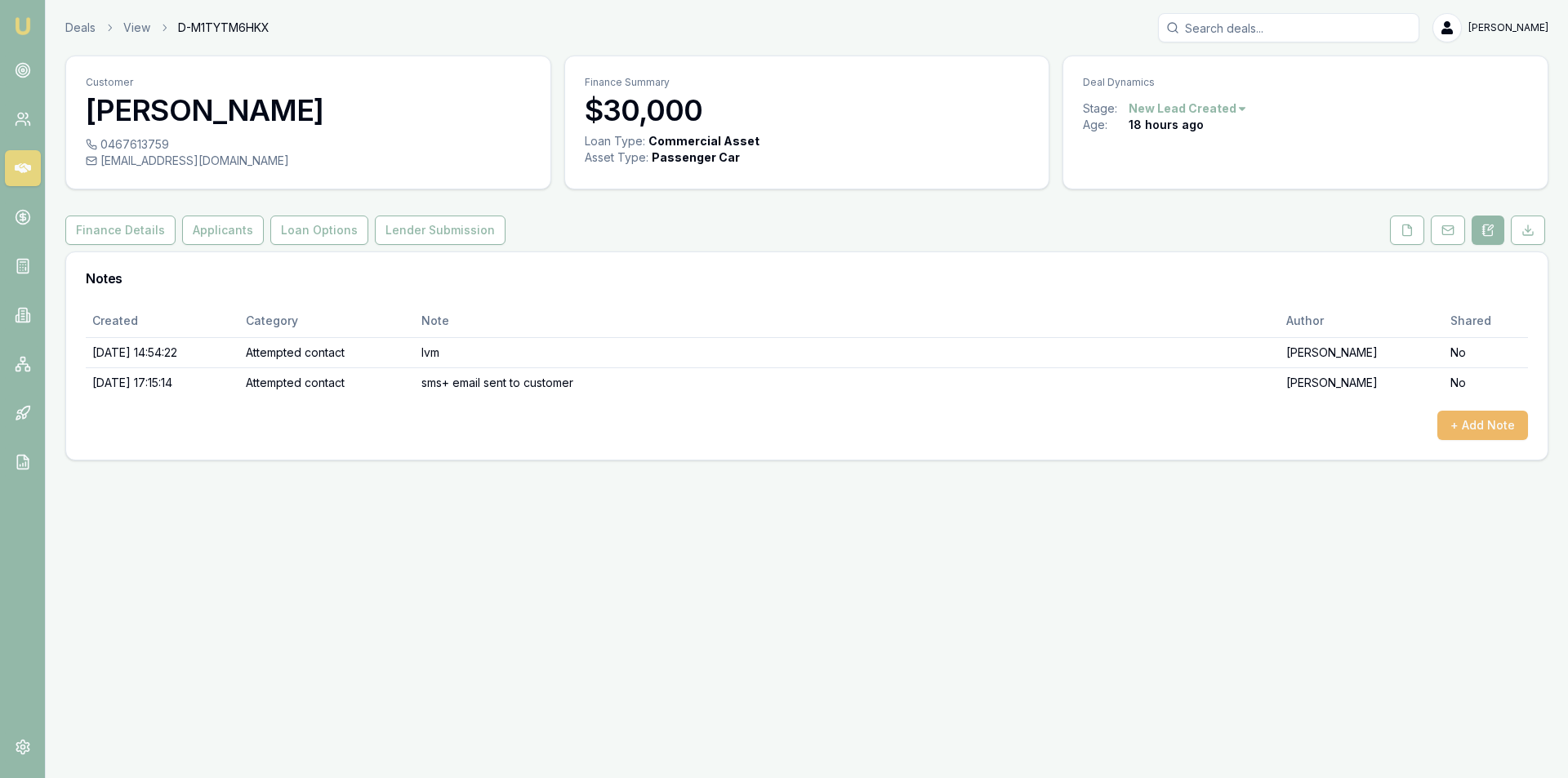
click at [1477, 432] on button "+ Add Note" at bounding box center [1483, 425] width 91 height 30
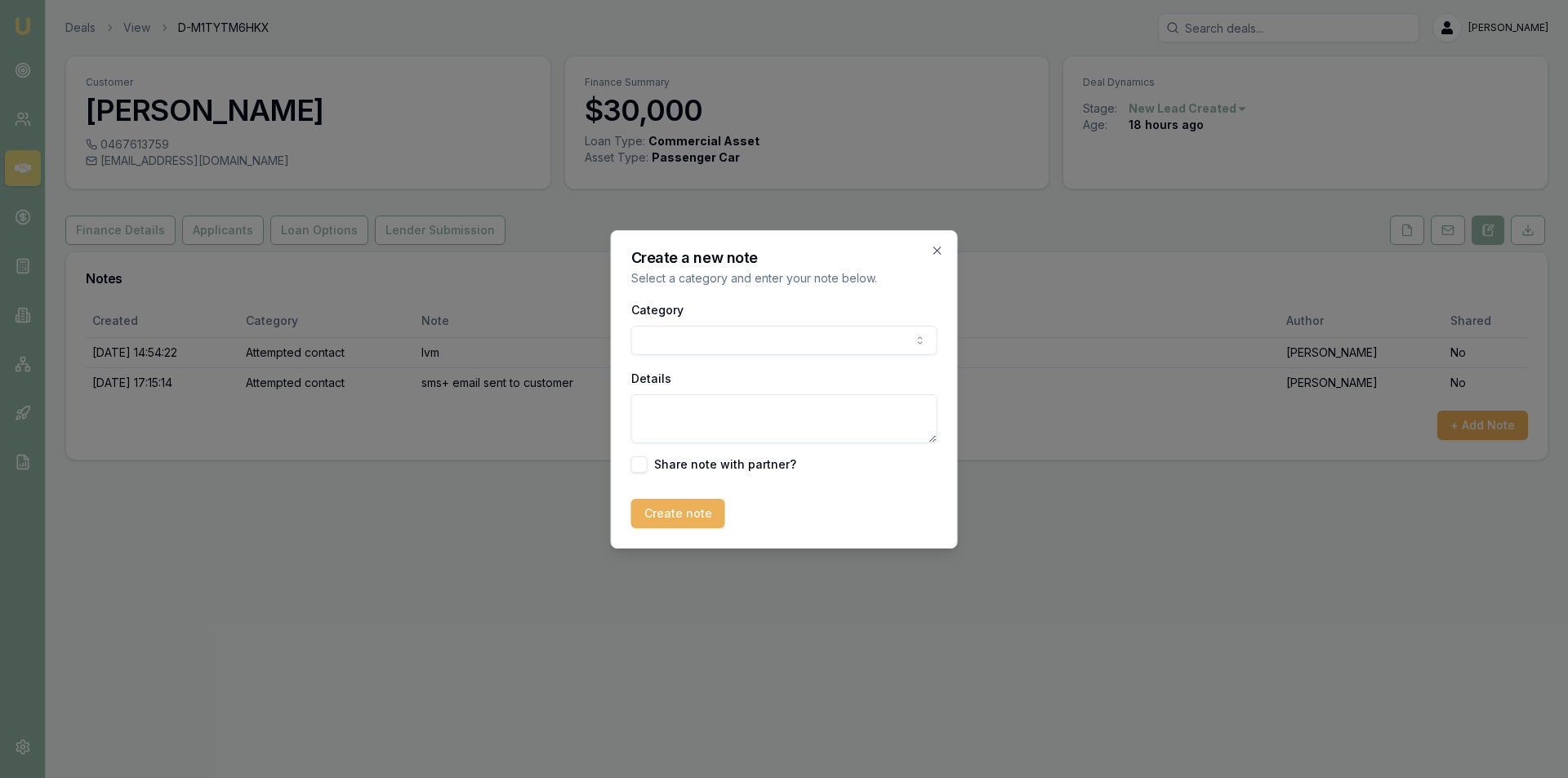
click at [676, 339] on body "Emu Broker Deals View D-M1TYTM6HKX Peter Sarris Toggle Menu Customer Kaylee Cha…" at bounding box center [784, 389] width 1568 height 778
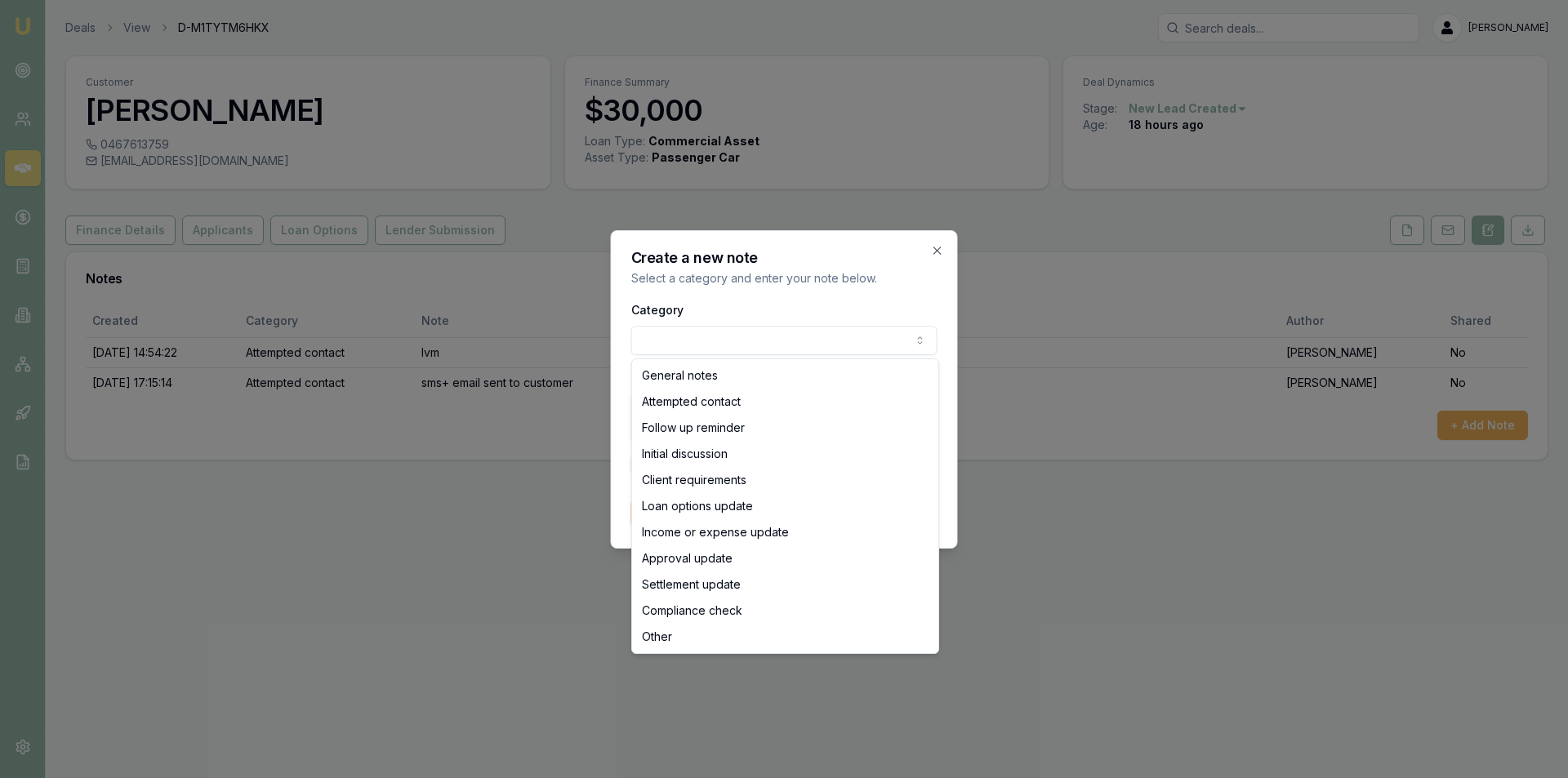
select select "ATTEMPTED_CONTACT"
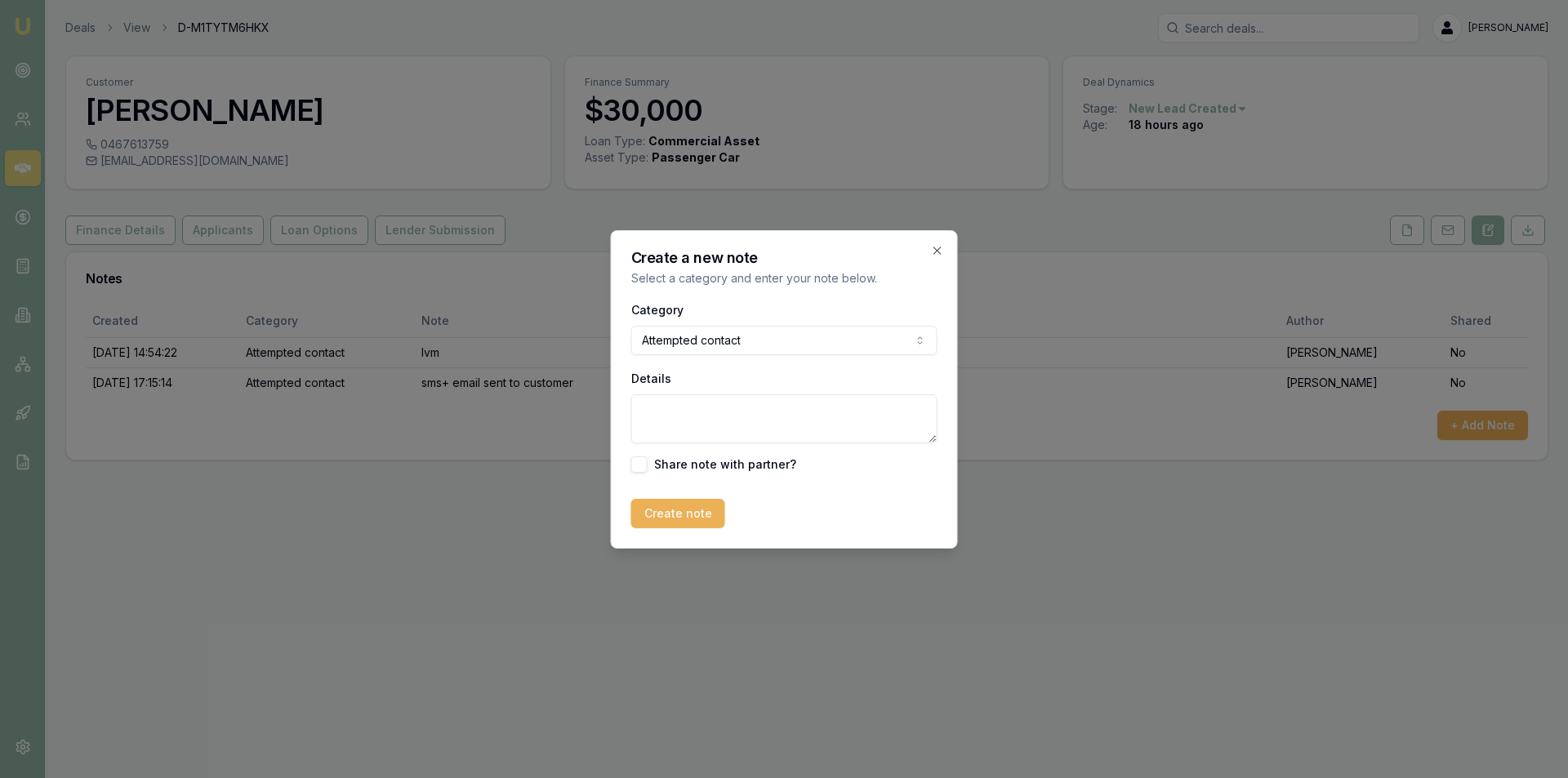
click at [701, 402] on textarea "Details" at bounding box center [784, 419] width 306 height 49
type textarea "LVM"
click at [695, 507] on button "Create note" at bounding box center [678, 513] width 94 height 30
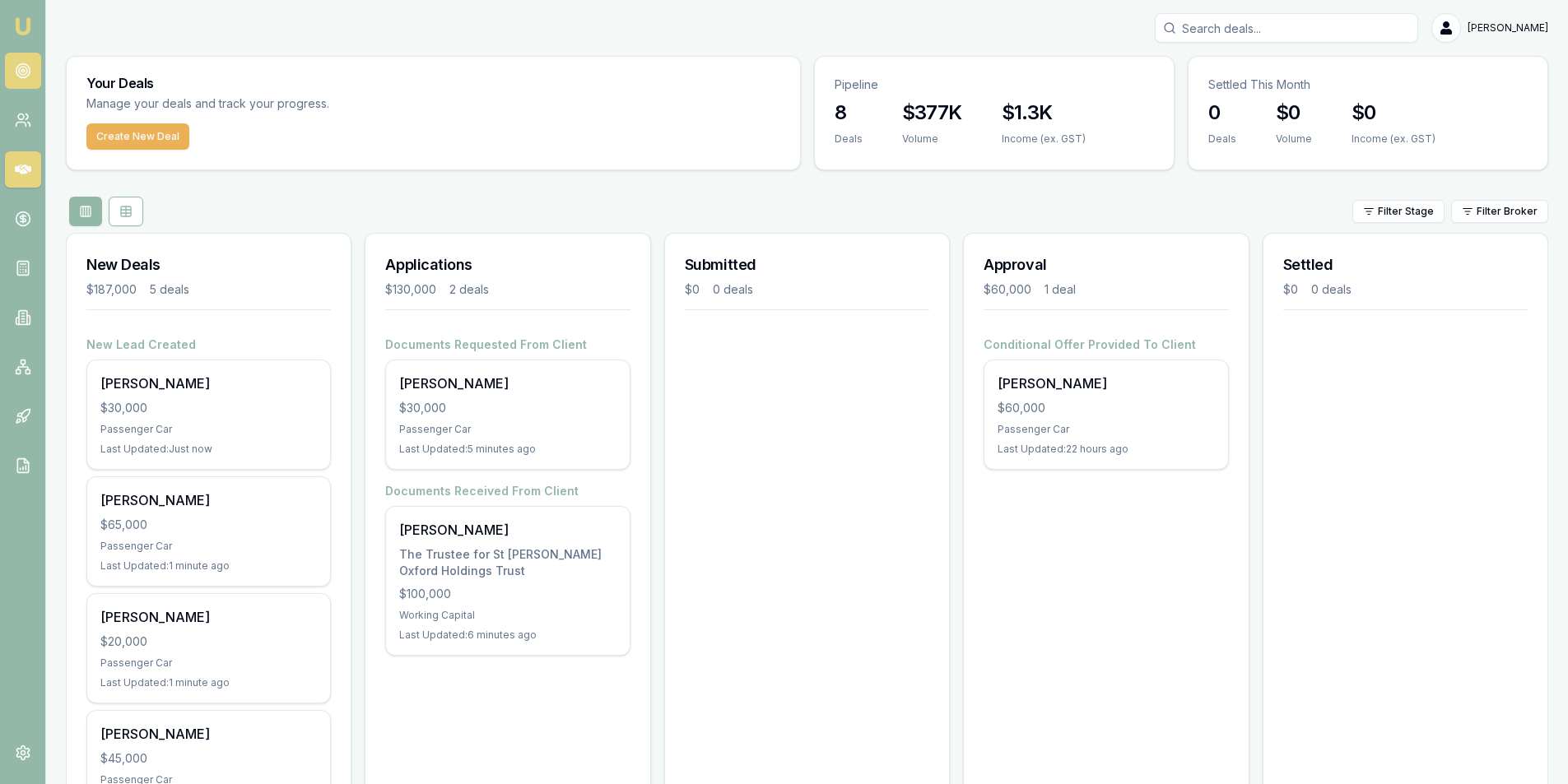
click at [23, 76] on icon at bounding box center [22, 71] width 16 height 16
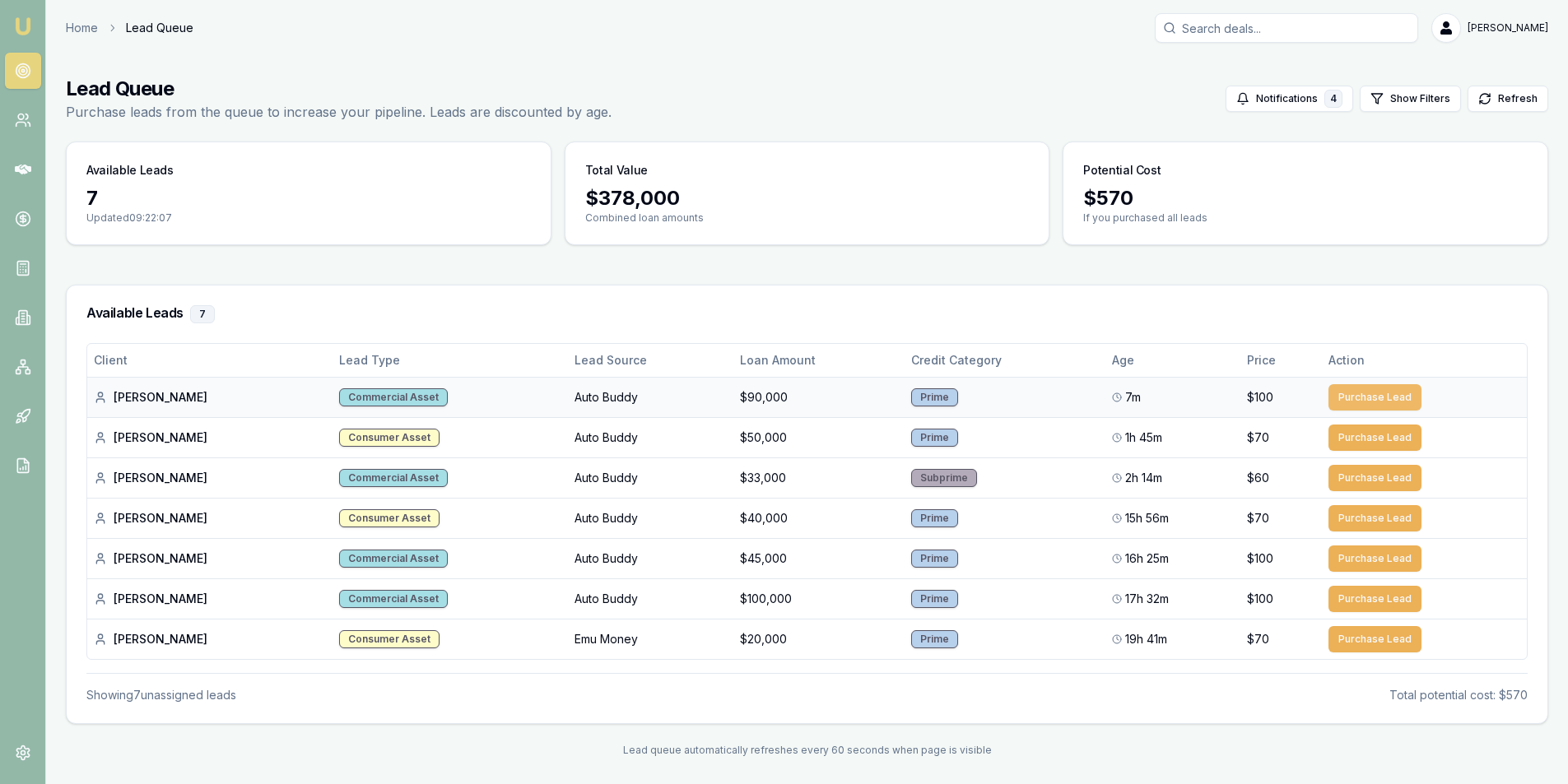
click at [1363, 395] on button "Purchase Lead" at bounding box center [1374, 397] width 93 height 26
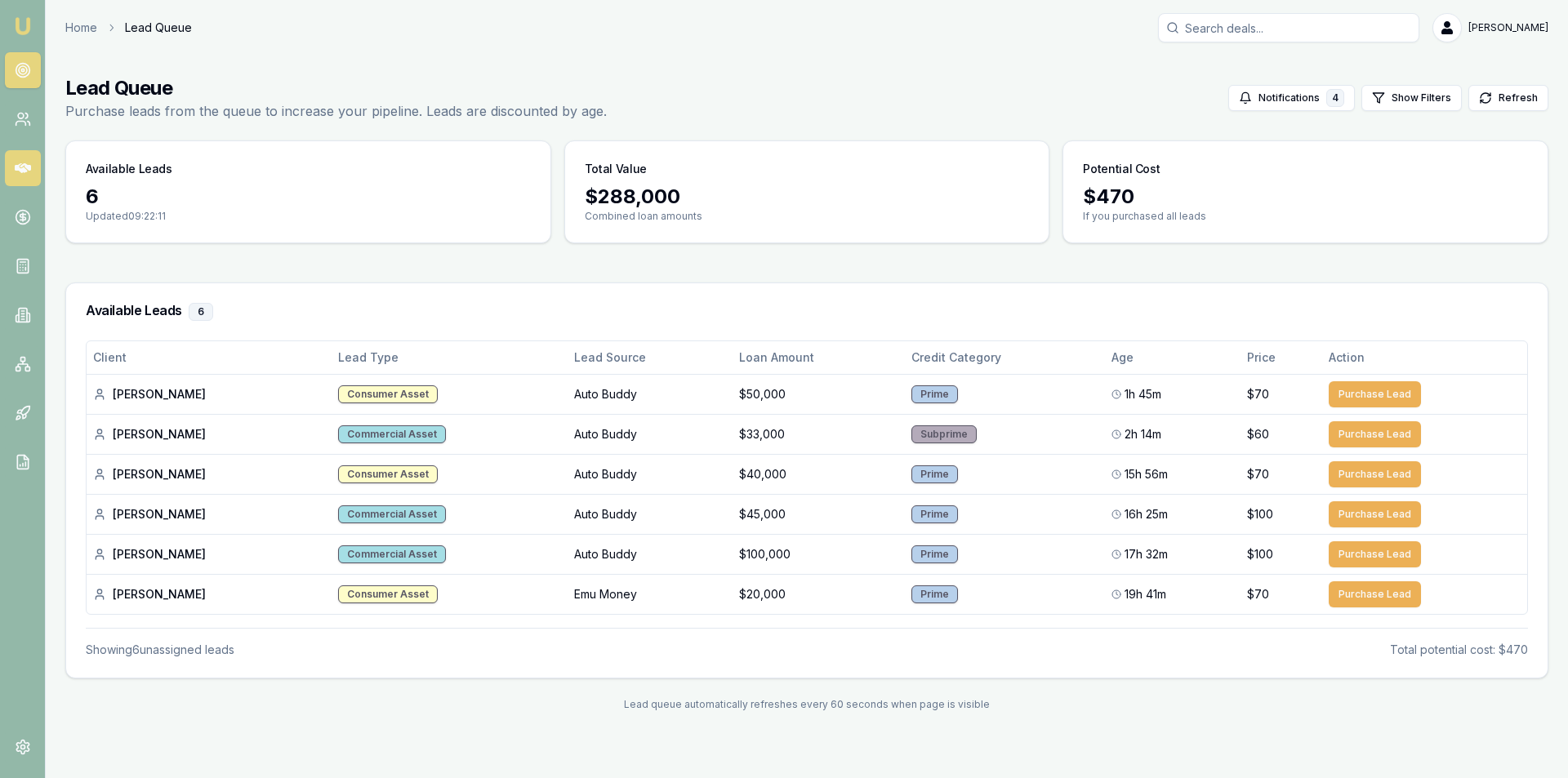
click at [20, 171] on icon at bounding box center [22, 169] width 16 height 10
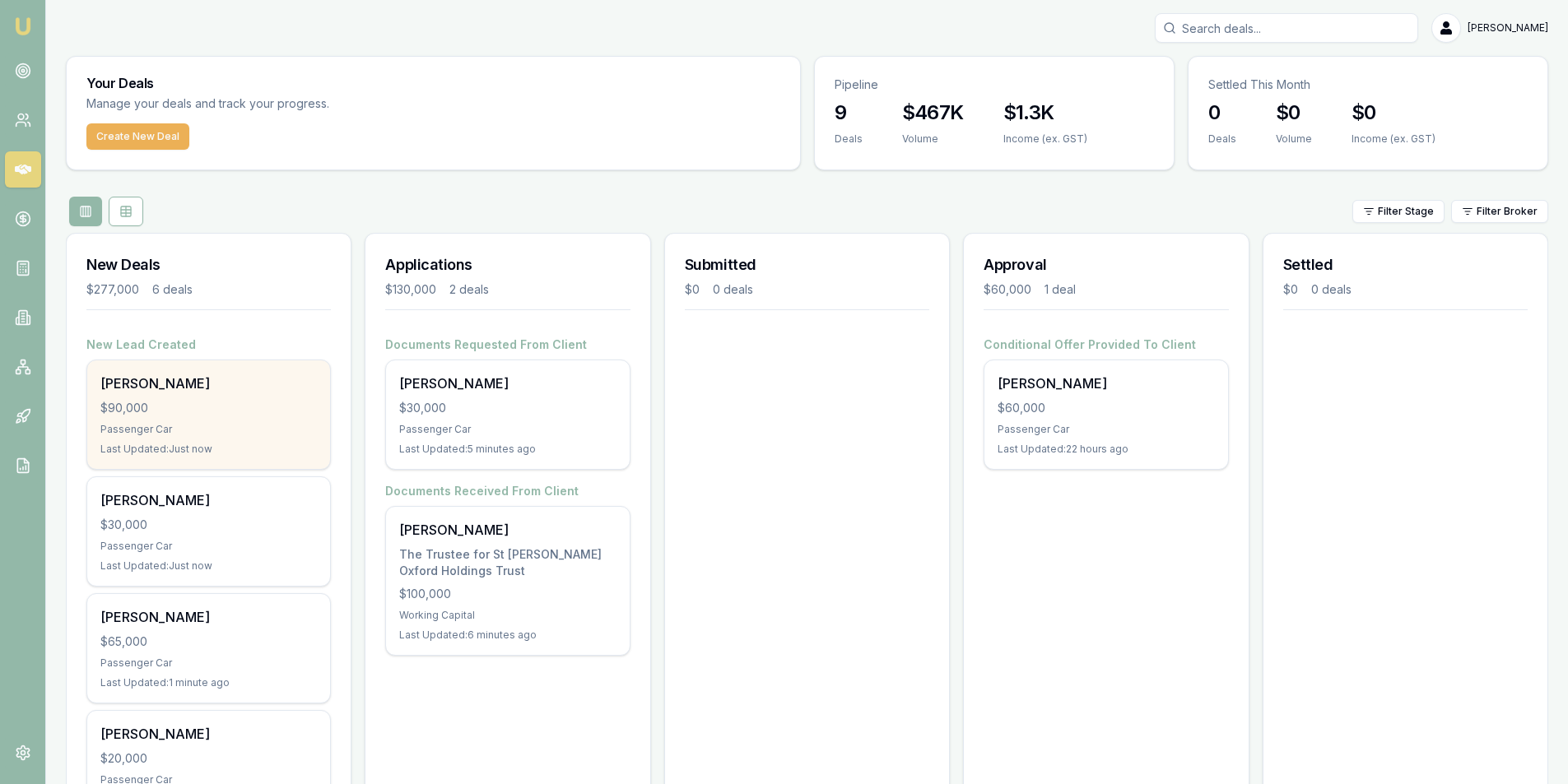
click at [176, 415] on div "[PERSON_NAME] $90,000 Passenger Car Last Updated: Just now" at bounding box center [209, 415] width 243 height 109
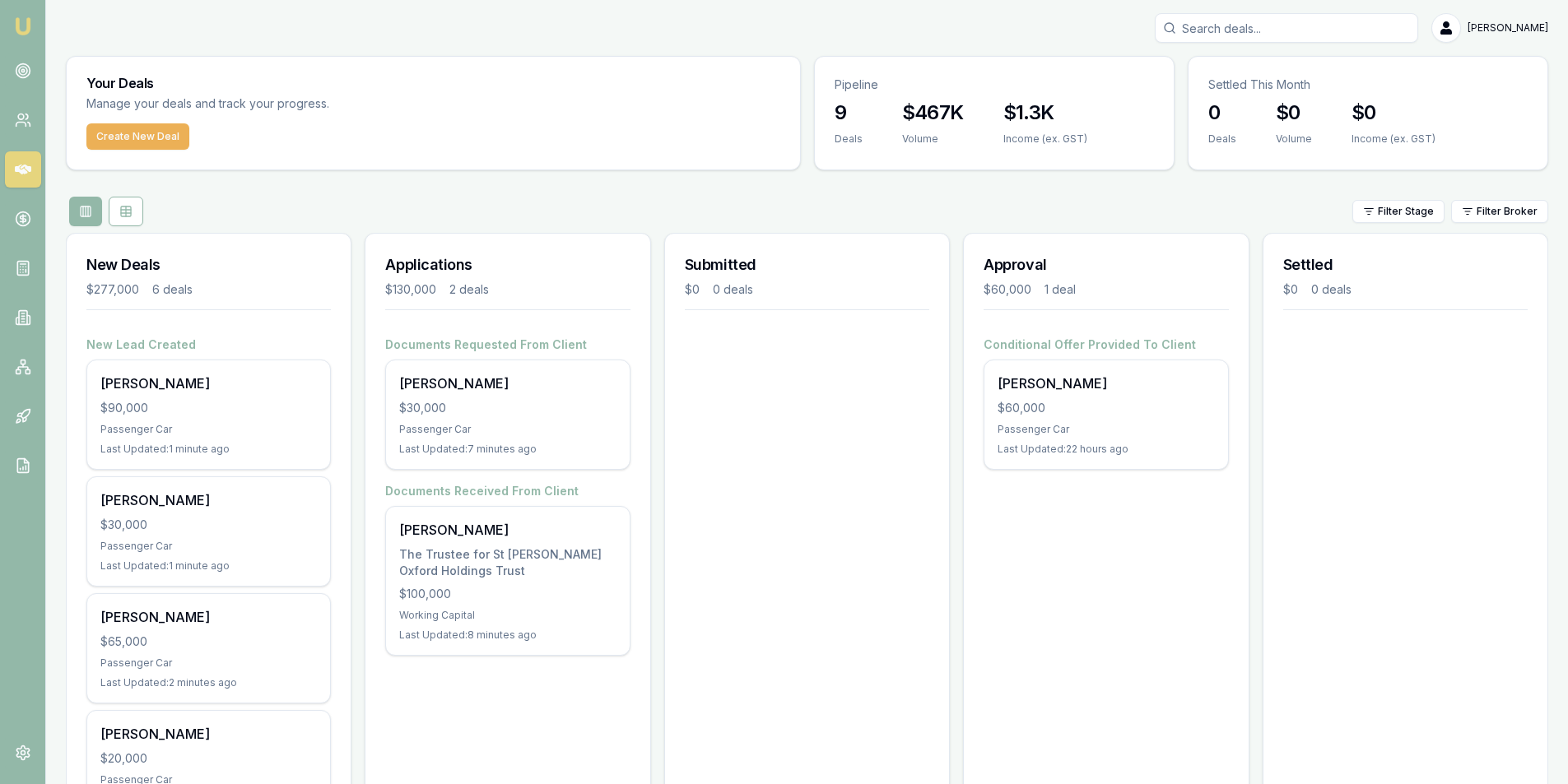
click at [803, 596] on div "Submitted $0 0 deals" at bounding box center [807, 660] width 286 height 855
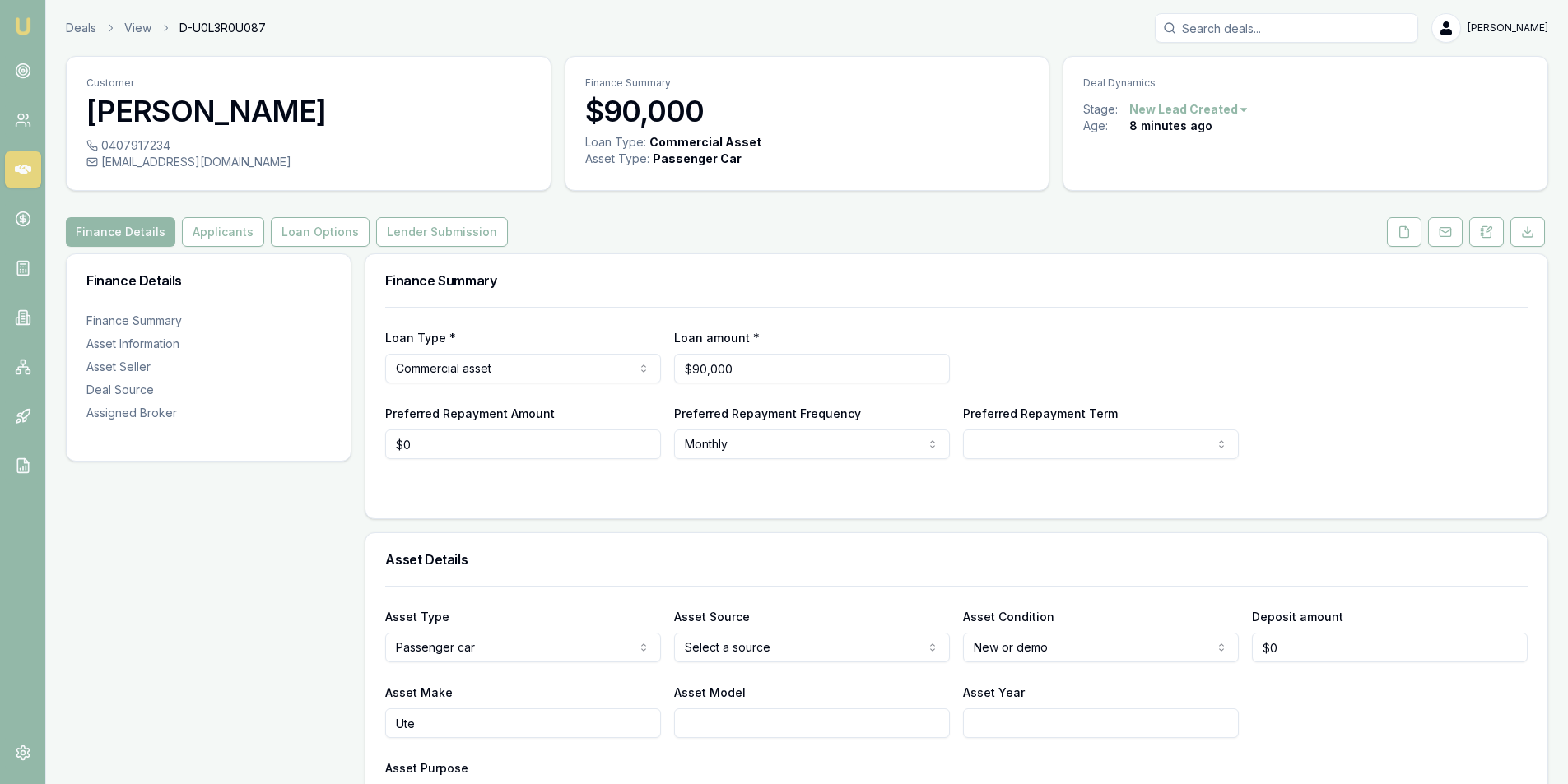
click at [186, 231] on button "Applicants" at bounding box center [223, 232] width 82 height 30
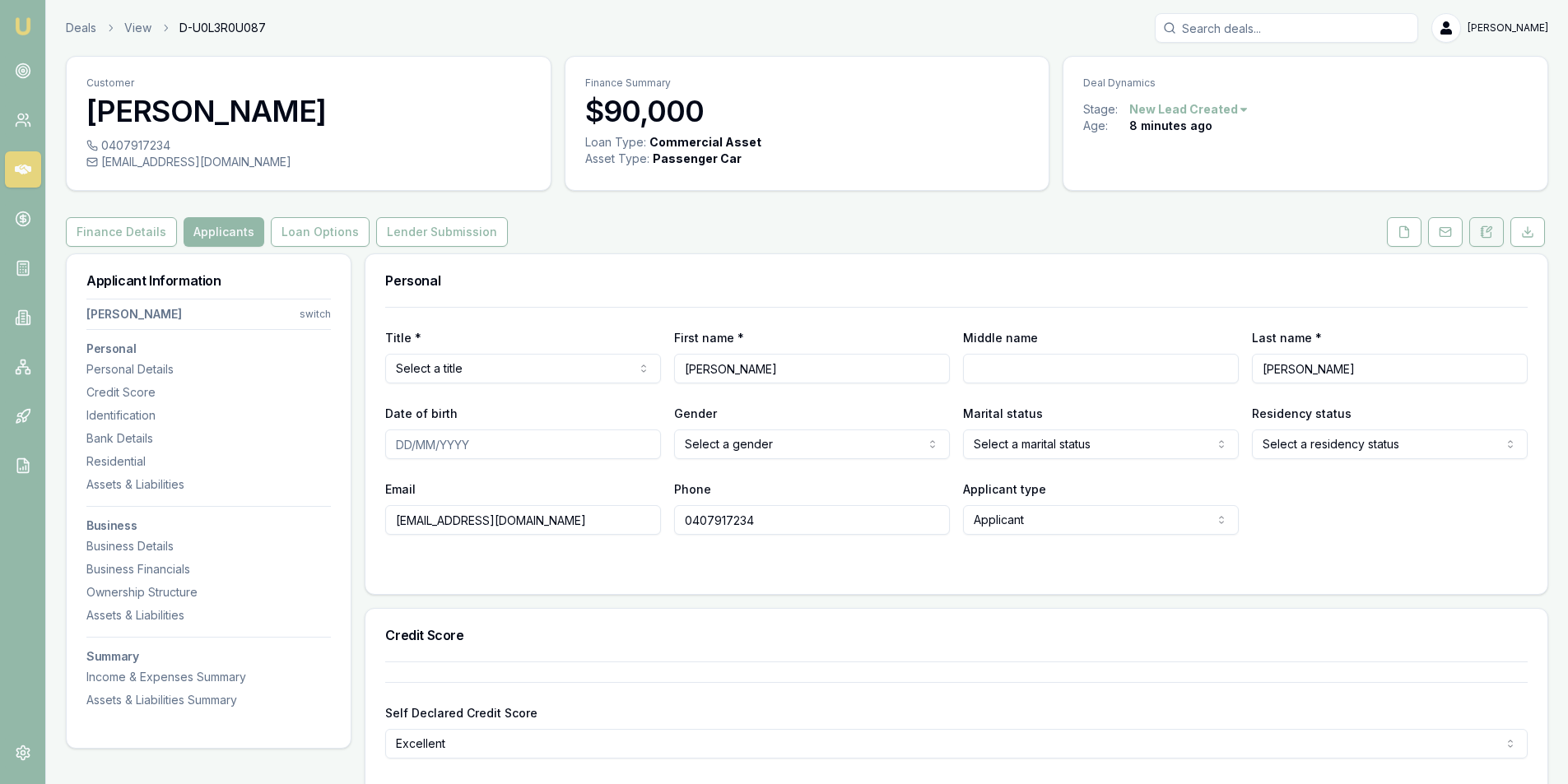
click at [1497, 237] on button at bounding box center [1486, 232] width 35 height 30
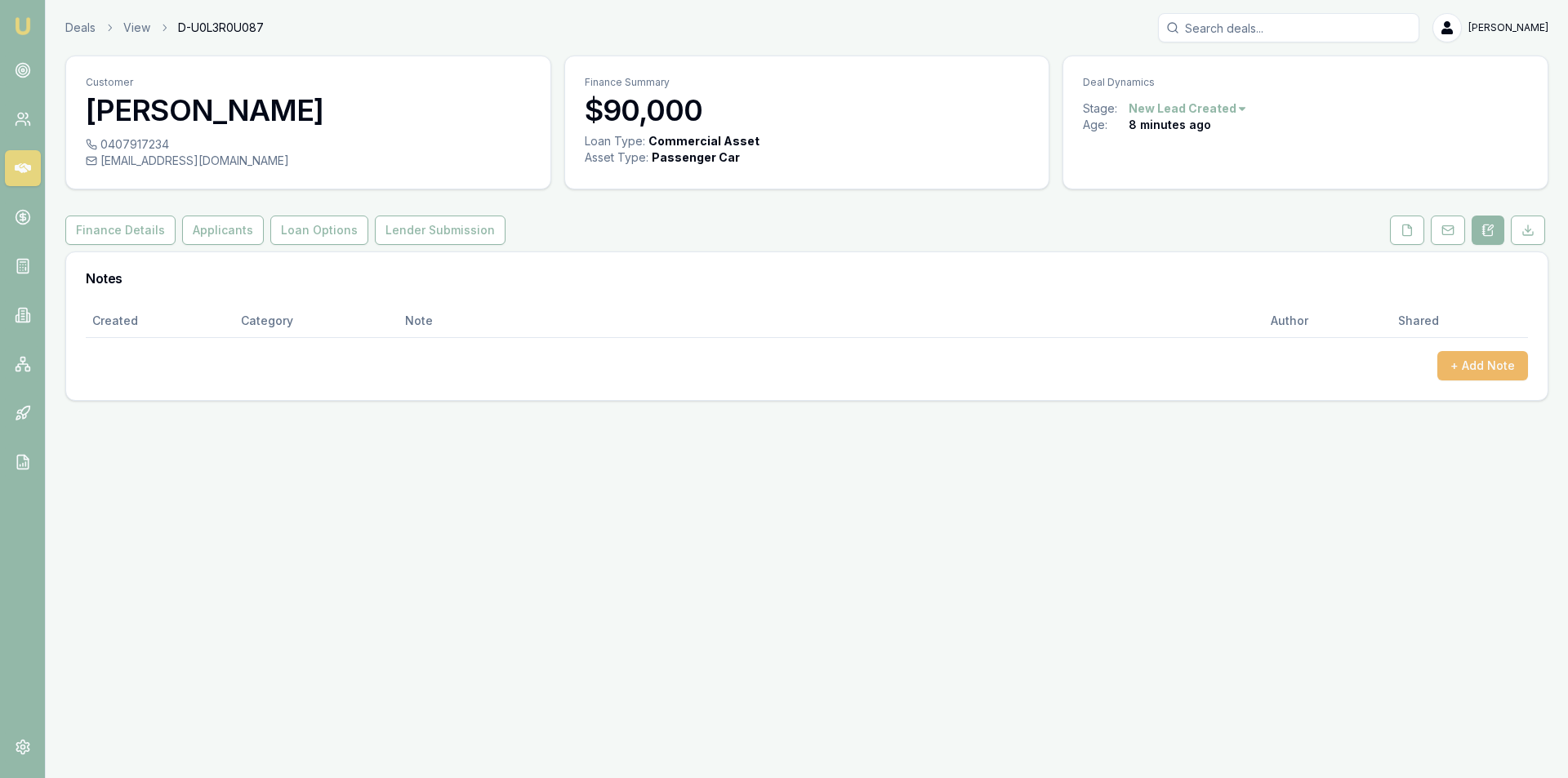
click at [1458, 362] on button "+ Add Note" at bounding box center [1483, 365] width 91 height 30
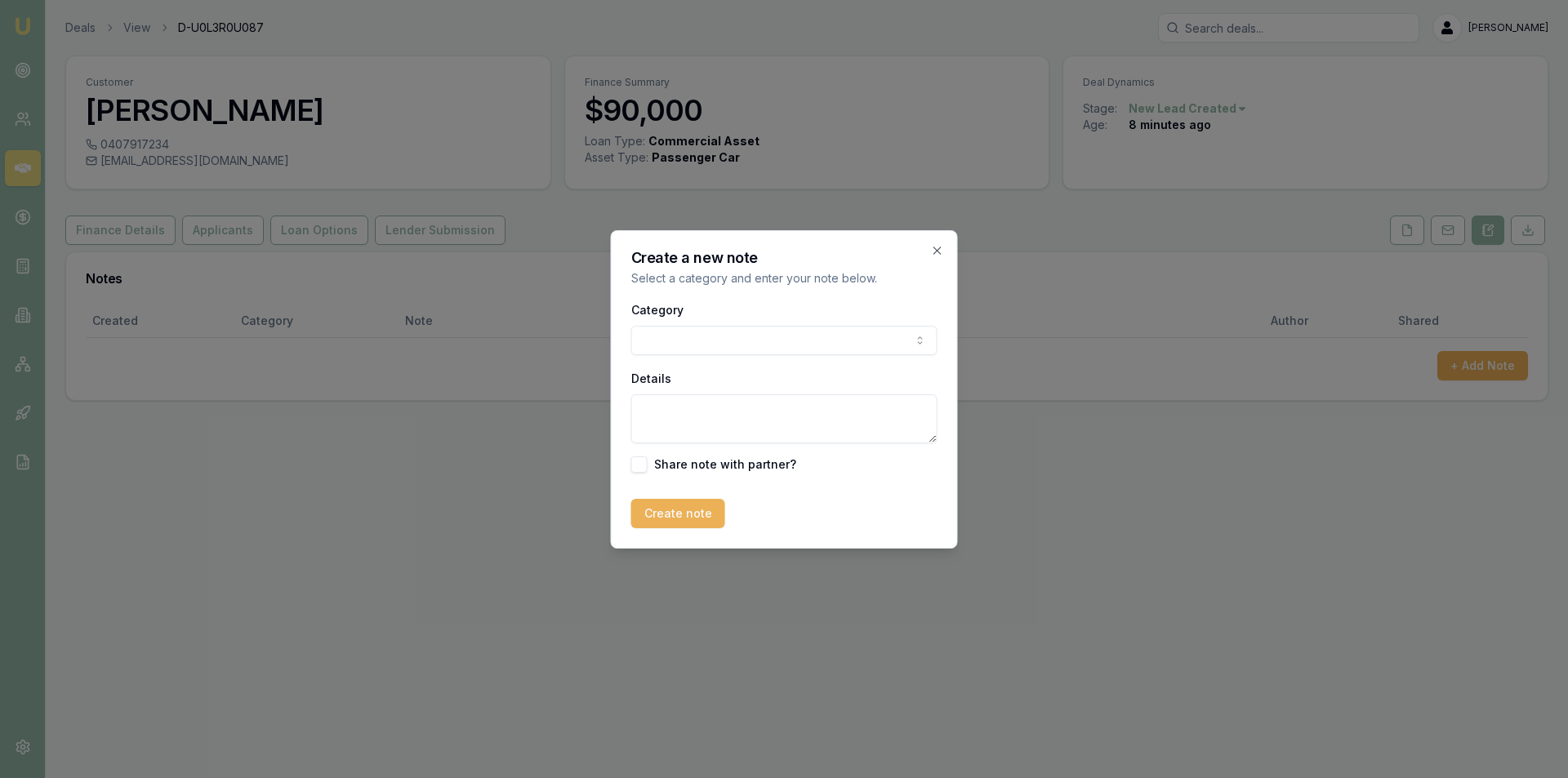
click at [765, 335] on body "Emu Broker Deals View D-U0L3R0U087 Peter Sarris Toggle Menu Customer Gary Thoma…" at bounding box center [784, 389] width 1568 height 778
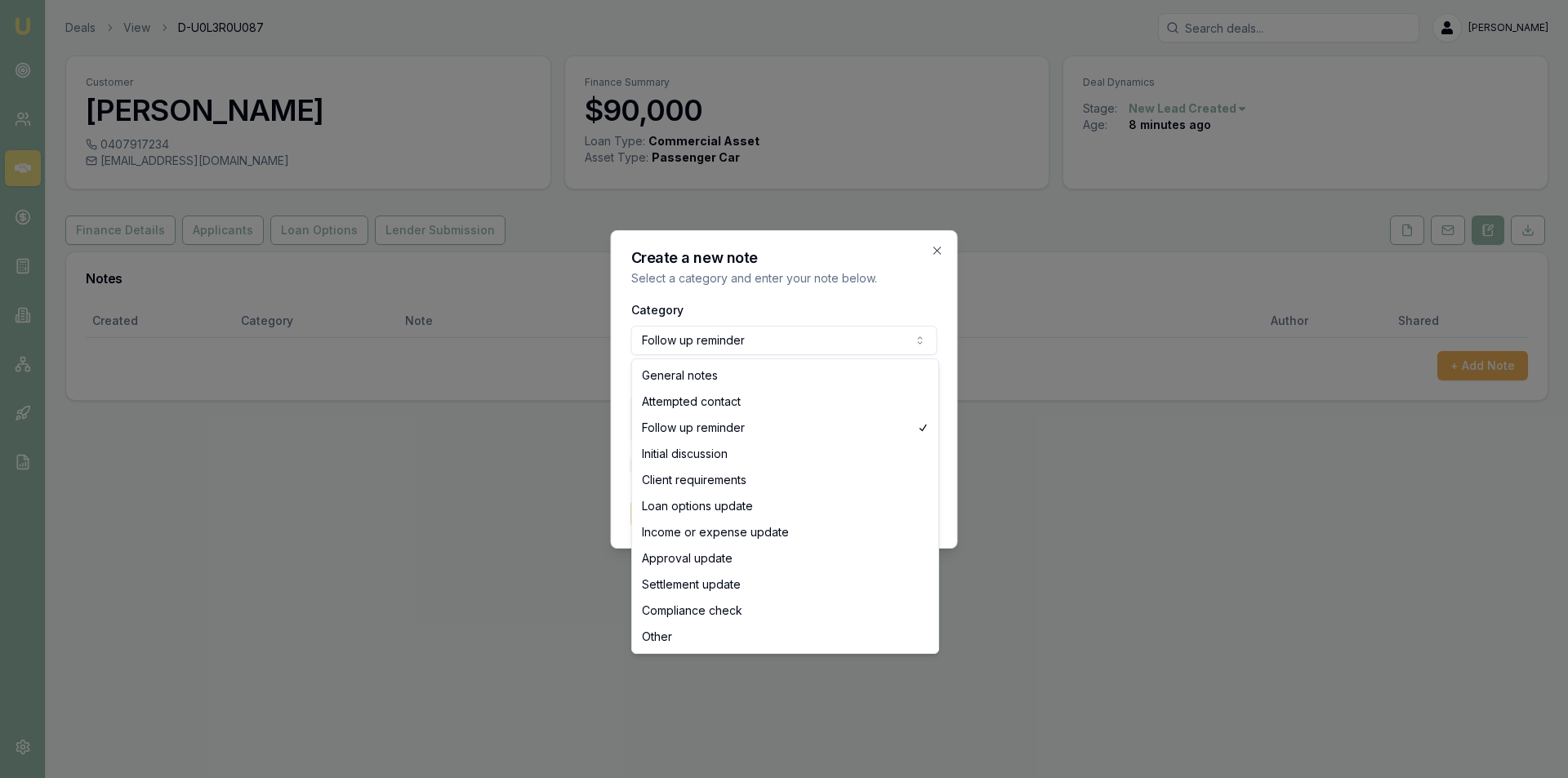
click at [808, 343] on body "Emu Broker Deals View D-U0L3R0U087 Peter Sarris Toggle Menu Customer Gary Thoma…" at bounding box center [784, 389] width 1568 height 778
select select "GENERAL_NOTES"
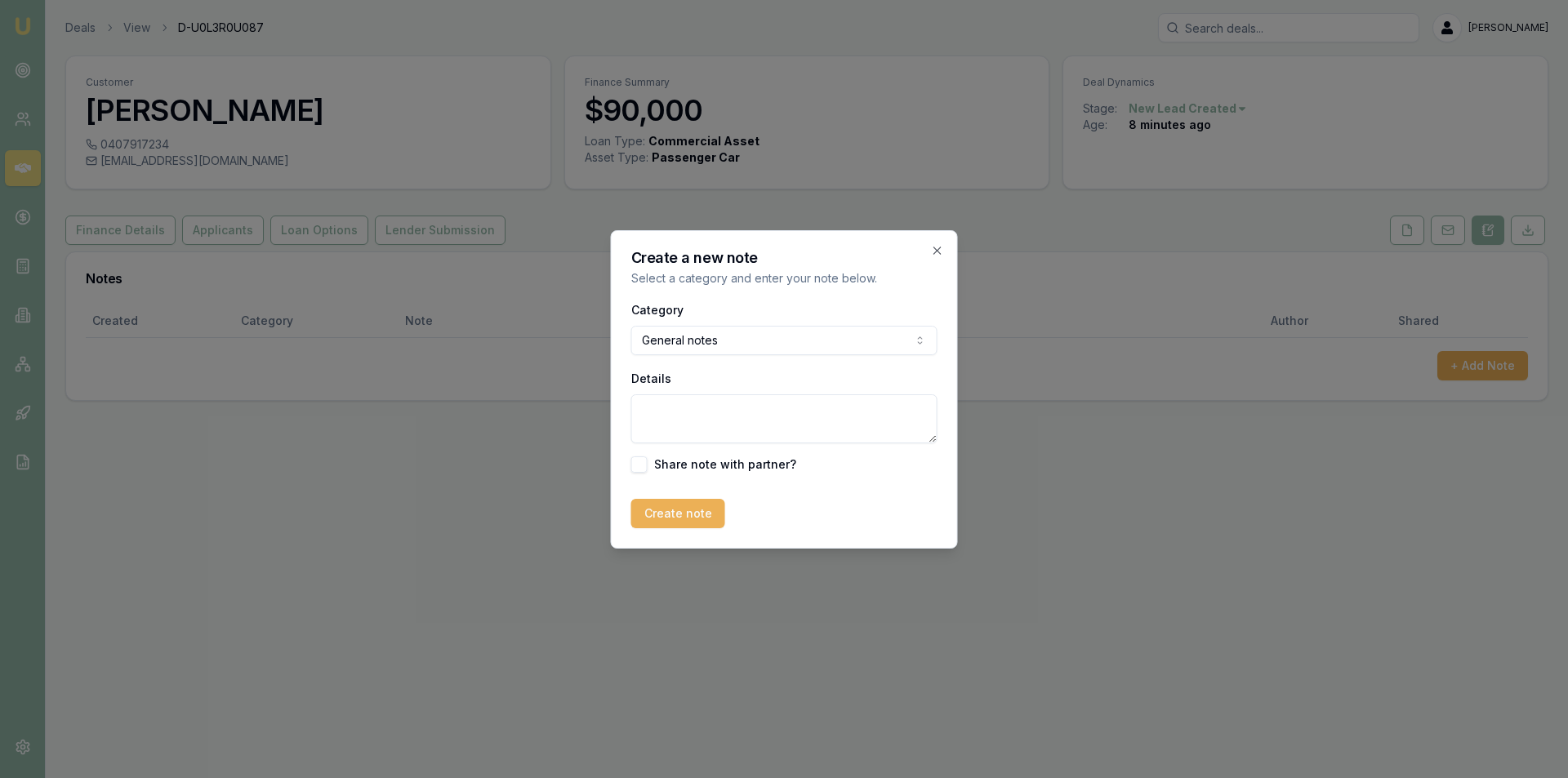
click at [767, 401] on textarea "Details" at bounding box center [784, 419] width 306 height 49
type textarea "Asked for a cb at 1pm"
click at [658, 504] on button "Create note" at bounding box center [678, 513] width 94 height 30
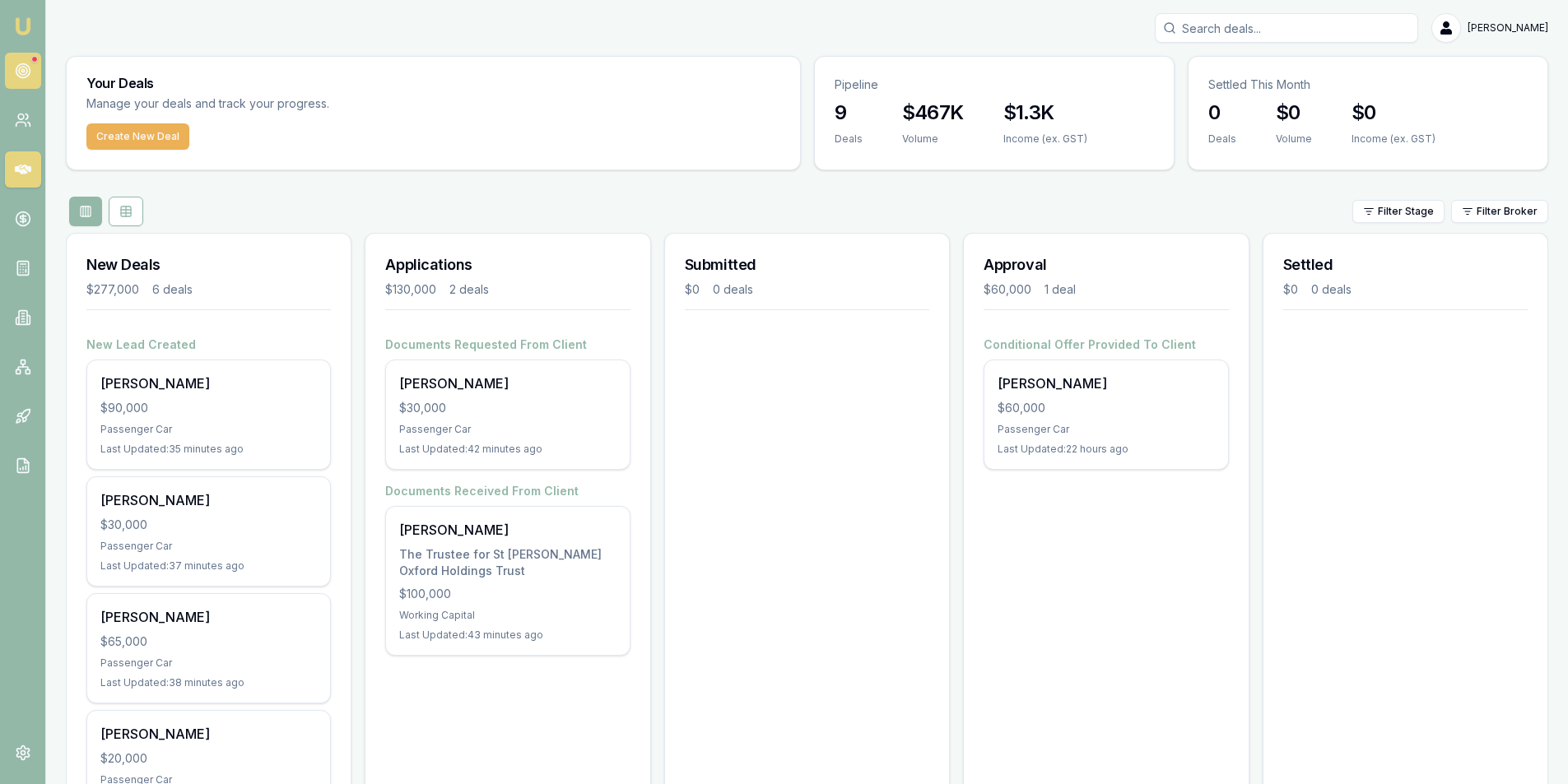
click at [20, 62] on link at bounding box center [23, 71] width 37 height 37
